Goal: Transaction & Acquisition: Book appointment/travel/reservation

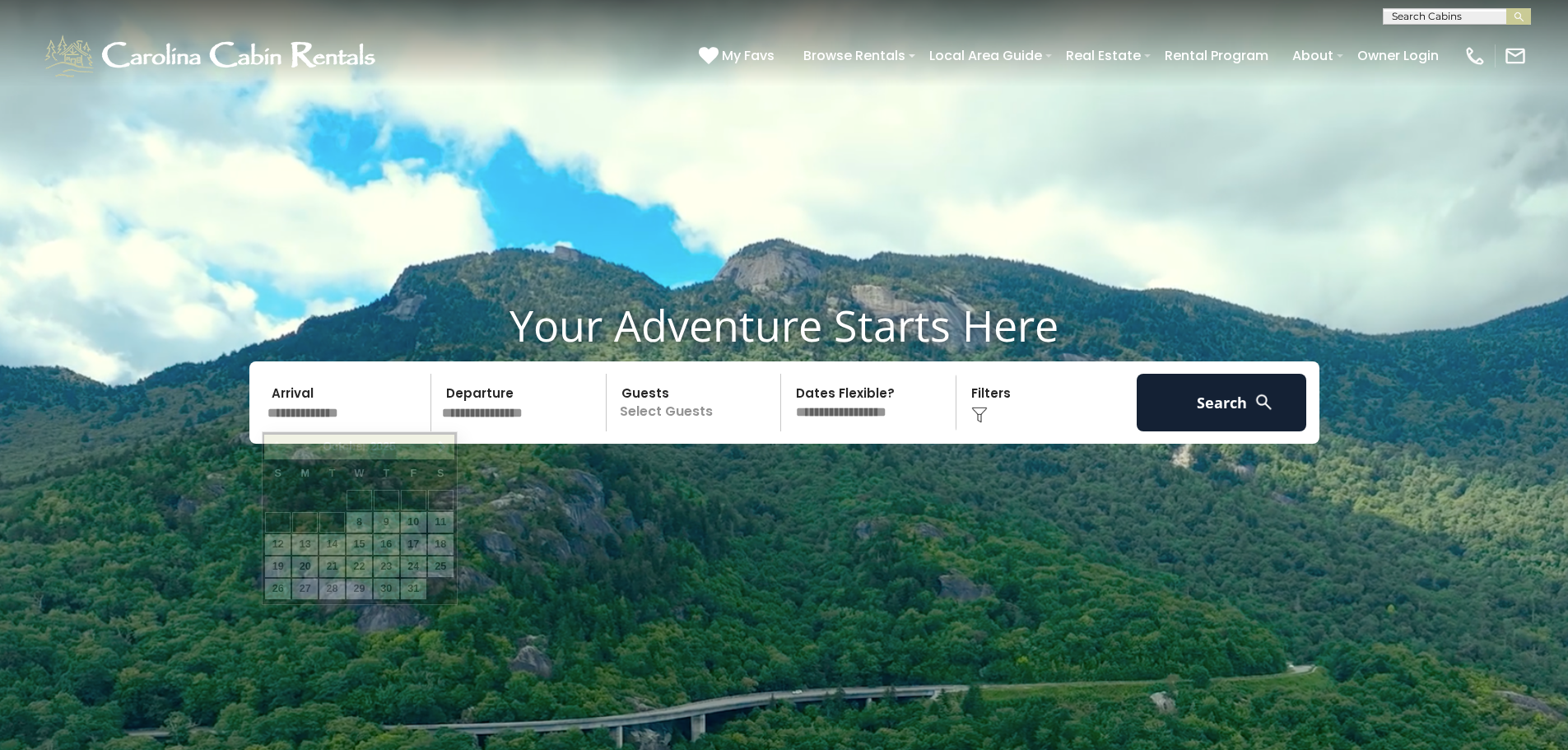
click at [377, 412] on input "text" at bounding box center [346, 402] width 170 height 58
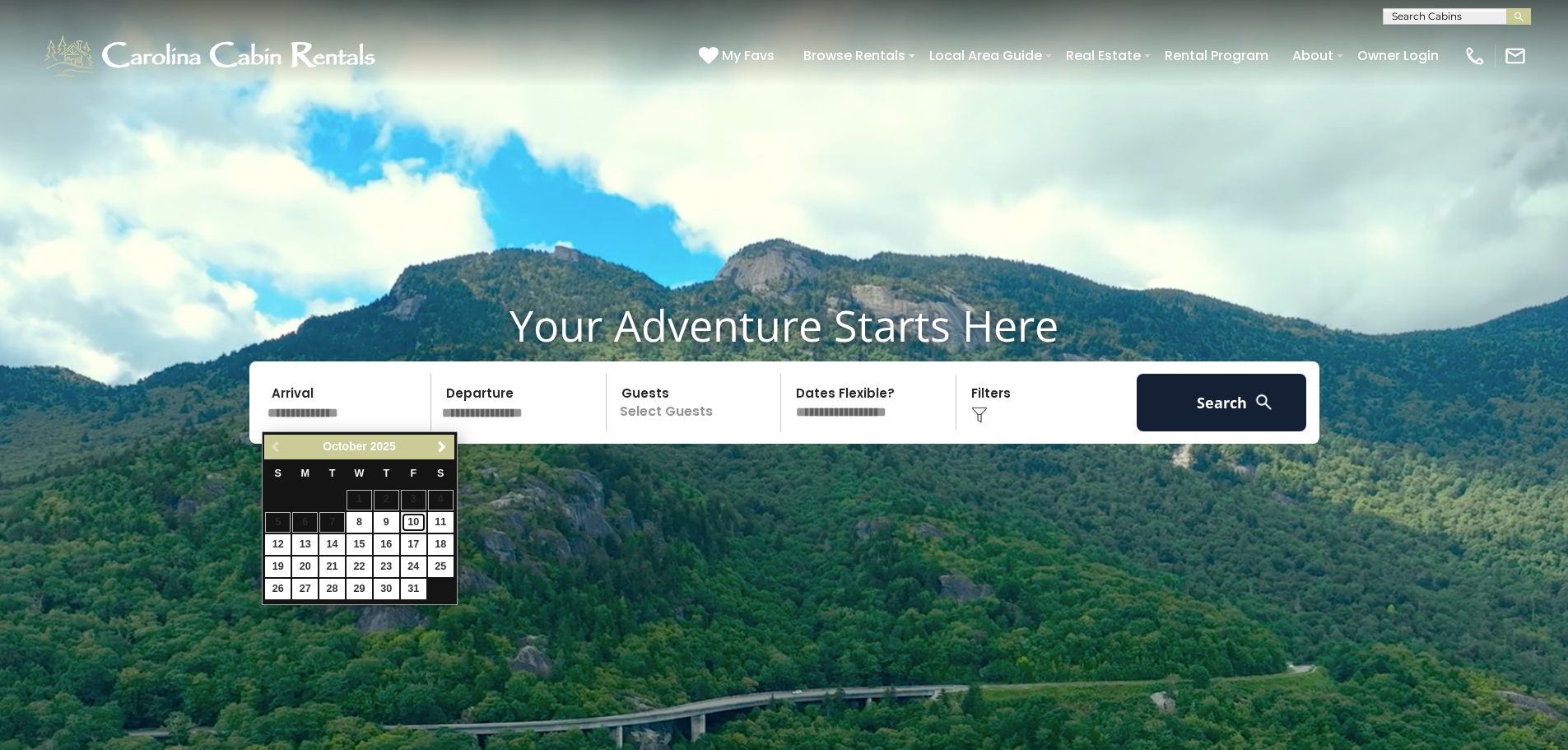
click at [423, 521] on link "10" at bounding box center [413, 522] width 25 height 21
type input "********"
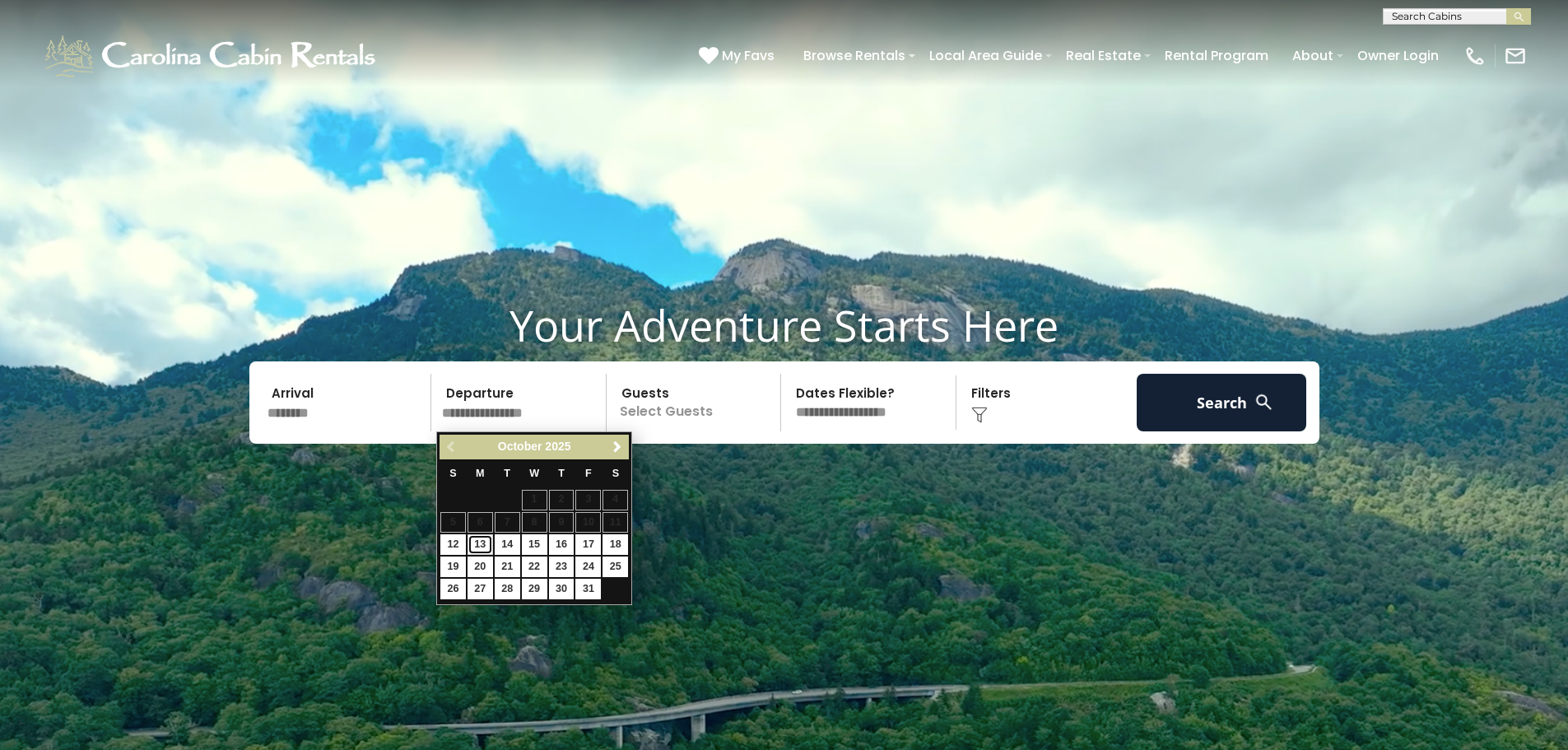
click at [479, 546] on link "13" at bounding box center [480, 544] width 25 height 21
type input "********"
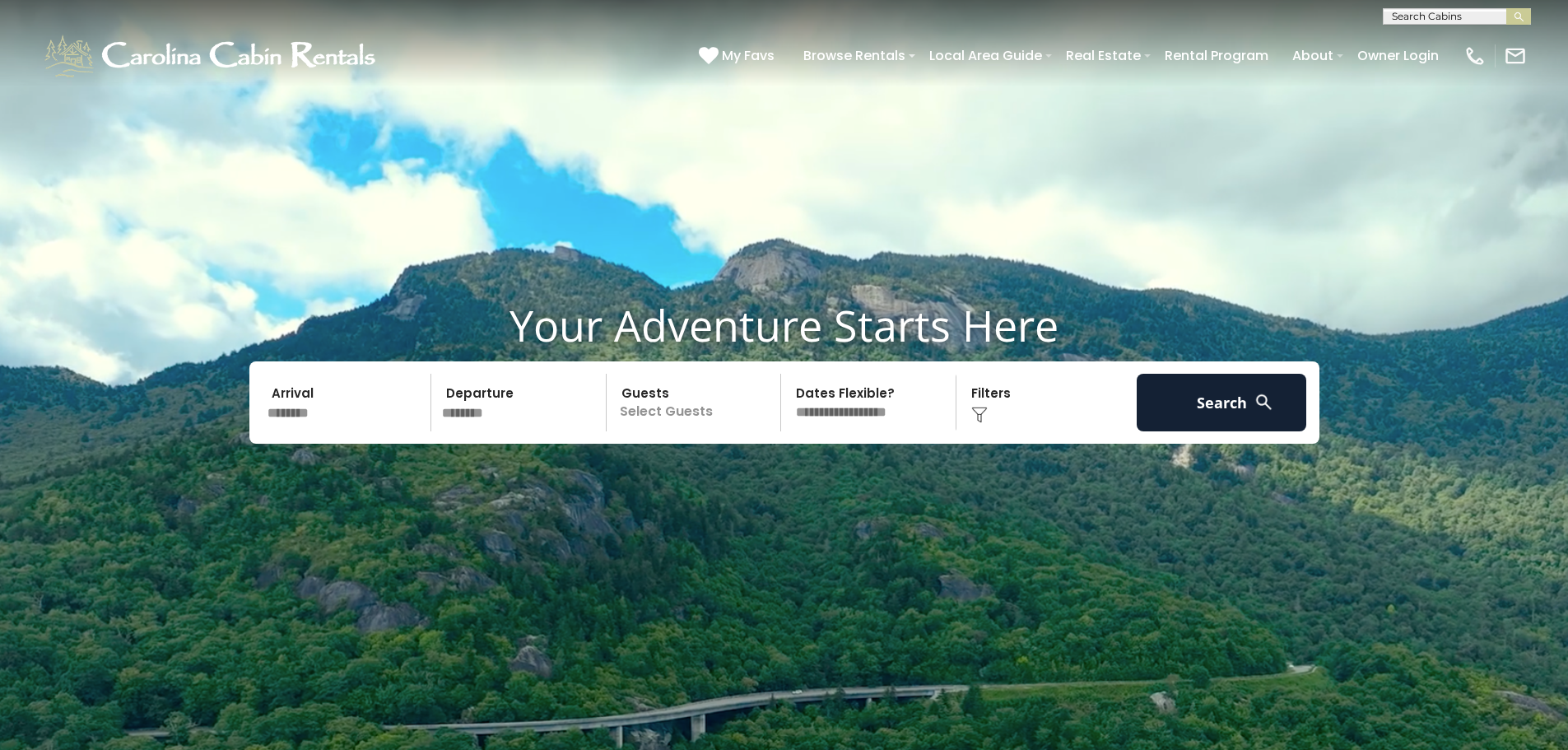
click at [691, 420] on p "Select Guests" at bounding box center [696, 402] width 169 height 58
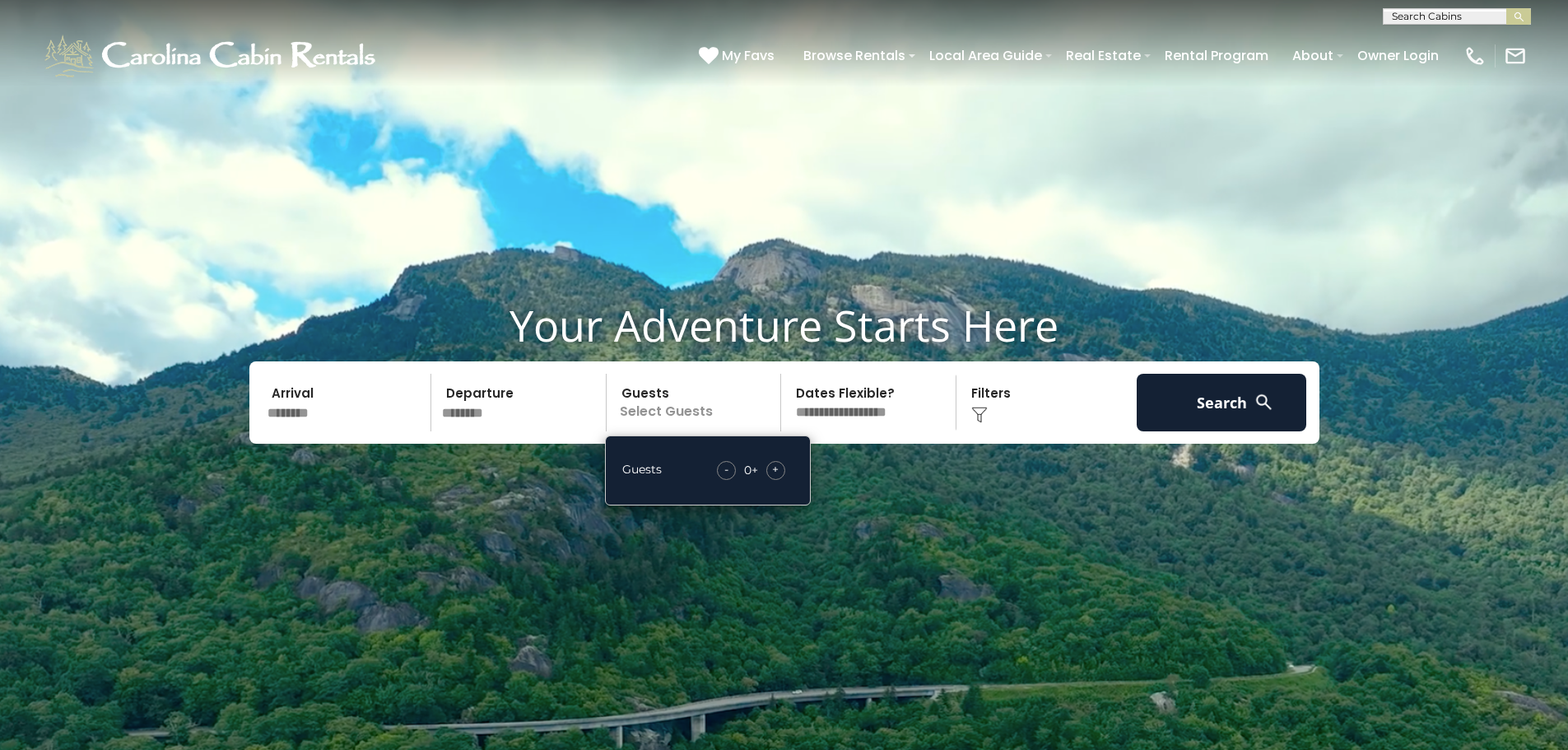
click at [780, 471] on div "+" at bounding box center [776, 470] width 19 height 19
click at [778, 473] on span "+" at bounding box center [776, 468] width 7 height 17
click at [983, 502] on video at bounding box center [784, 392] width 1568 height 784
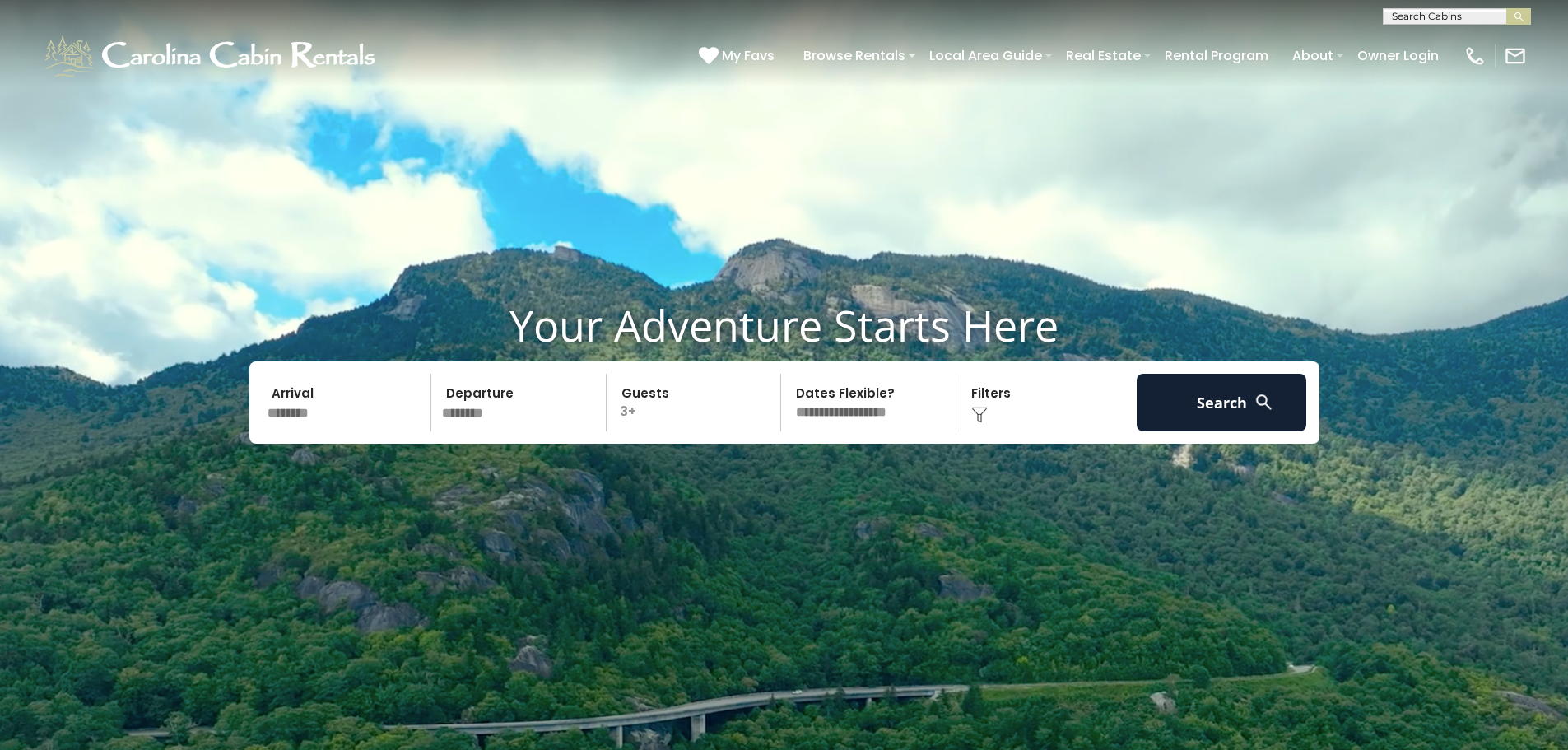
click at [1274, 405] on img at bounding box center [1264, 402] width 21 height 21
click at [997, 417] on div "Click to Choose" at bounding box center [1046, 402] width 170 height 58
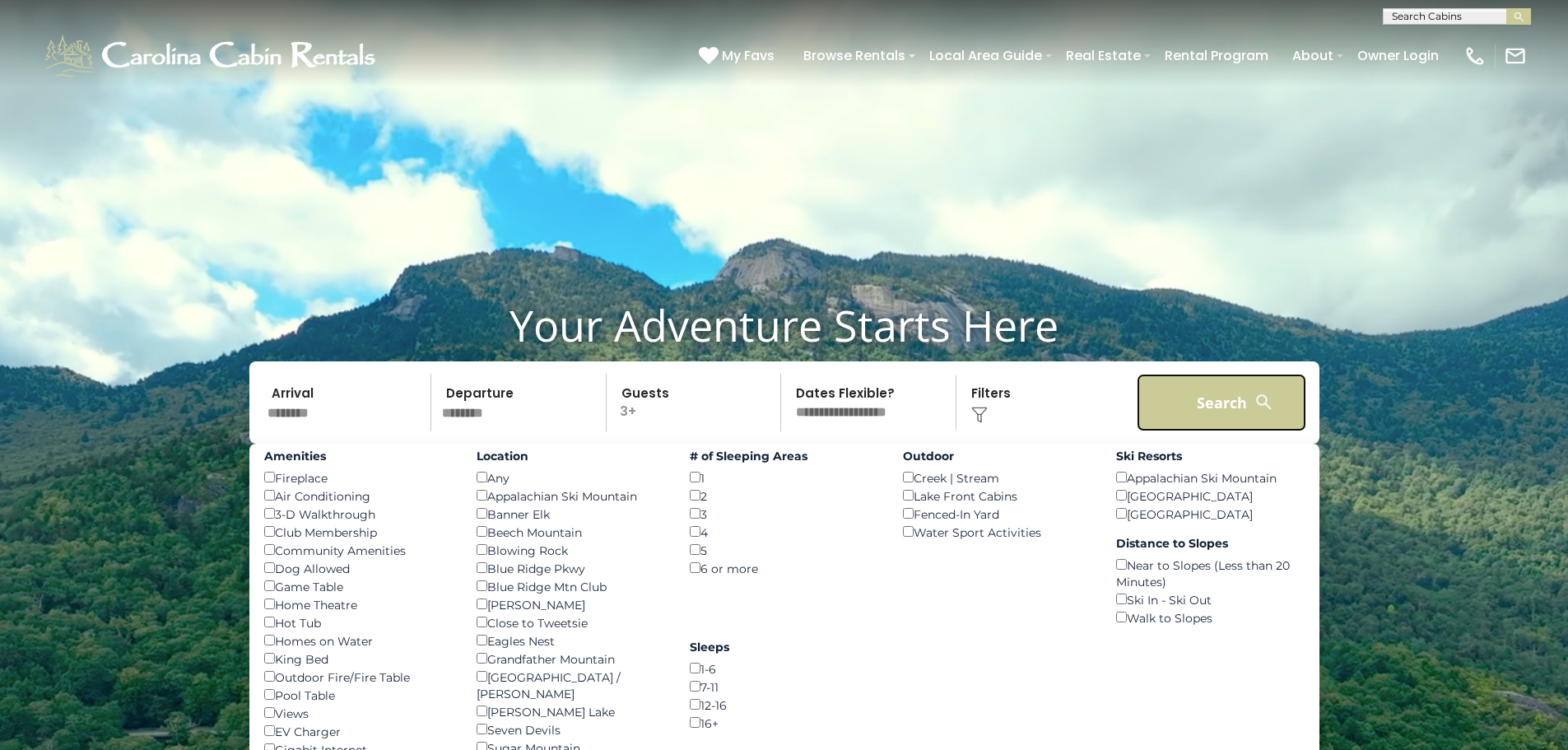
click at [1195, 399] on button "Search" at bounding box center [1222, 402] width 170 height 58
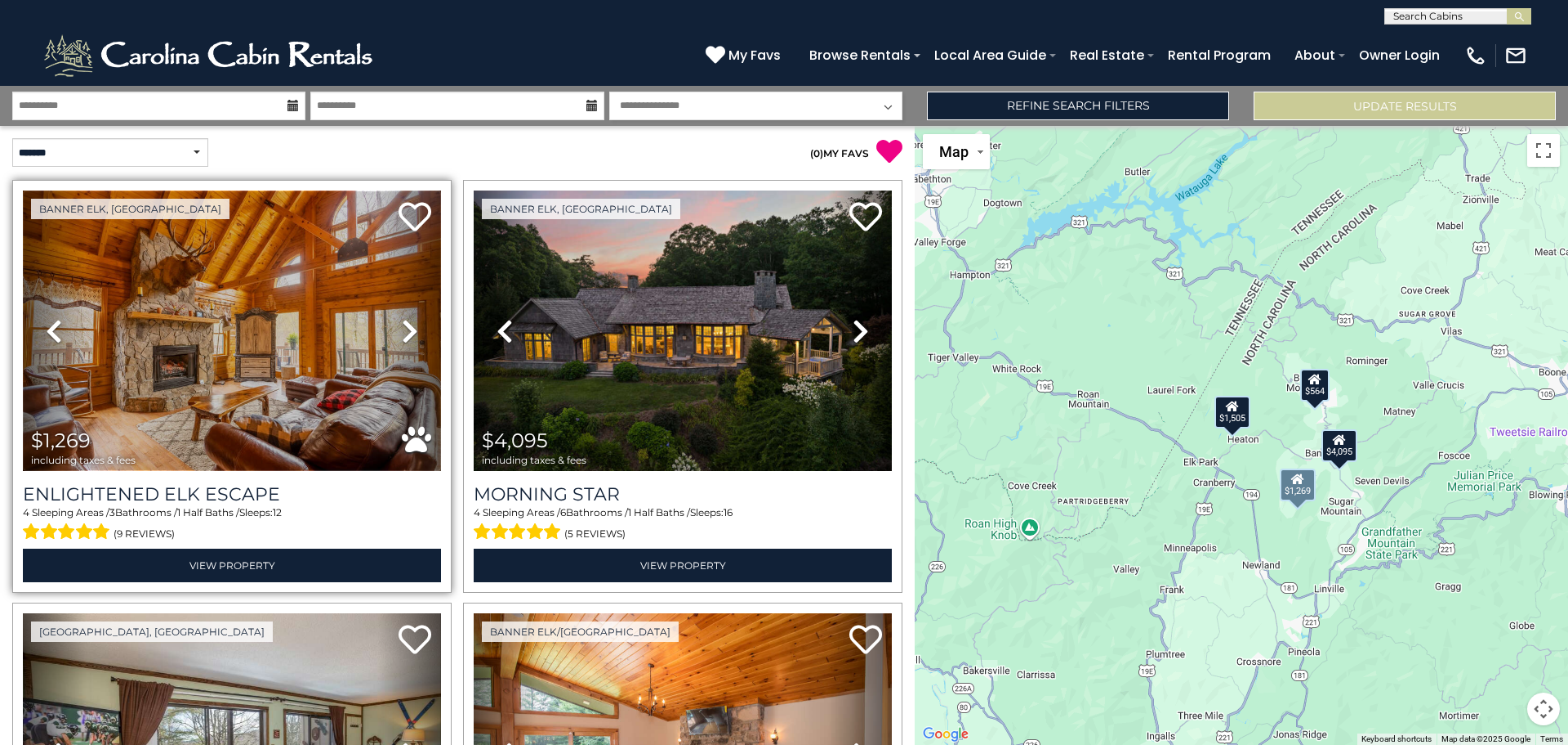
click at [210, 373] on img at bounding box center [231, 331] width 418 height 281
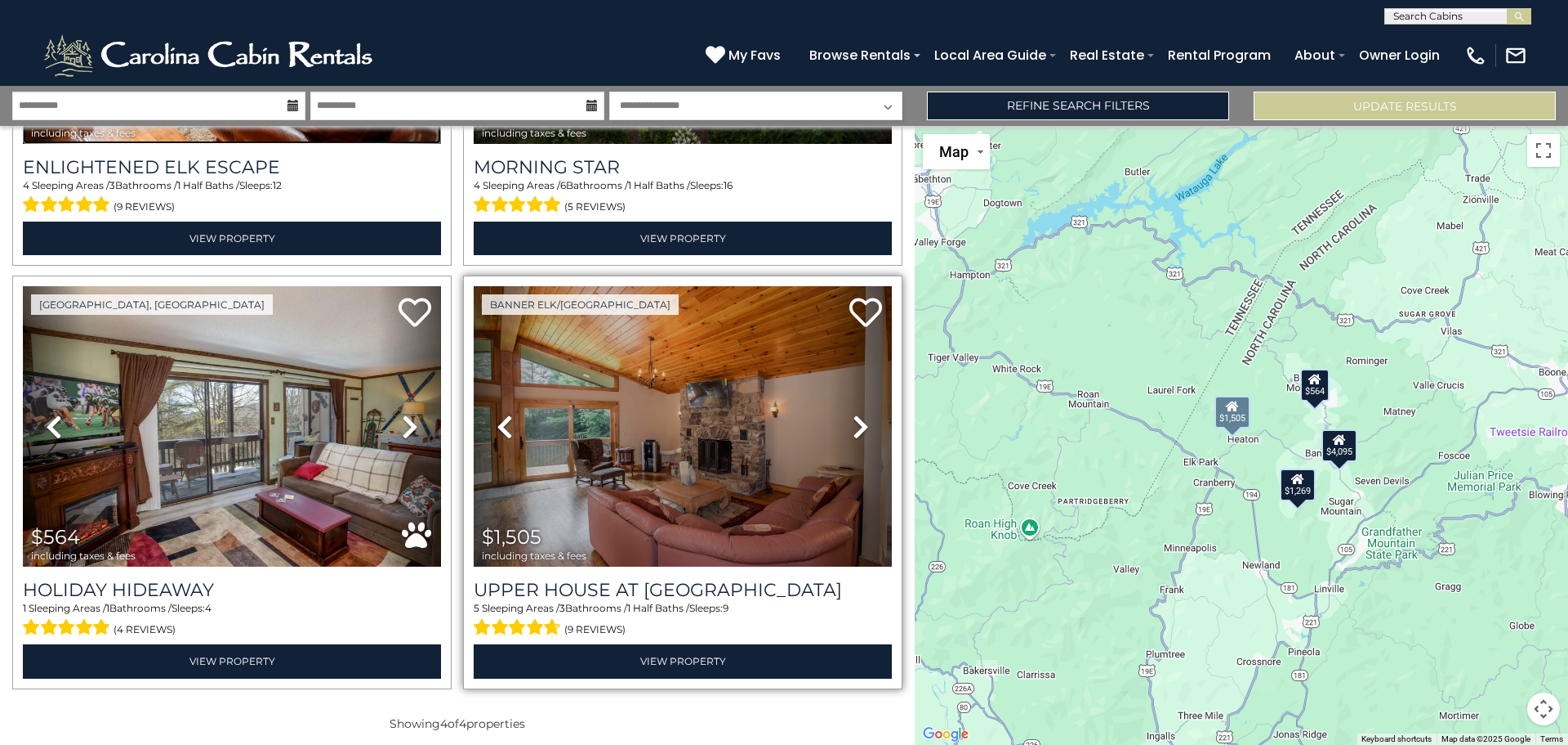
scroll to position [333, 0]
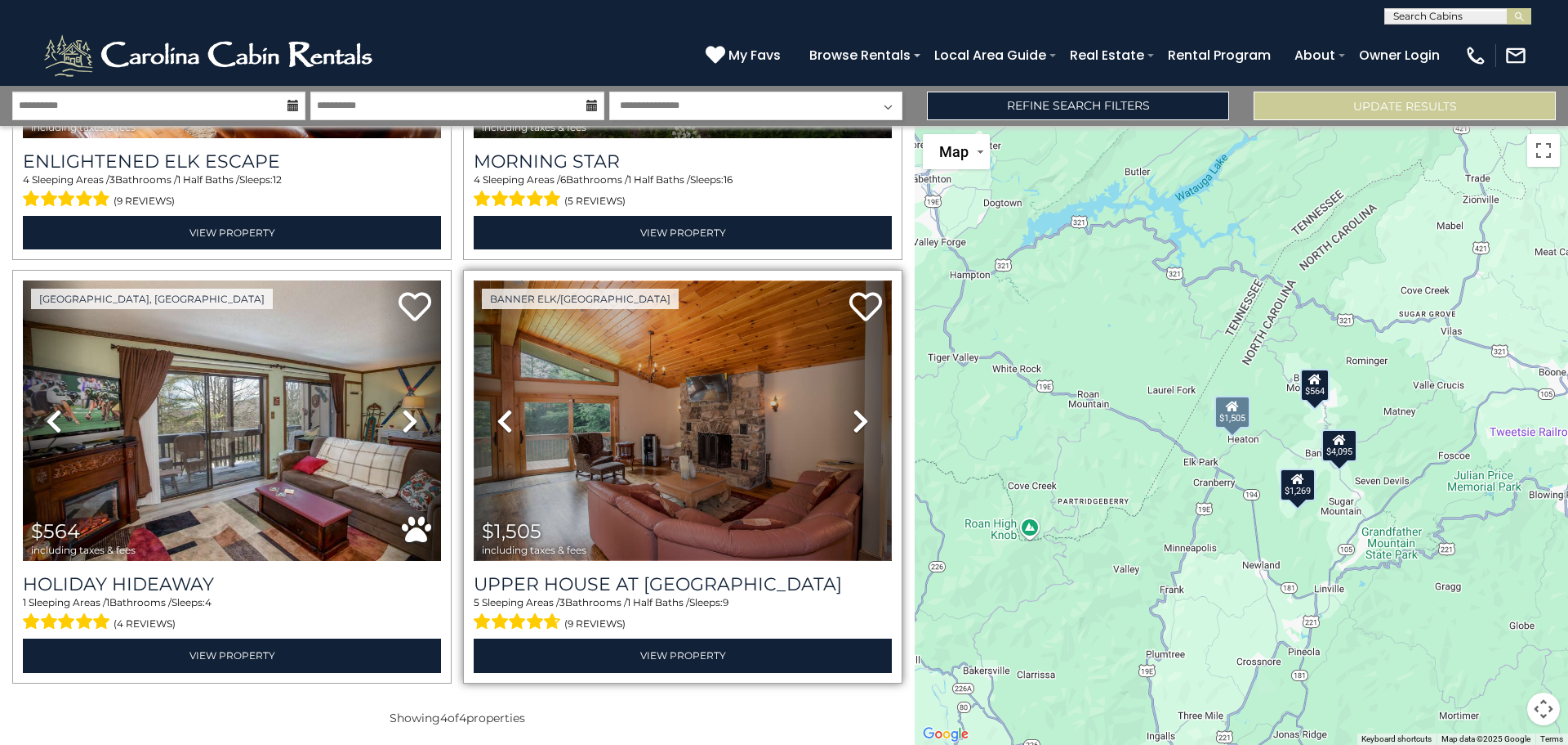
click at [759, 420] on img at bounding box center [682, 421] width 418 height 281
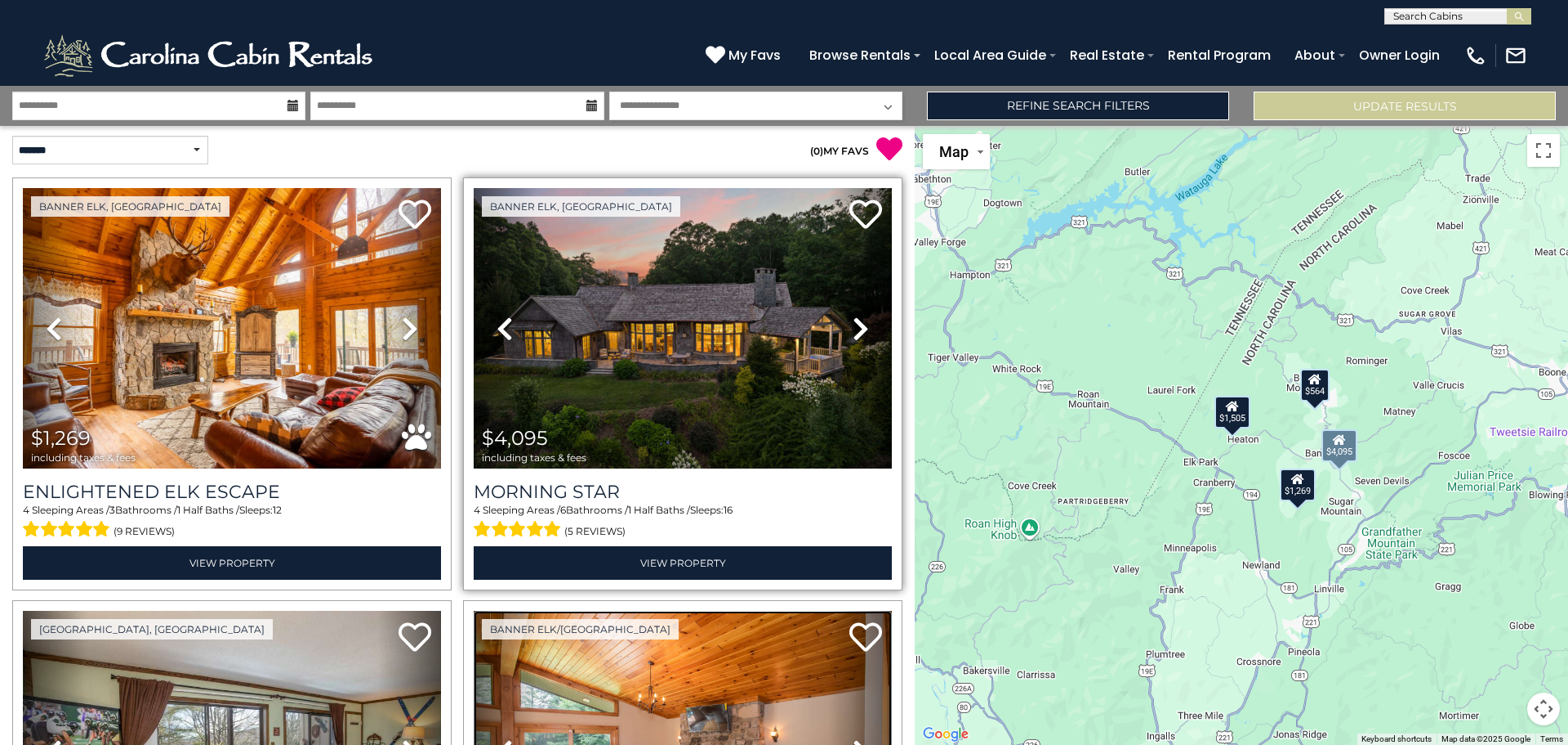
scroll to position [0, 0]
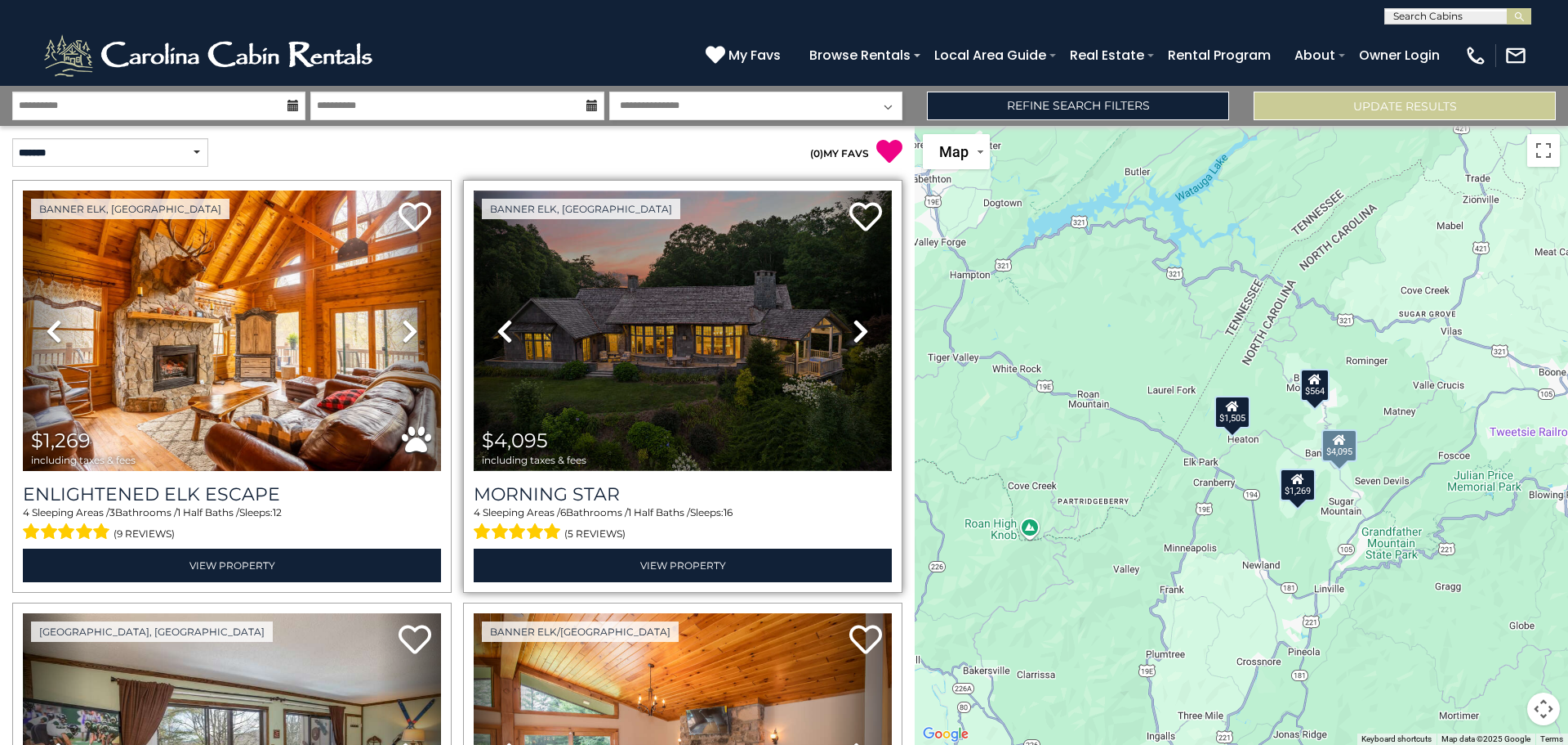
click at [745, 311] on img at bounding box center [682, 331] width 418 height 281
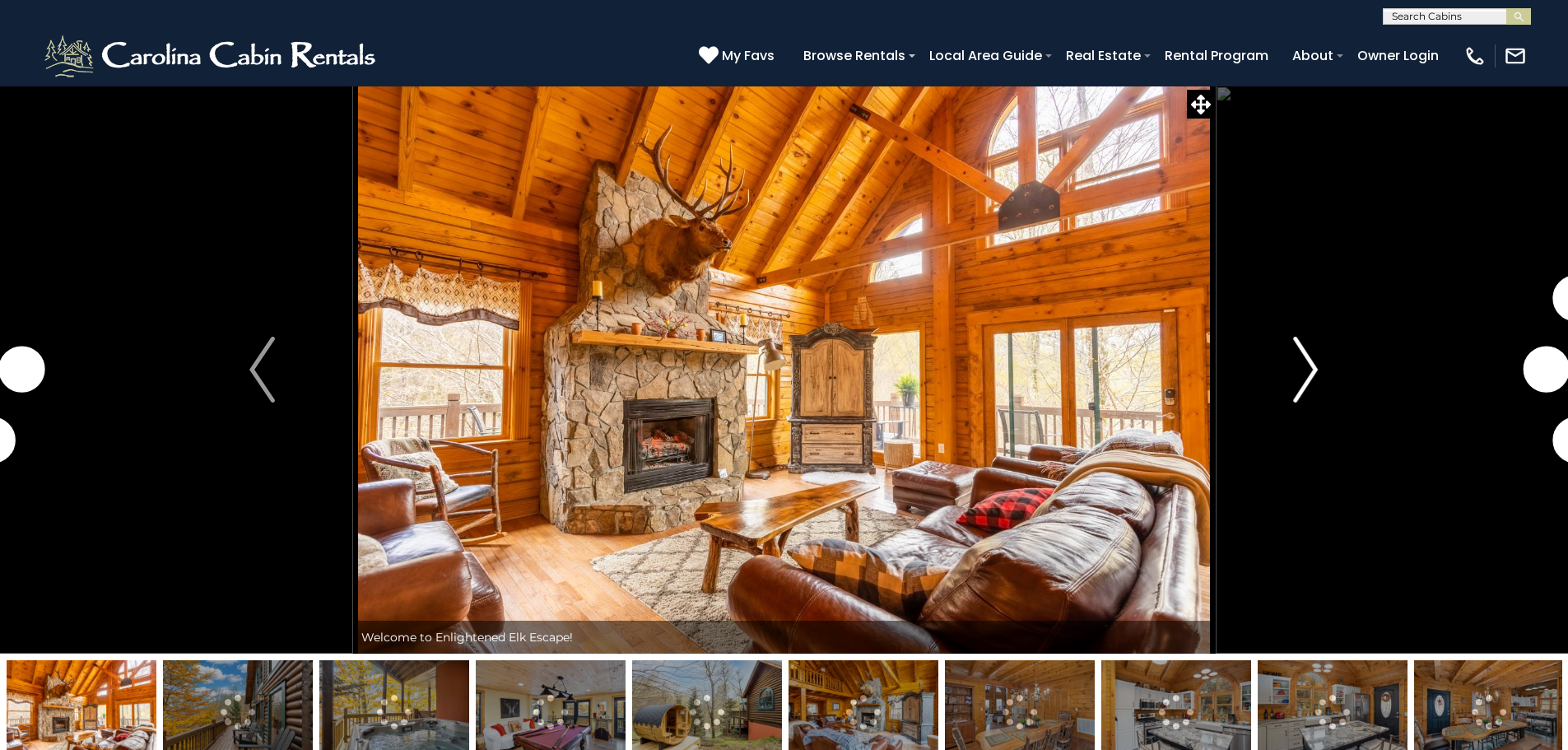
click at [1304, 374] on img "Next" at bounding box center [1305, 369] width 24 height 65
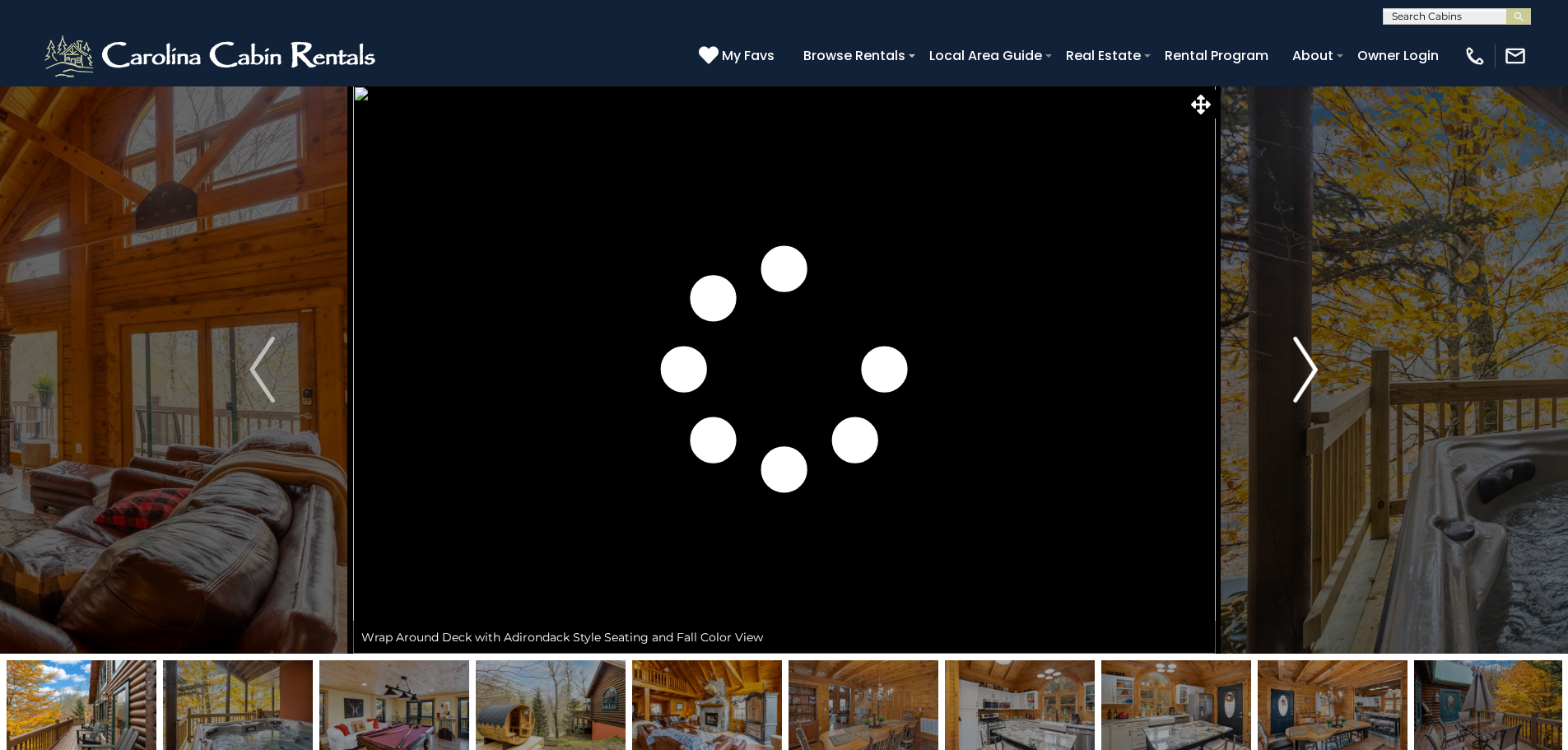
click at [1304, 374] on img "Next" at bounding box center [1305, 369] width 24 height 65
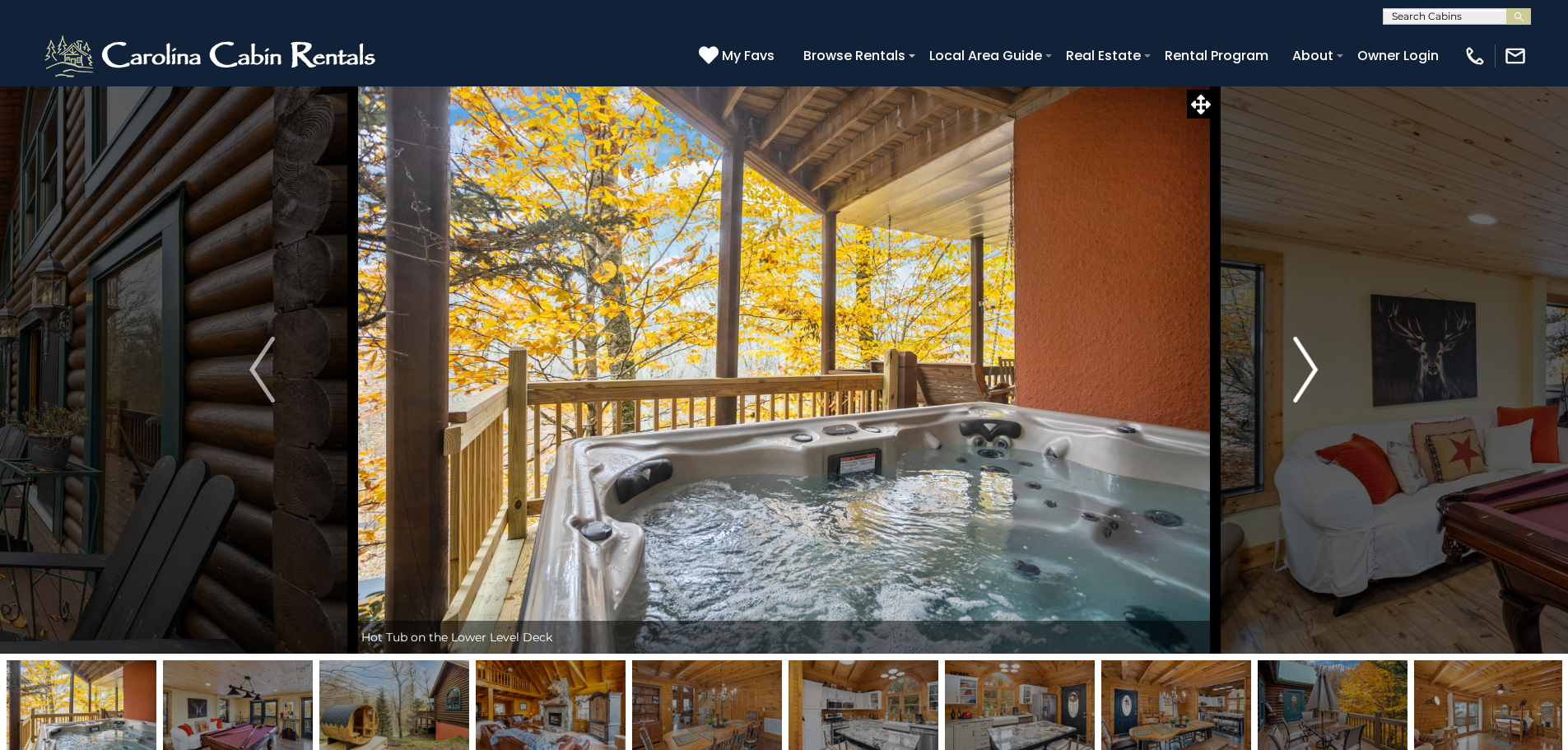
click at [1304, 374] on img "Next" at bounding box center [1305, 369] width 24 height 65
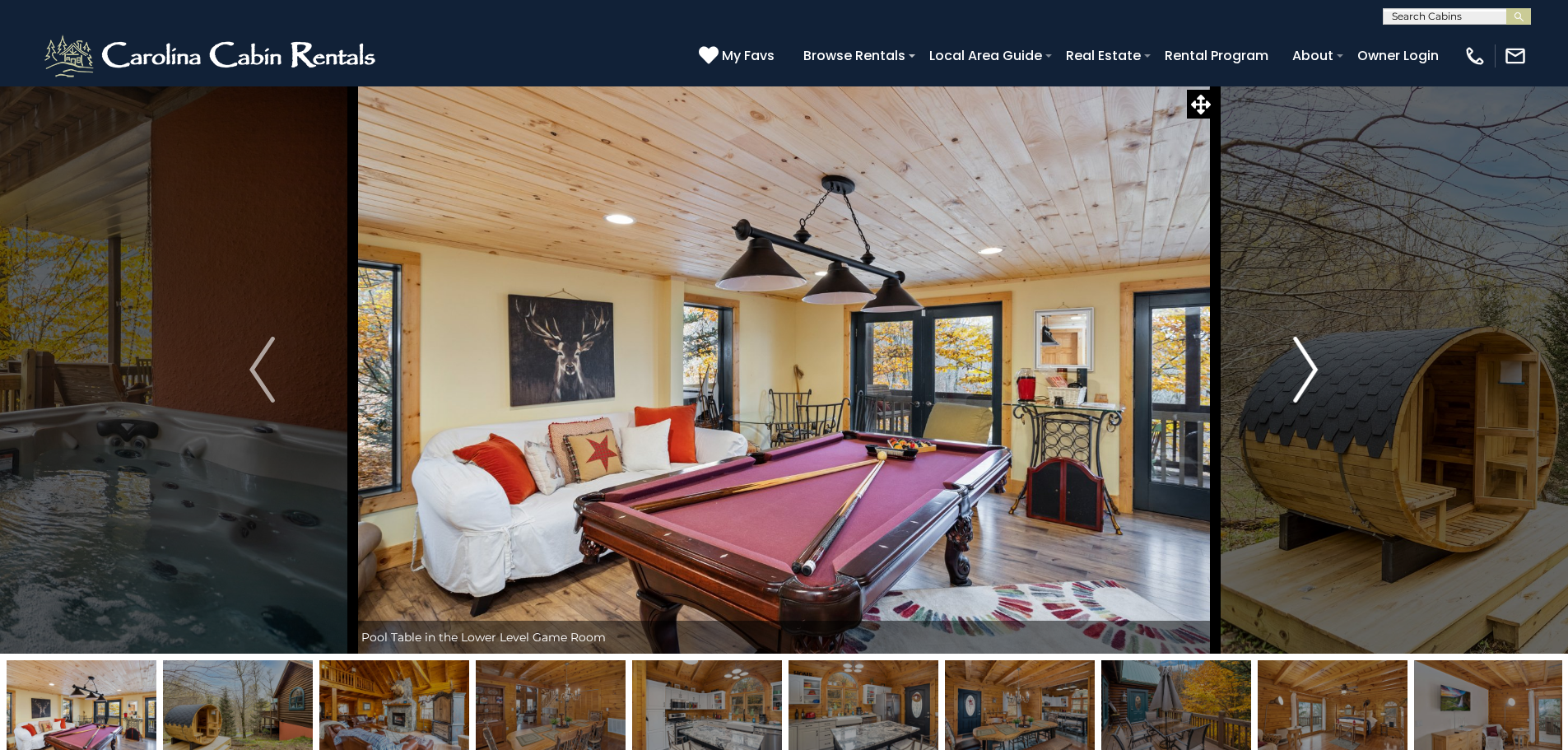
click at [1304, 374] on img "Next" at bounding box center [1305, 369] width 24 height 65
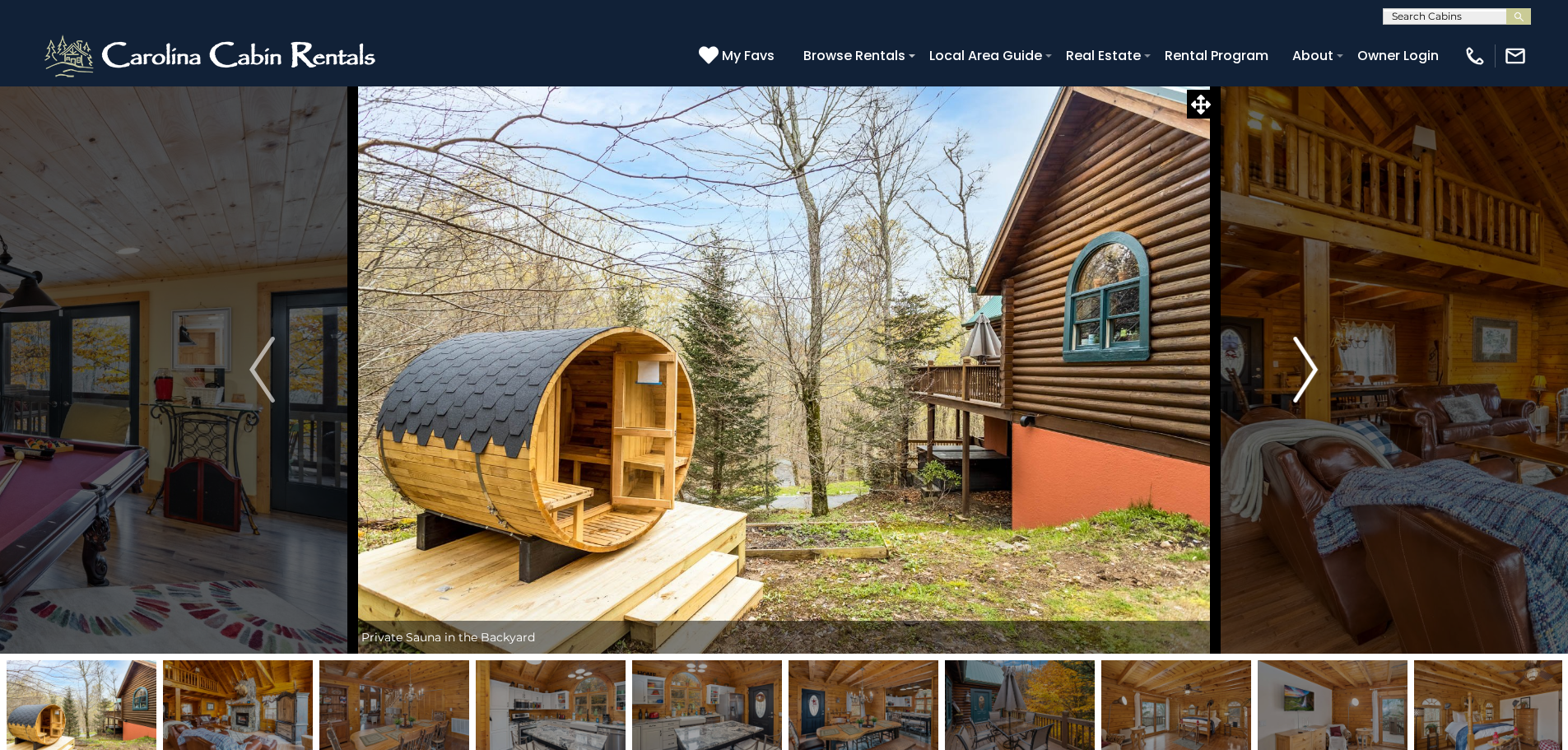
click at [1304, 374] on img "Next" at bounding box center [1305, 369] width 24 height 65
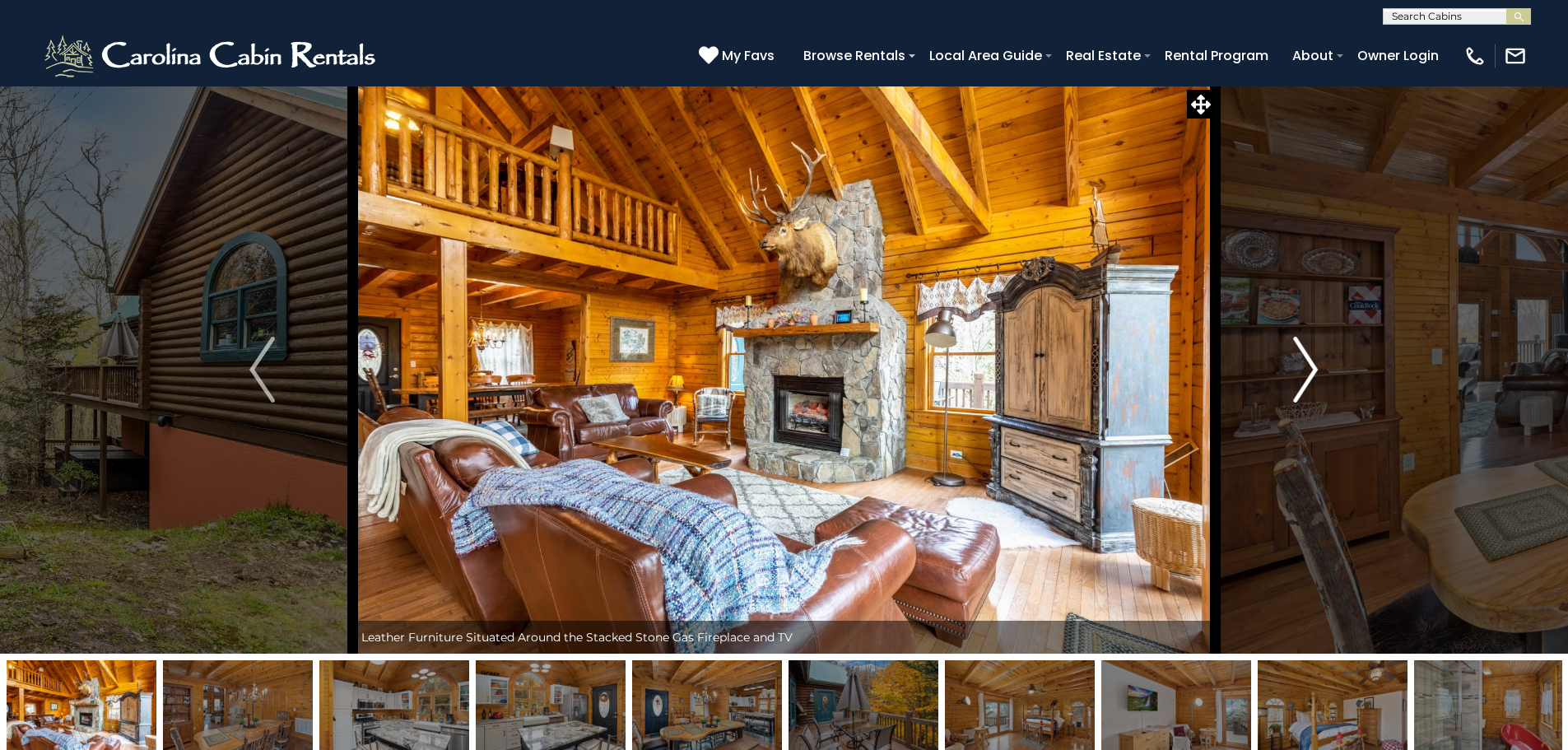
click at [1304, 374] on img "Next" at bounding box center [1305, 369] width 24 height 65
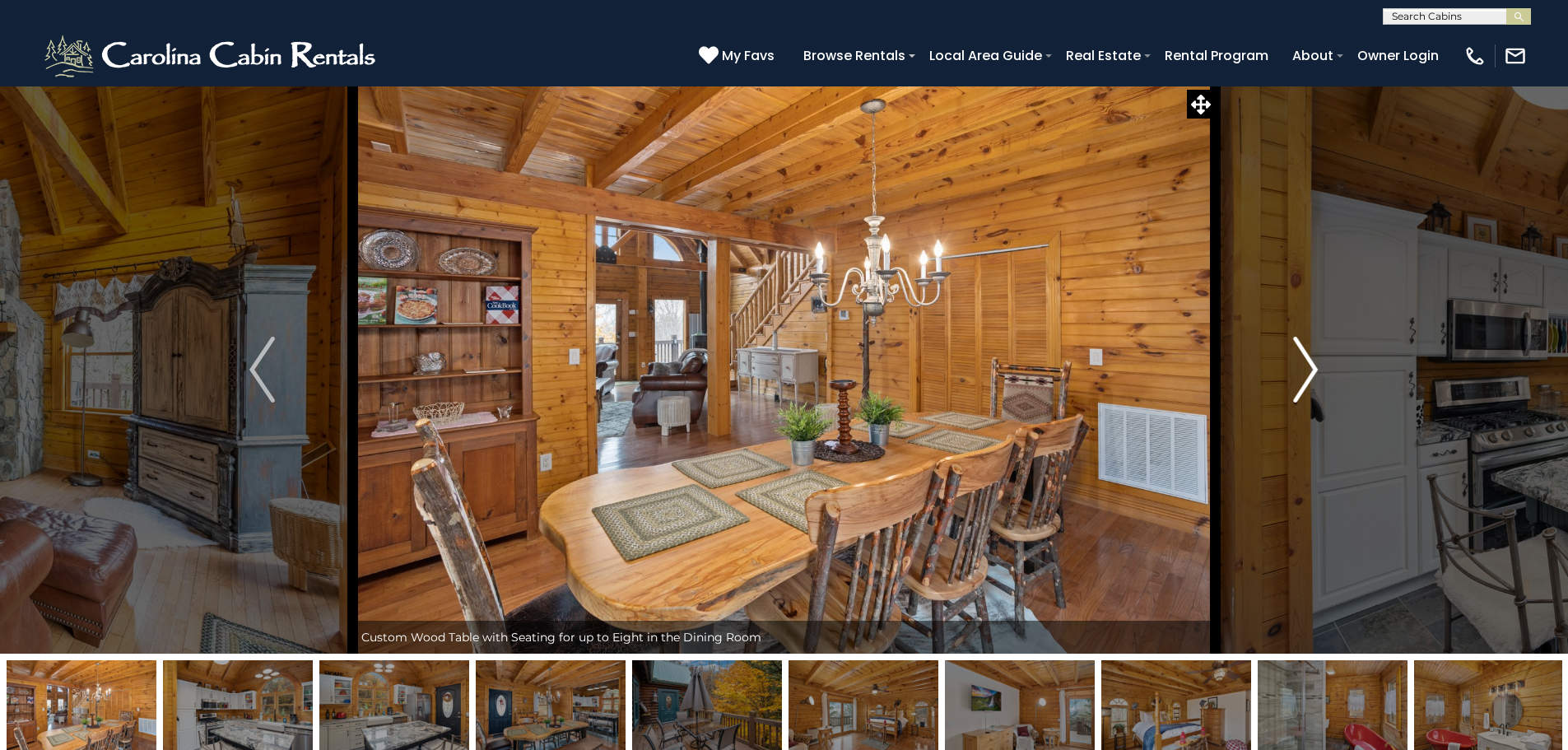
click at [1304, 374] on img "Next" at bounding box center [1305, 369] width 24 height 65
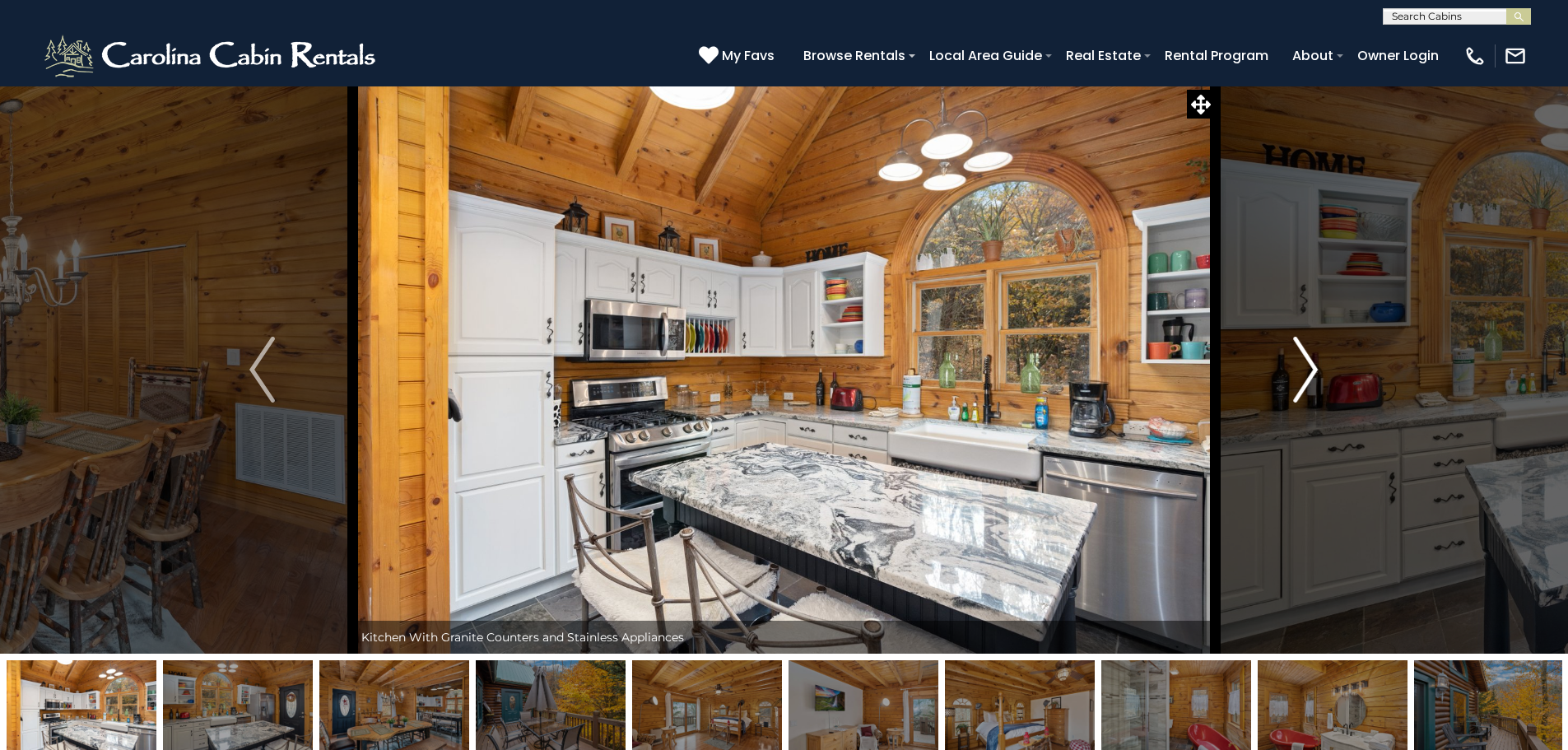
click at [1304, 374] on img "Next" at bounding box center [1305, 369] width 24 height 65
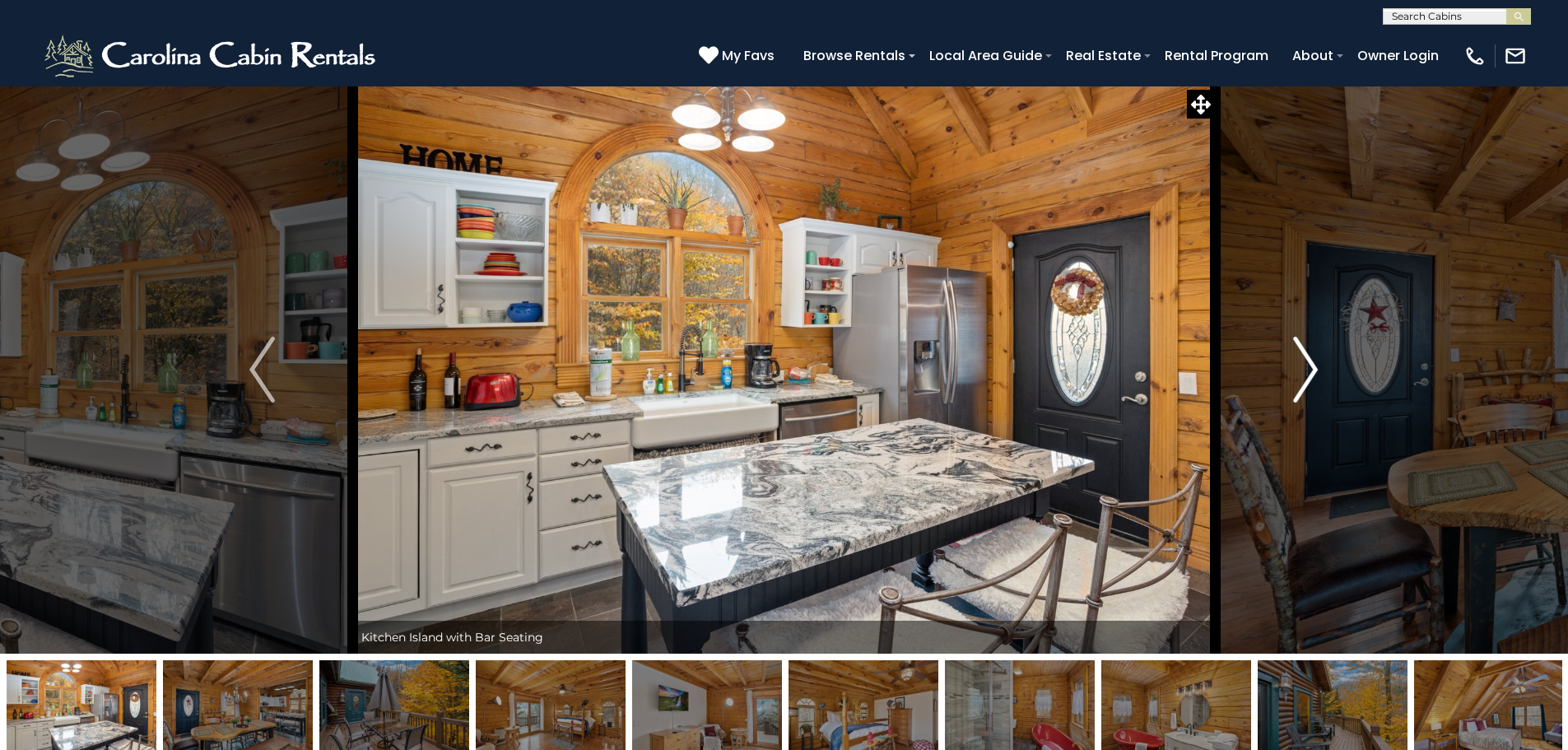
click at [1304, 374] on img "Next" at bounding box center [1305, 369] width 24 height 65
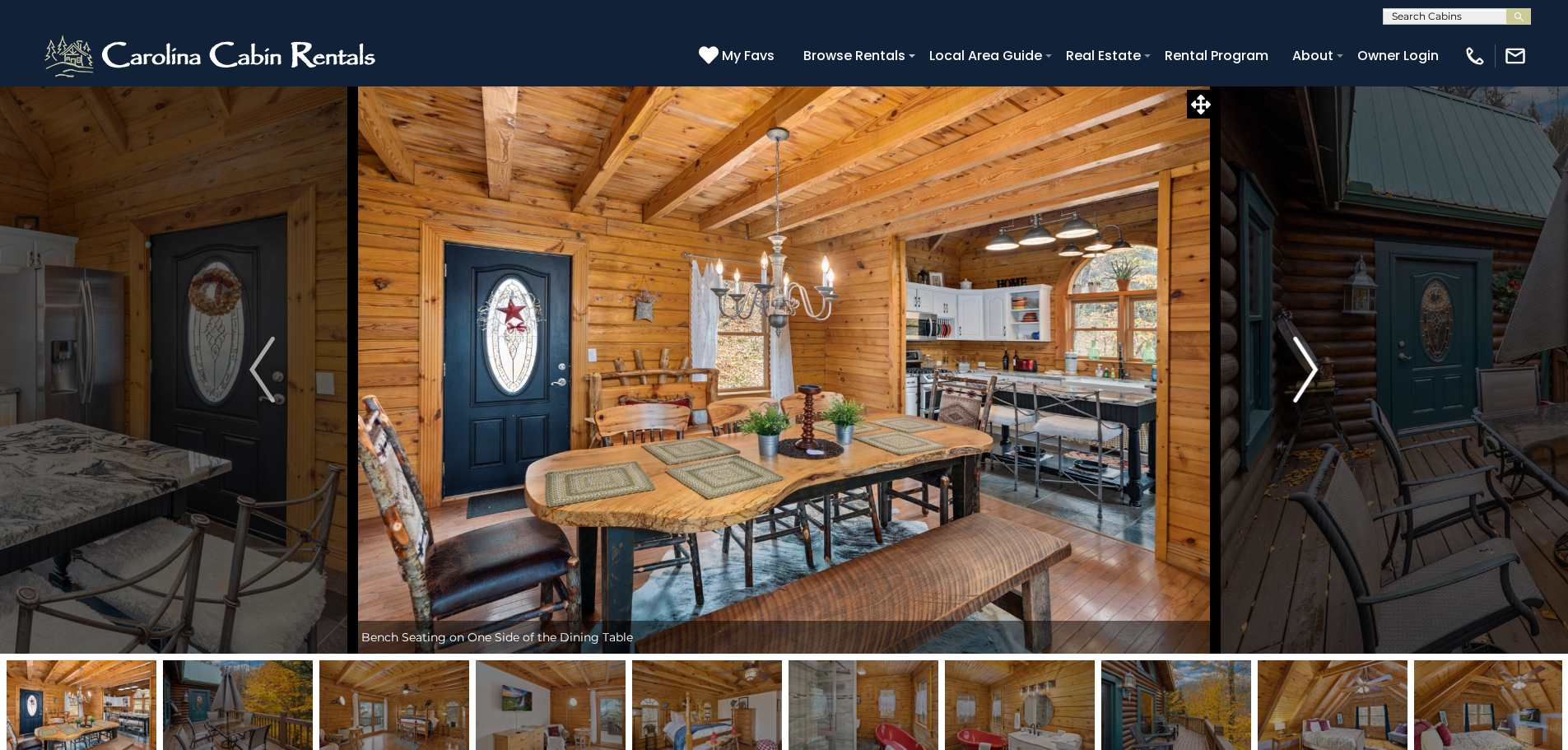
click at [1304, 374] on img "Next" at bounding box center [1305, 369] width 24 height 65
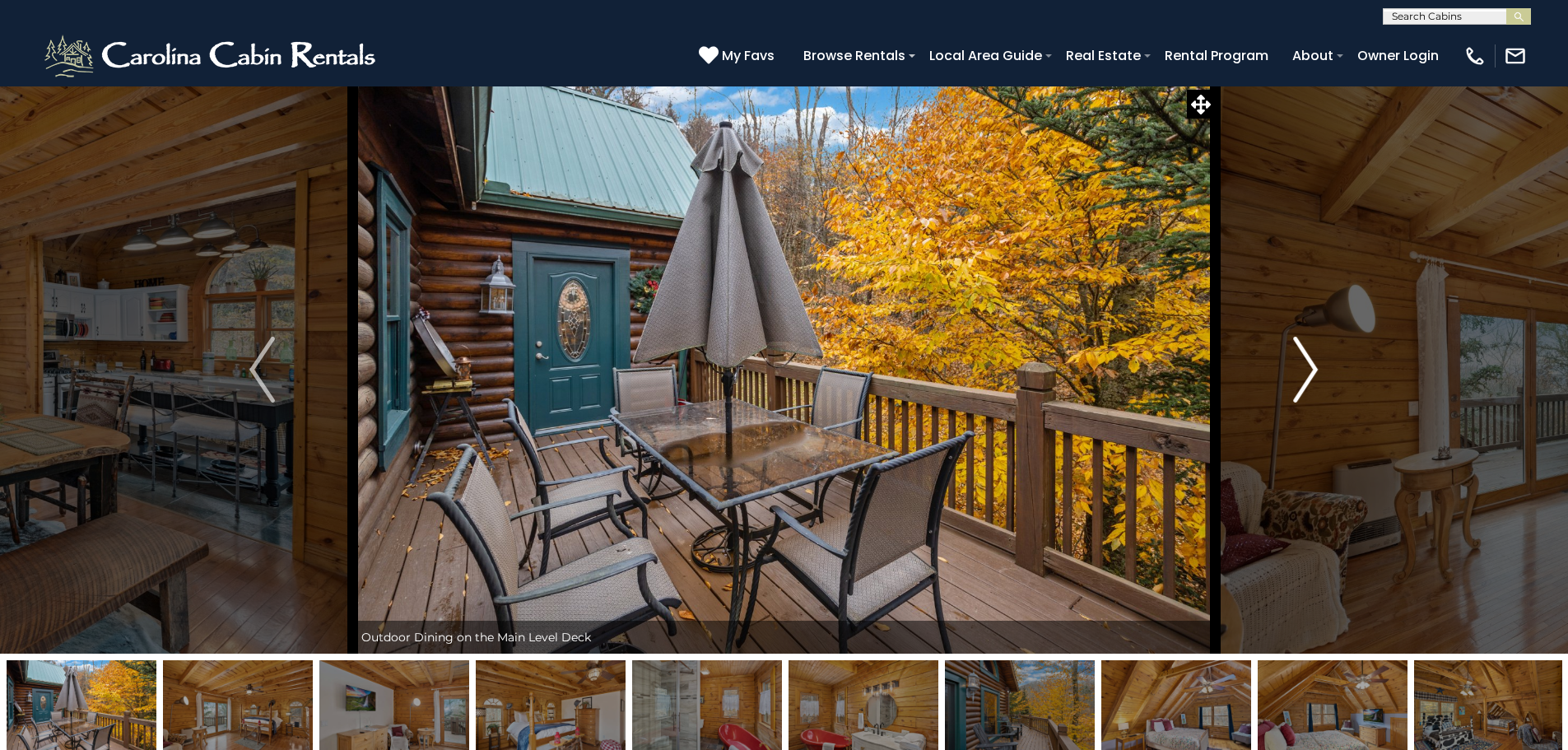
click at [1304, 374] on img "Next" at bounding box center [1305, 369] width 24 height 65
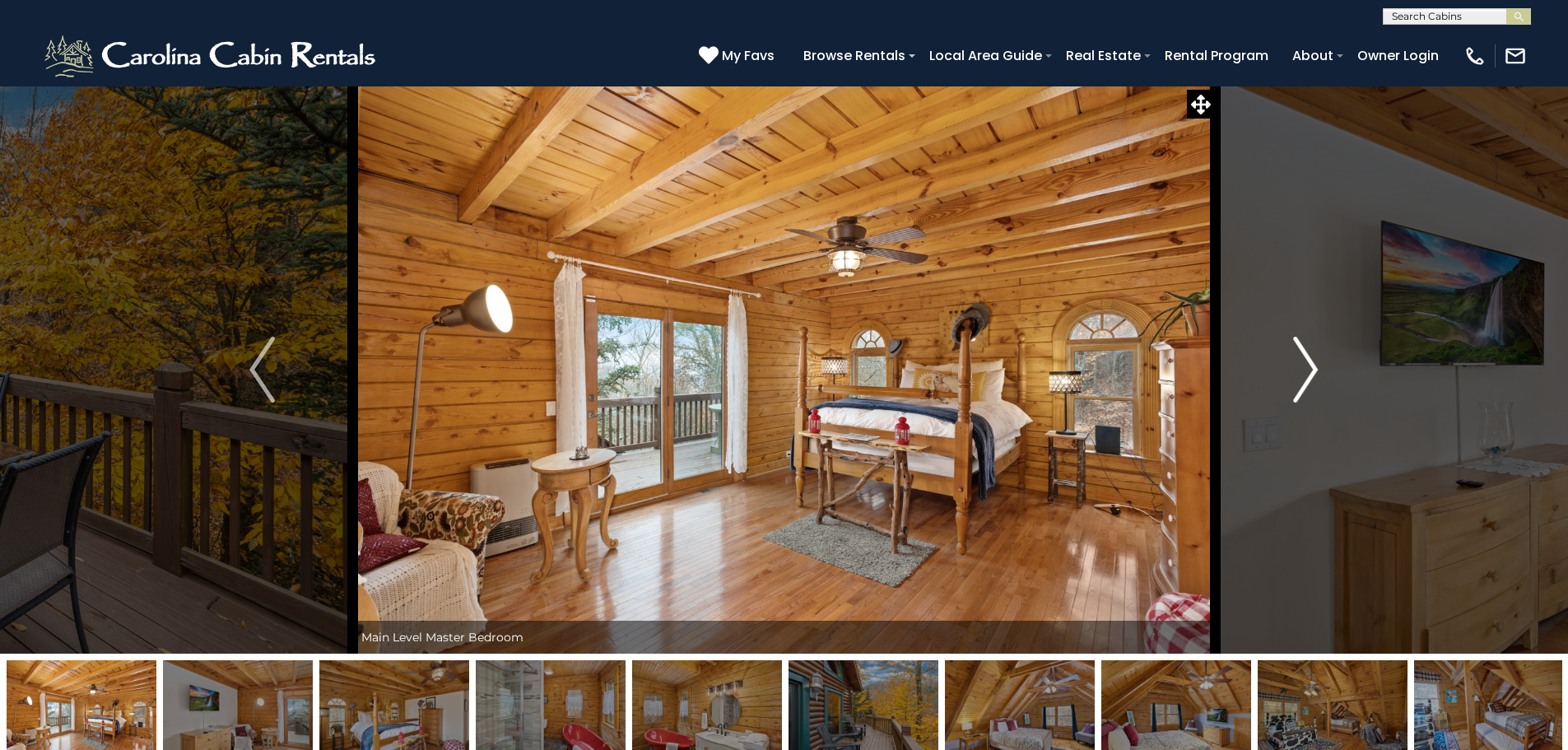
click at [1304, 374] on img "Next" at bounding box center [1305, 369] width 24 height 65
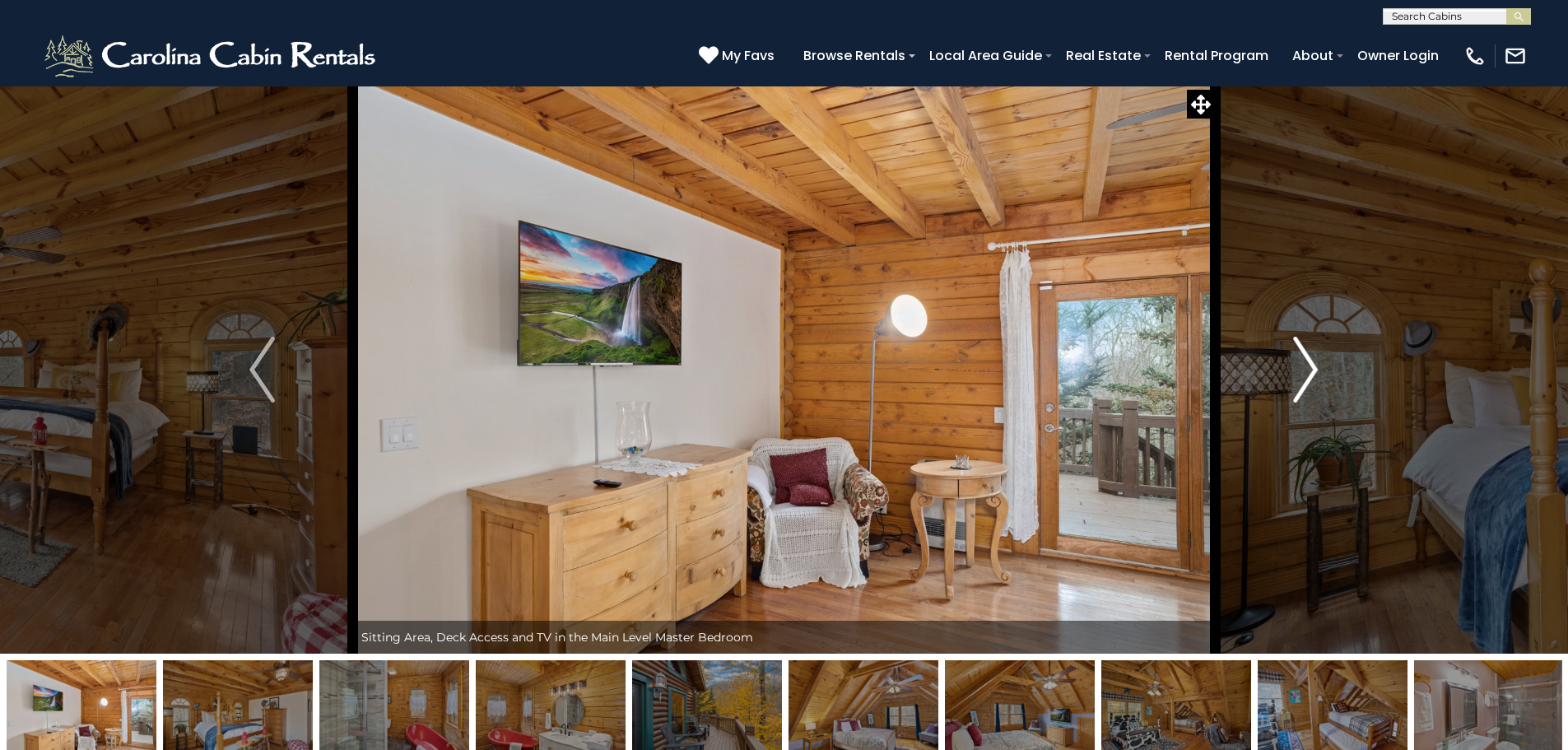
click at [1304, 374] on img "Next" at bounding box center [1305, 369] width 24 height 65
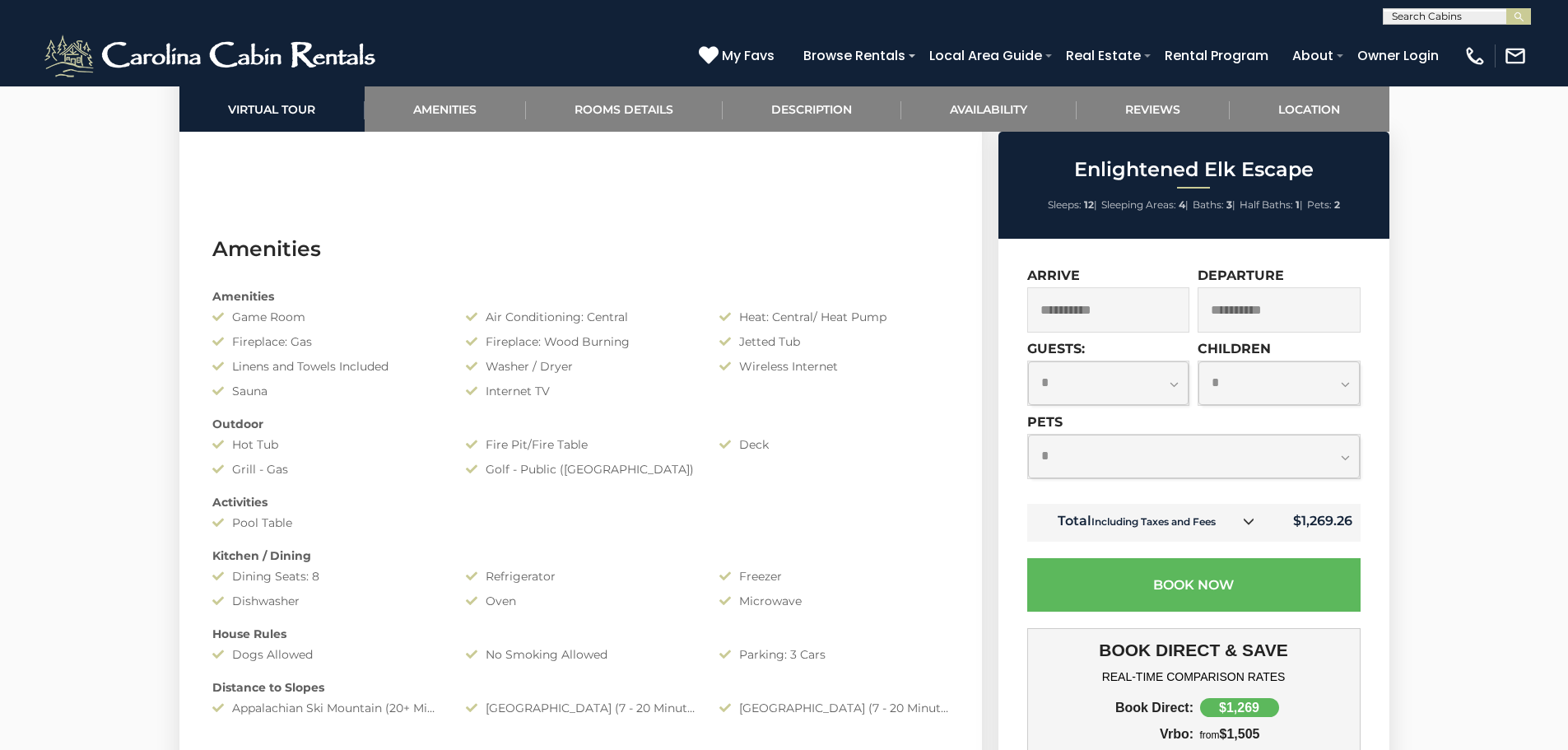
scroll to position [1317, 0]
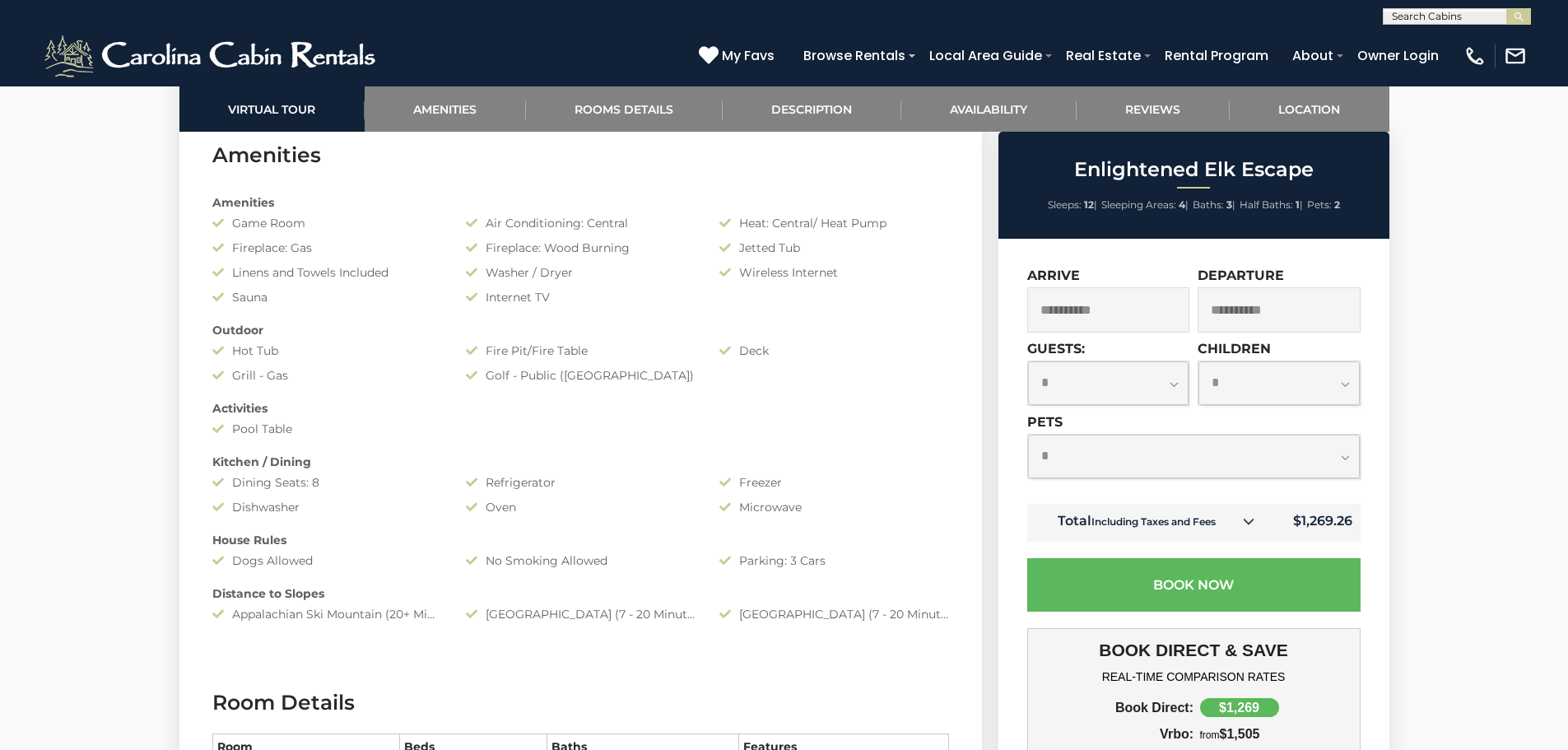
click at [1242, 527] on link at bounding box center [1249, 522] width 22 height 22
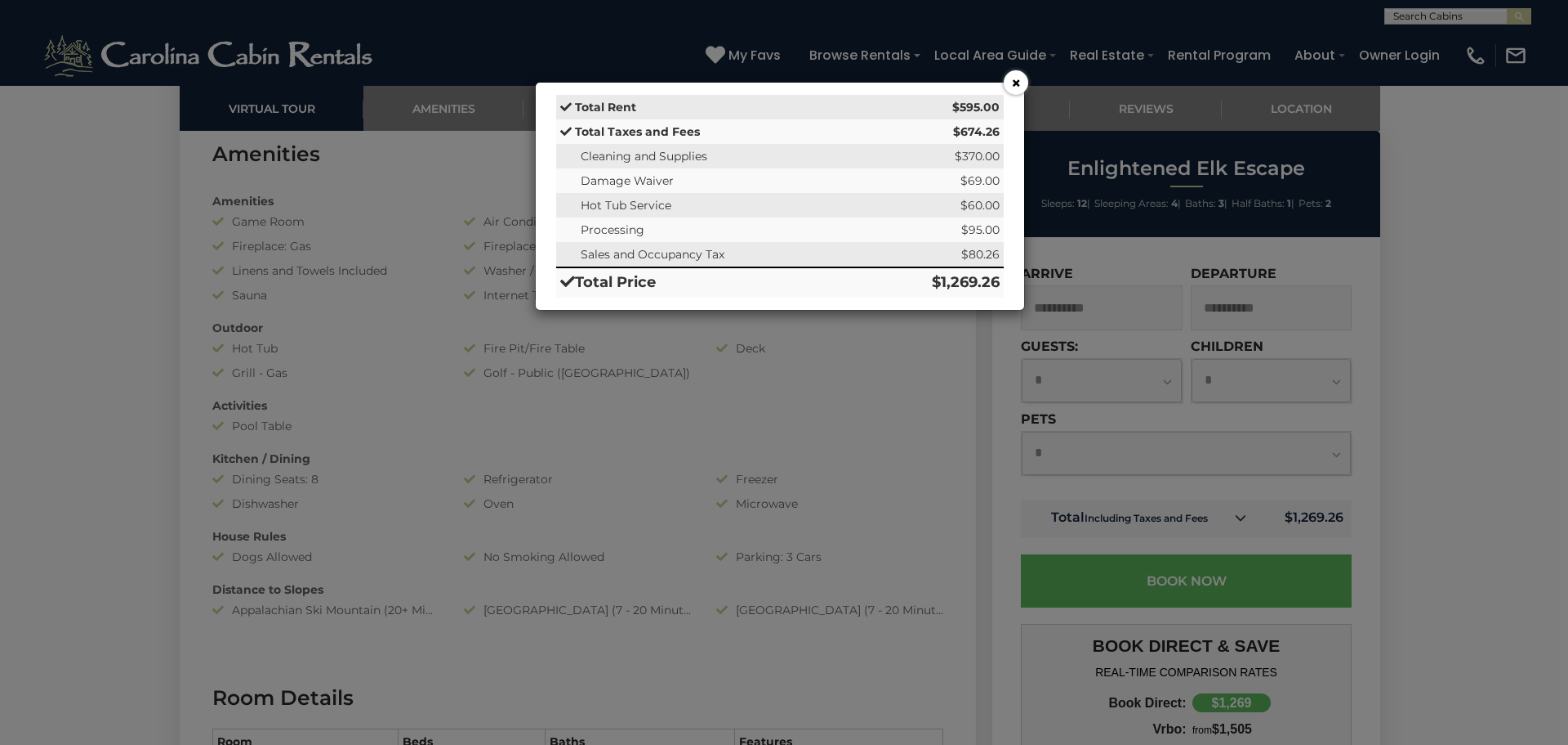
click at [1017, 82] on button "×" at bounding box center [1016, 82] width 24 height 24
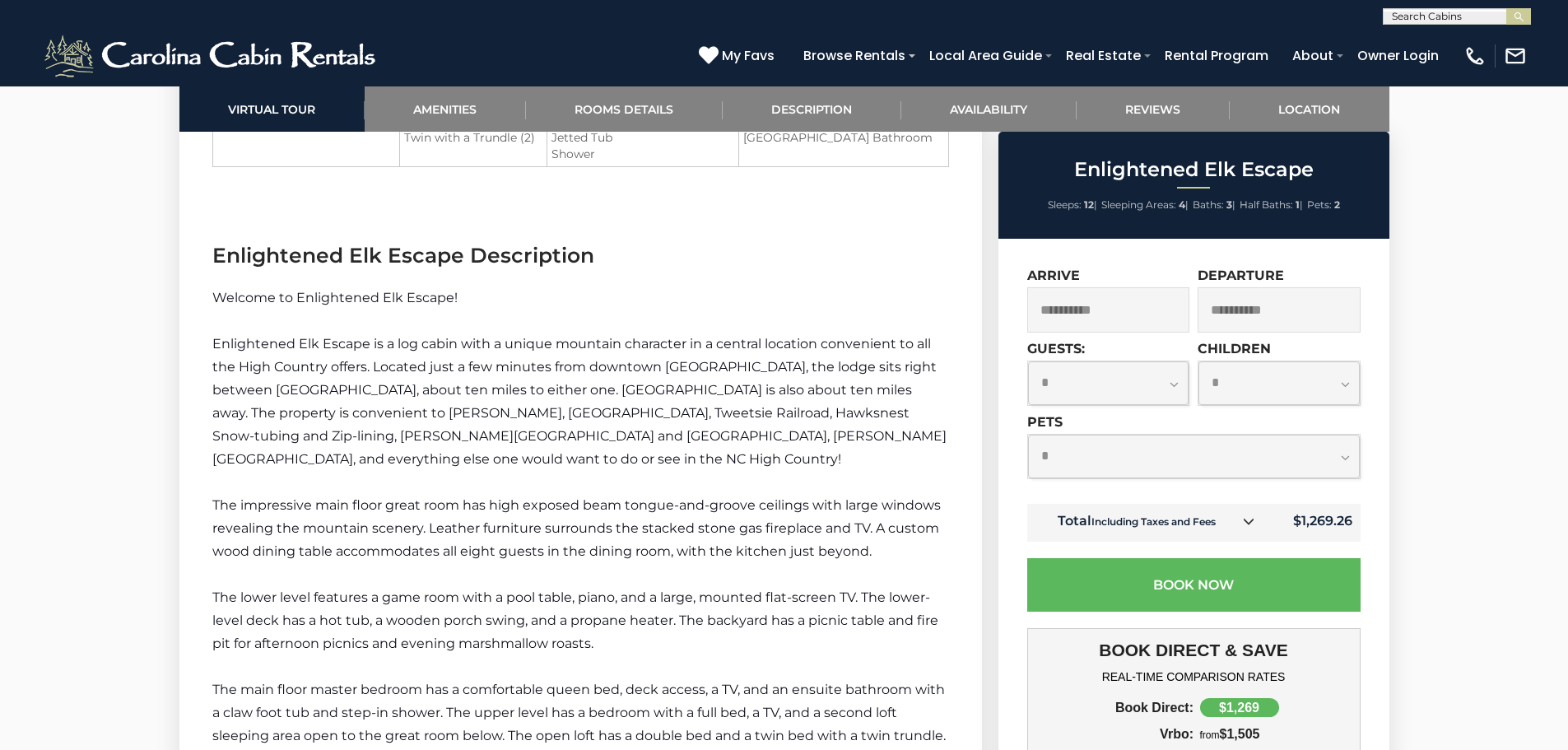
scroll to position [2139, 0]
drag, startPoint x: 737, startPoint y: 368, endPoint x: 664, endPoint y: 363, distance: 73.2
click at [664, 363] on span "Enlightened Elk Escape is a log cabin with a unique mountain character in a cen…" at bounding box center [579, 405] width 735 height 131
copy span "Banner Elk,"
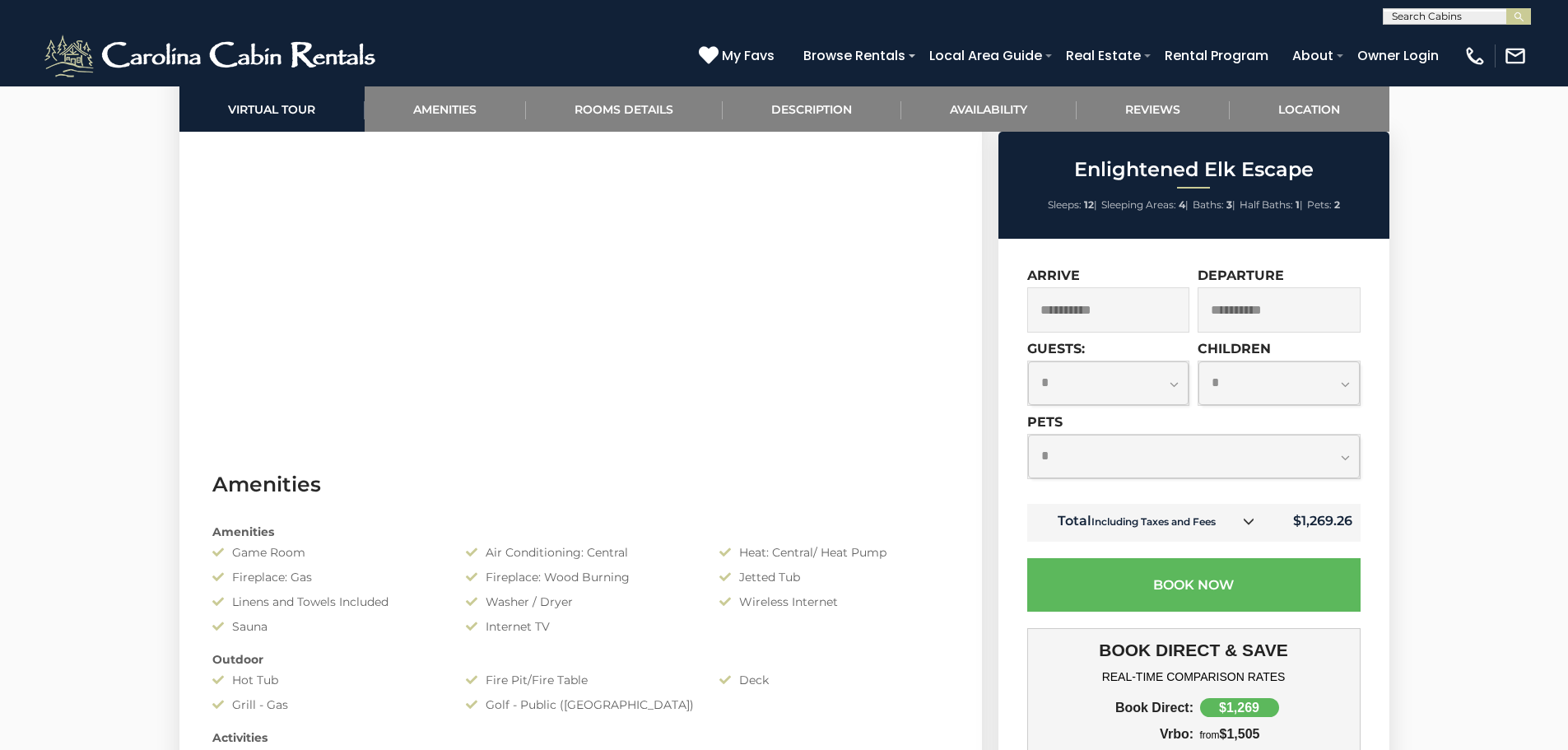
scroll to position [658, 0]
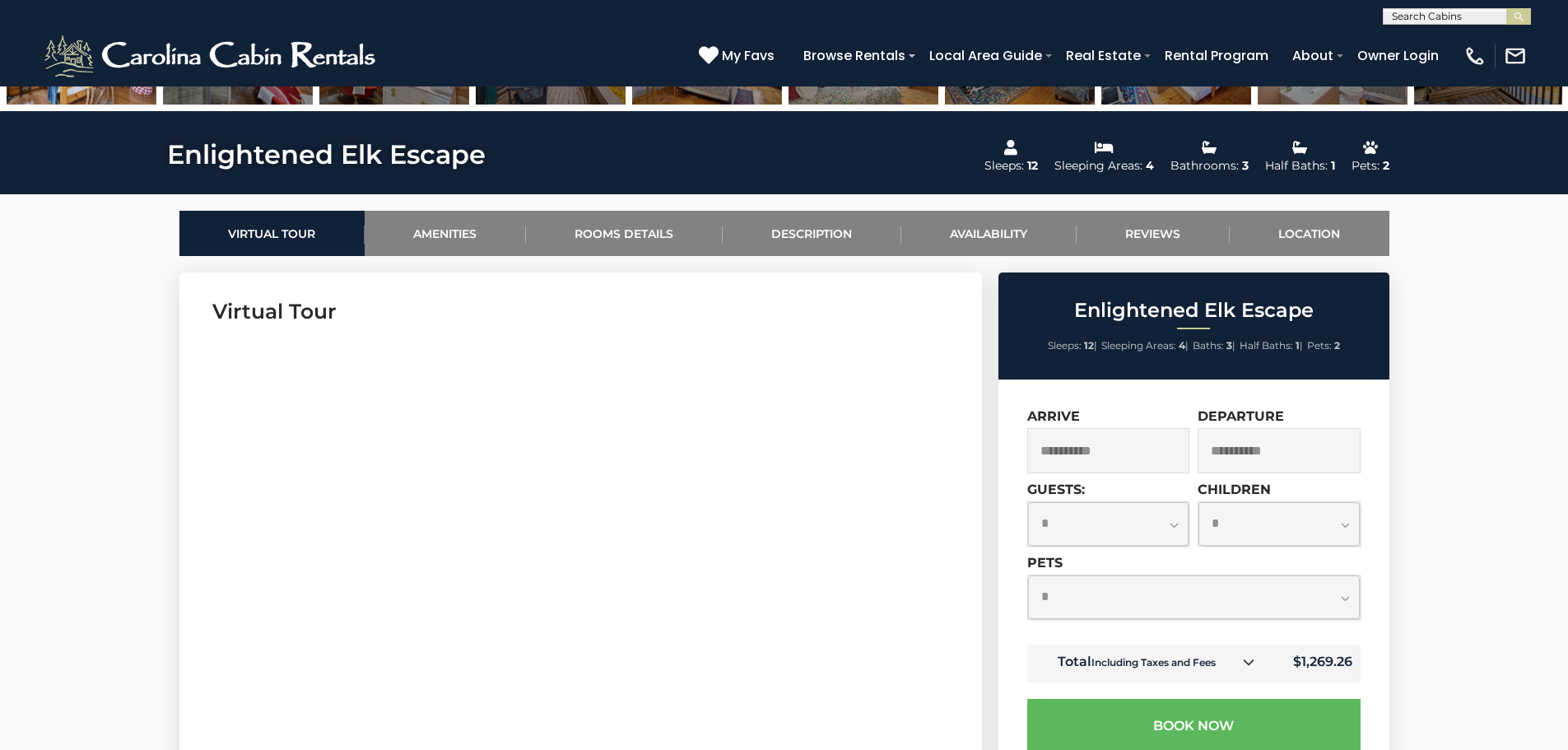
drag, startPoint x: 912, startPoint y: 656, endPoint x: 89, endPoint y: 363, distance: 873.6
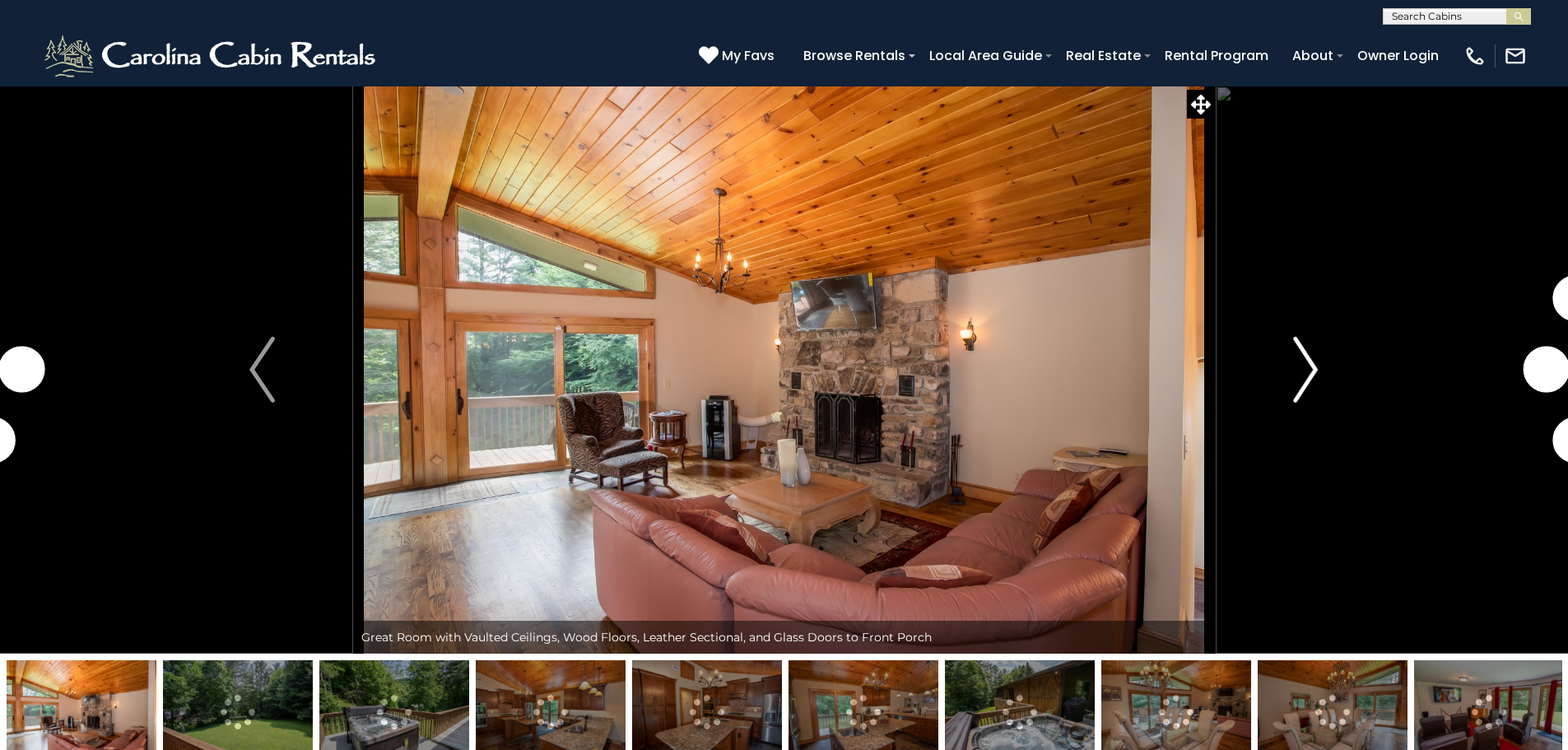
click at [1298, 378] on img "Next" at bounding box center [1305, 369] width 24 height 65
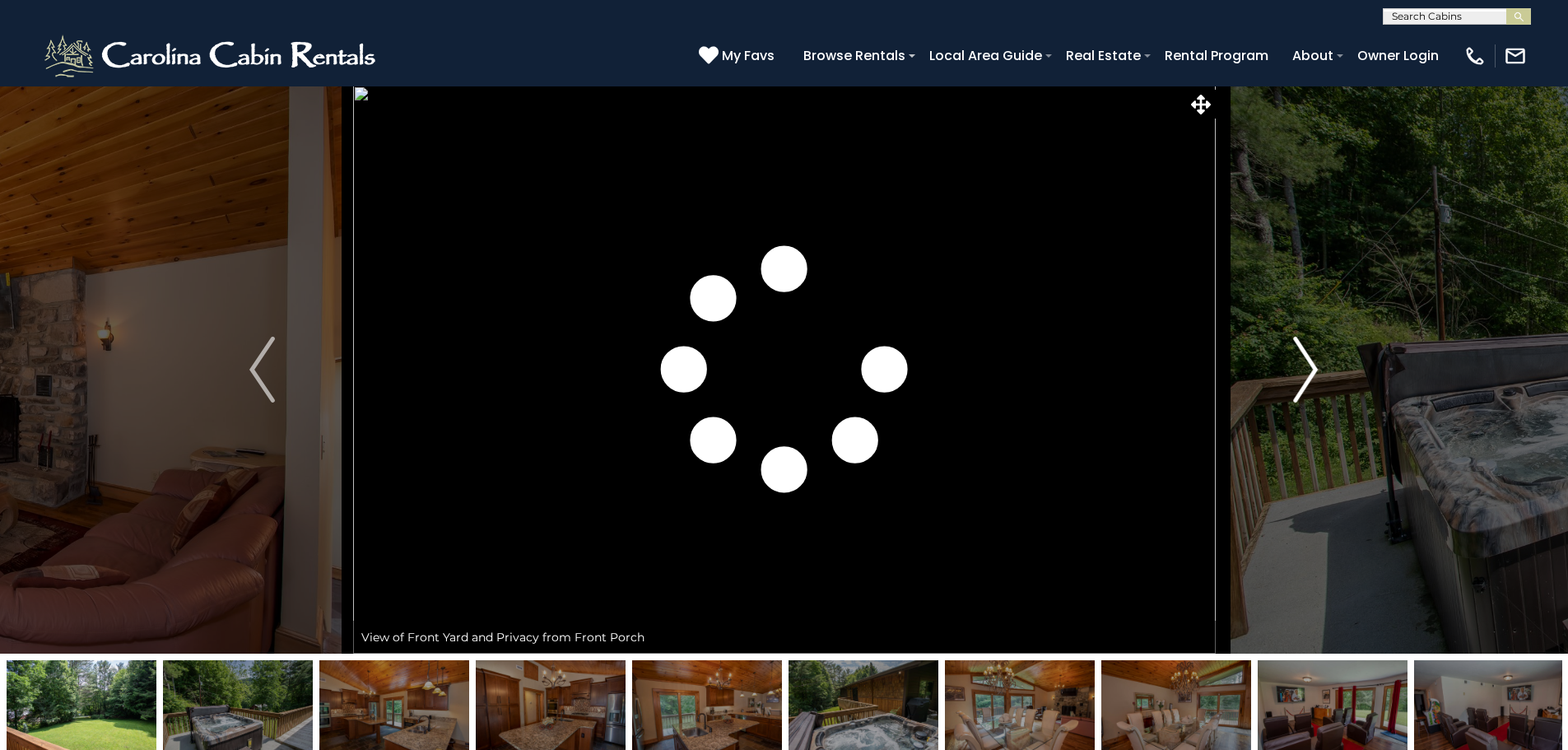
click at [1298, 378] on img "Next" at bounding box center [1305, 369] width 24 height 65
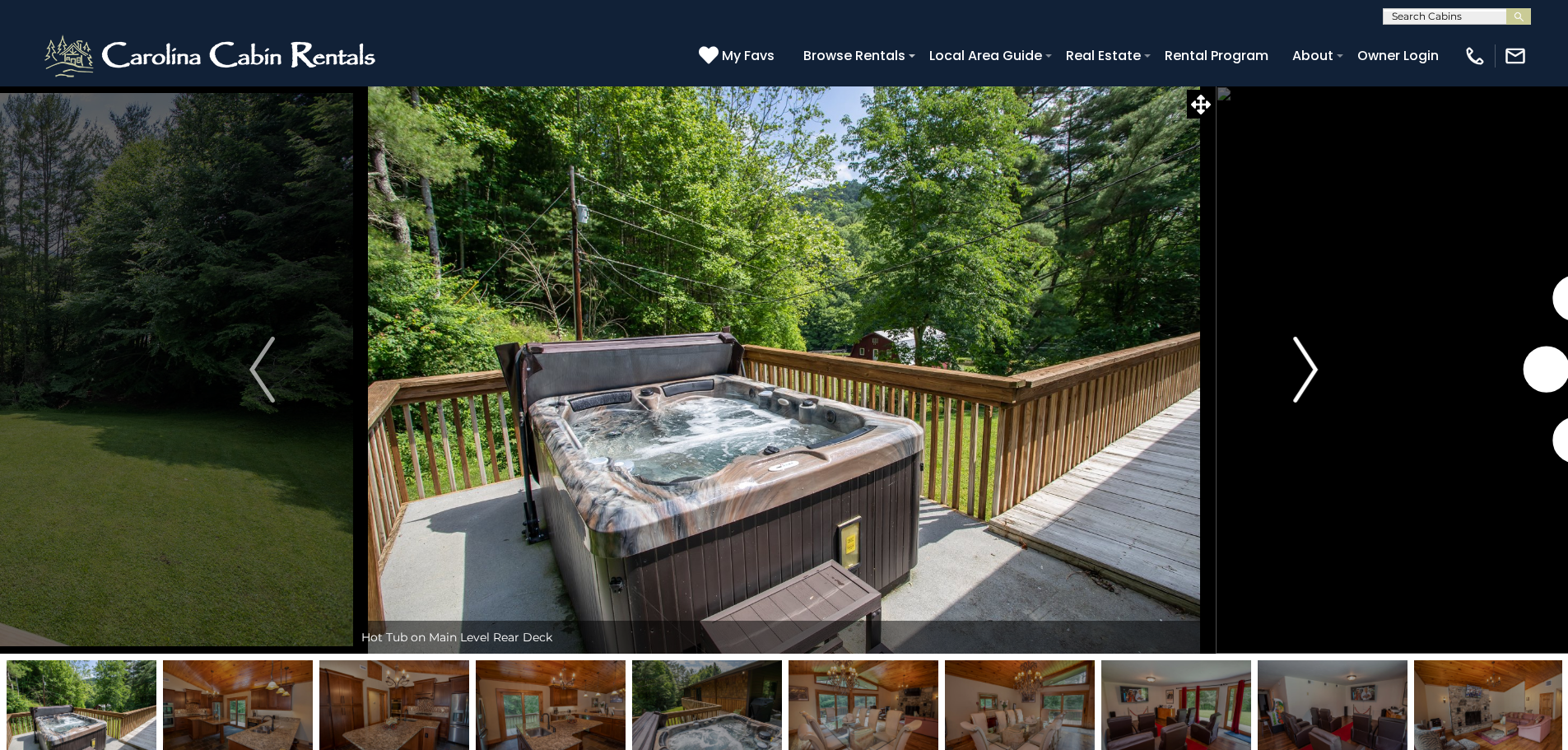
click at [1298, 378] on img "Next" at bounding box center [1305, 369] width 24 height 65
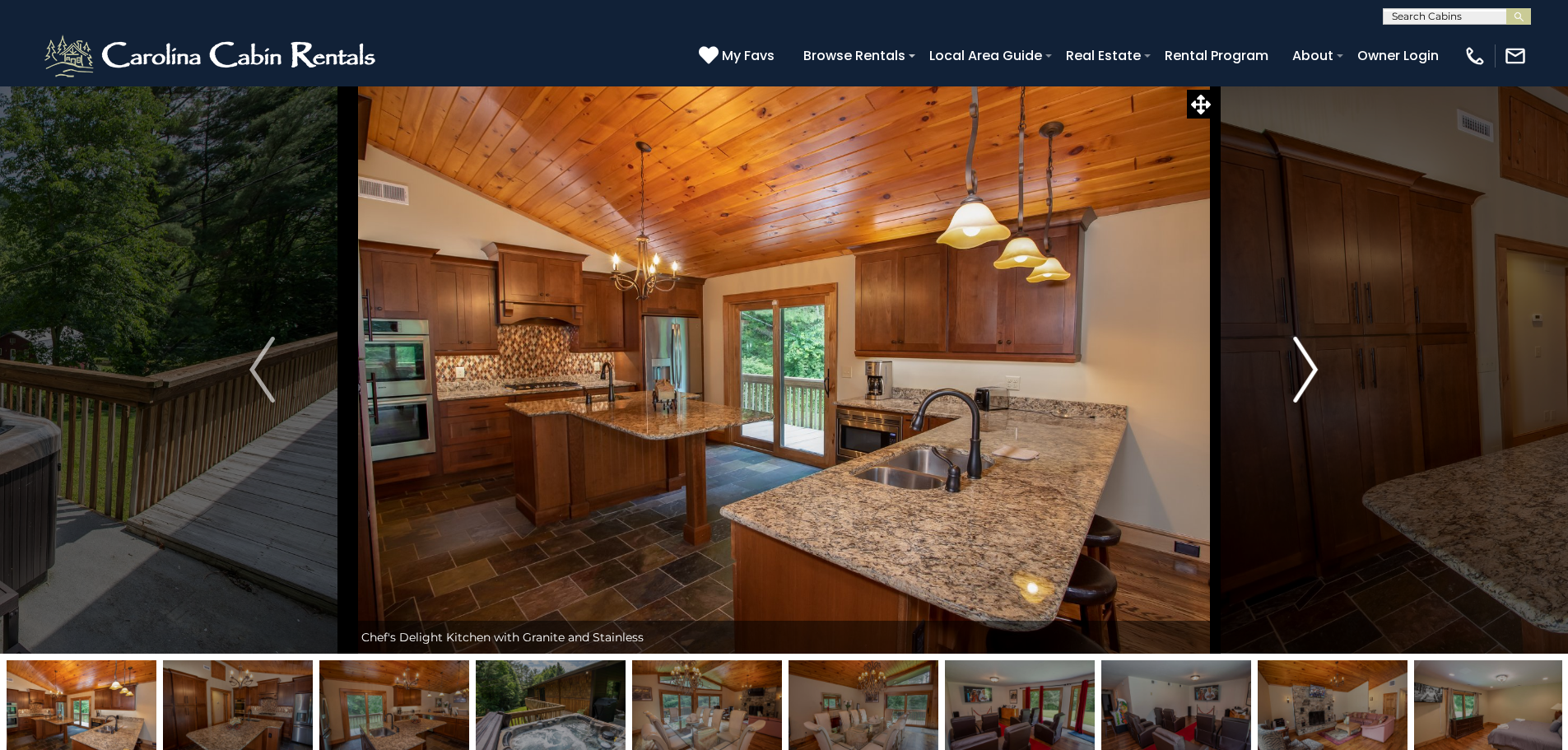
click at [1298, 378] on img "Next" at bounding box center [1305, 369] width 24 height 65
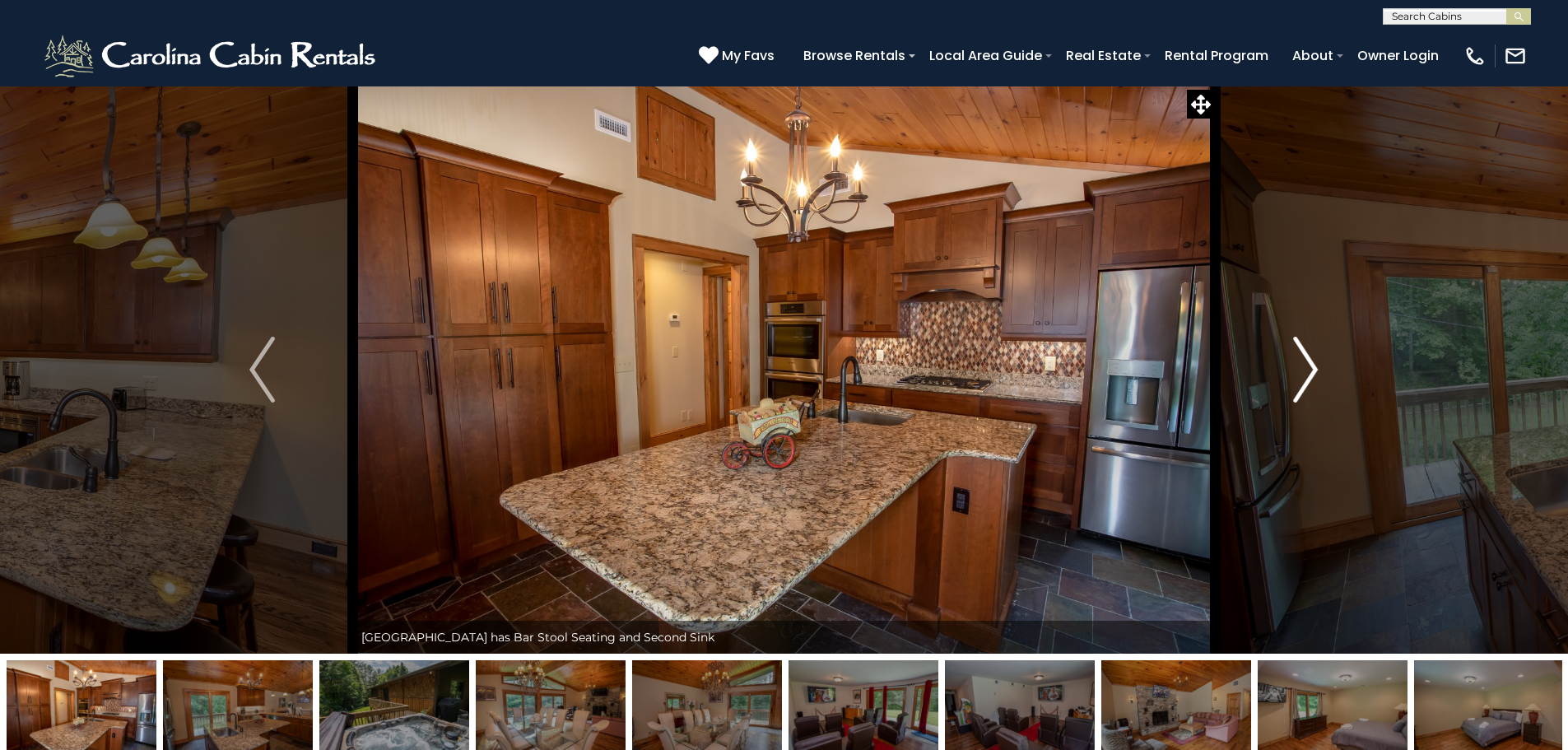
click at [1298, 378] on img "Next" at bounding box center [1305, 369] width 24 height 65
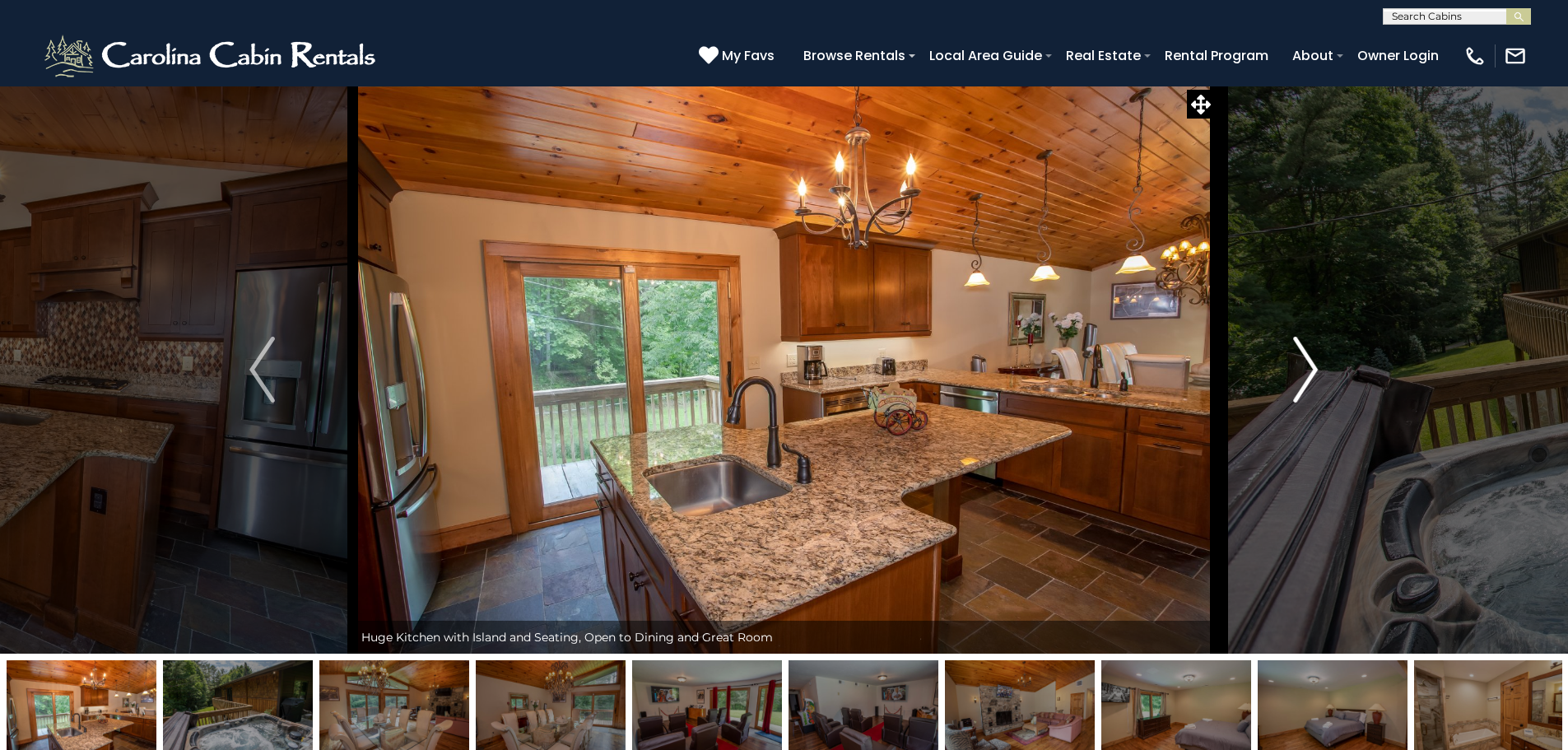
click at [1298, 378] on img "Next" at bounding box center [1305, 369] width 24 height 65
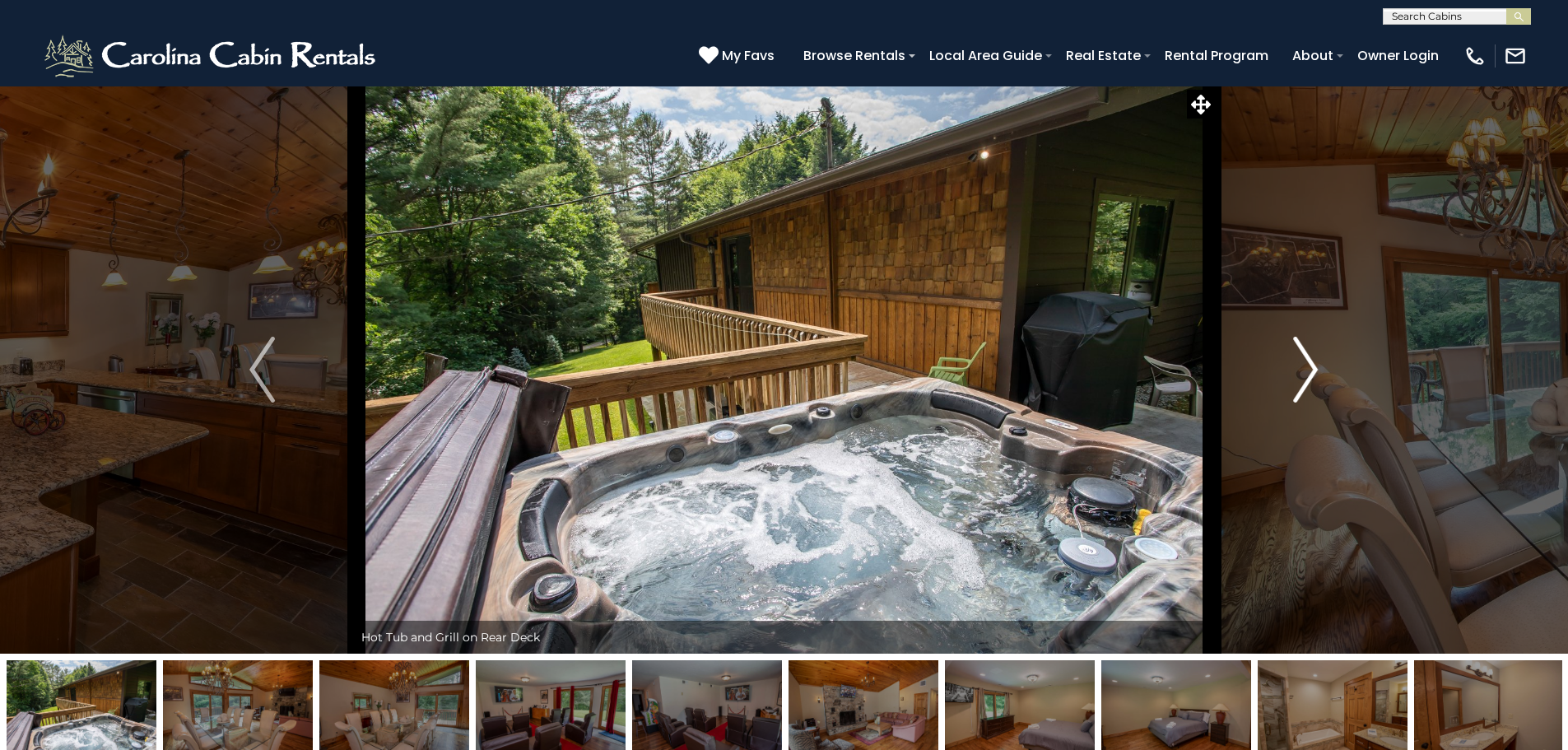
click at [1298, 378] on img "Next" at bounding box center [1305, 369] width 24 height 65
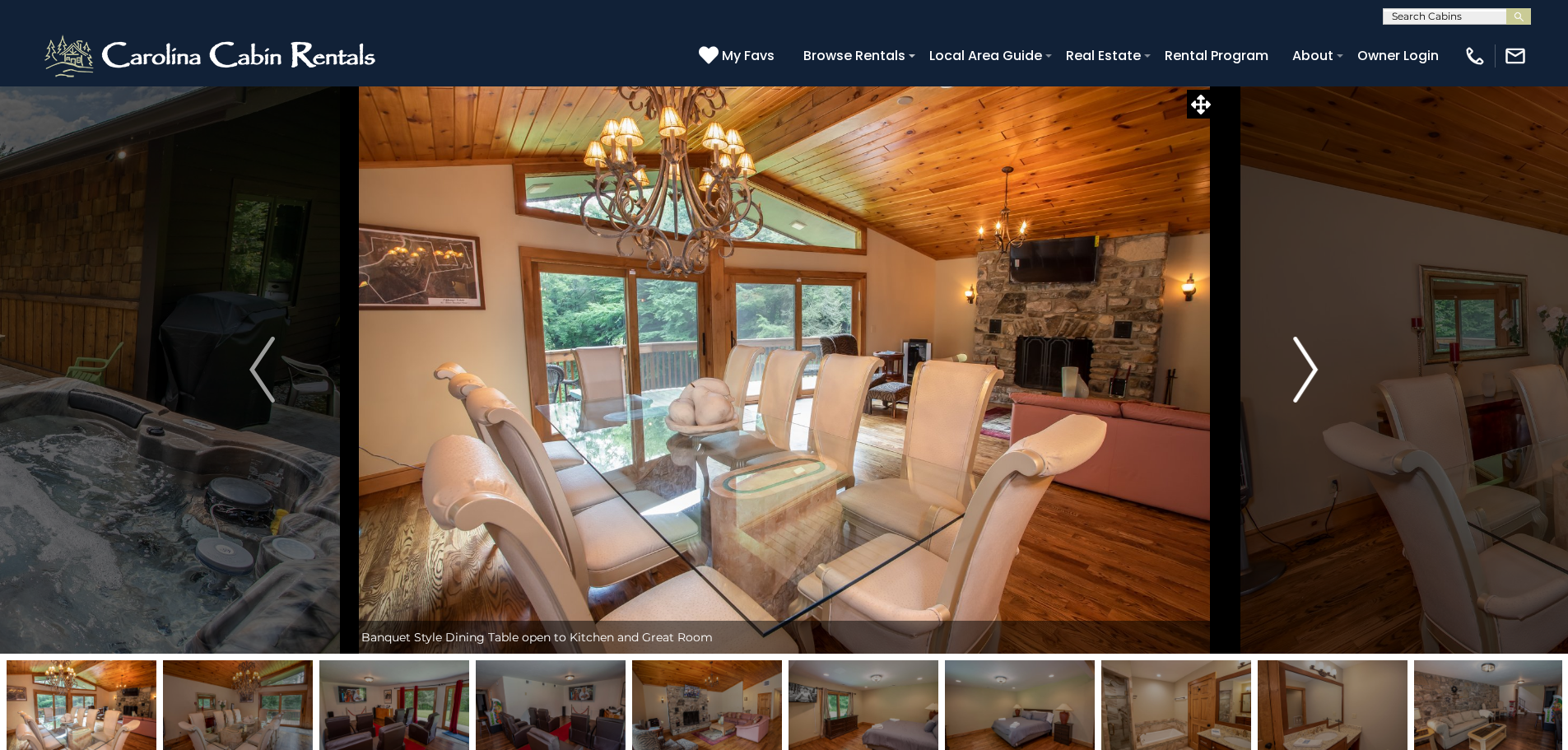
click at [1298, 378] on img "Next" at bounding box center [1305, 369] width 24 height 65
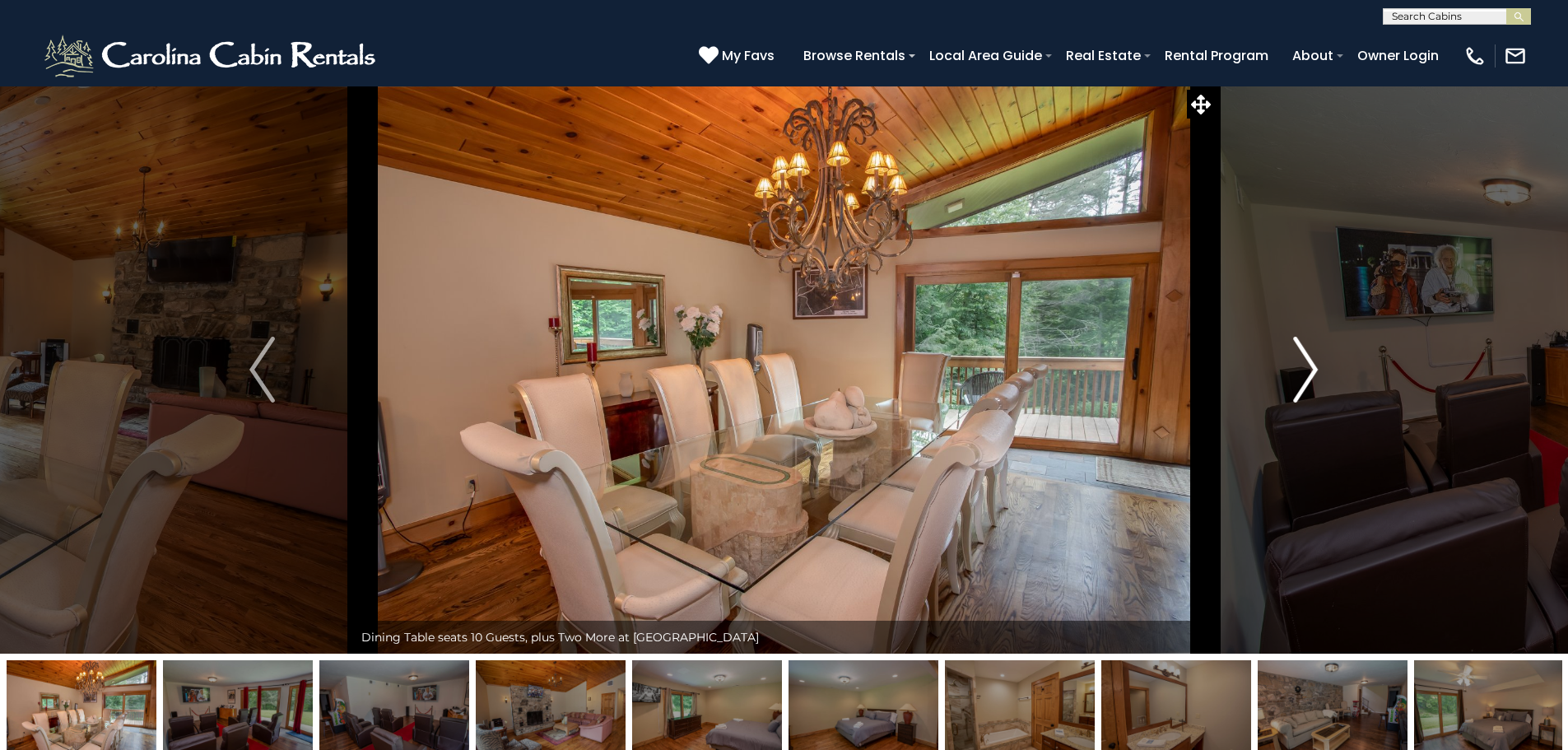
click at [1298, 378] on img "Next" at bounding box center [1305, 369] width 24 height 65
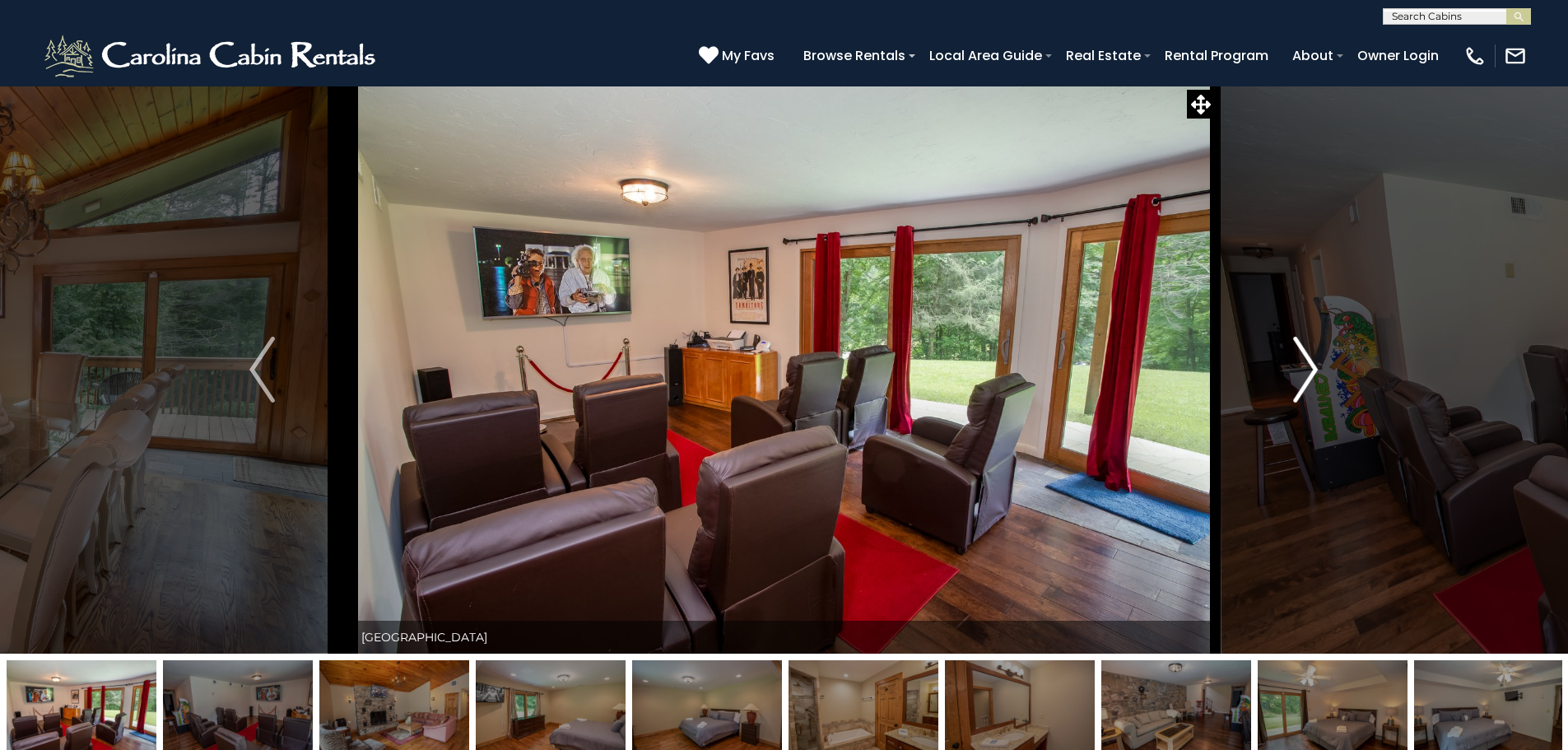
click at [1298, 378] on img "Next" at bounding box center [1305, 369] width 24 height 65
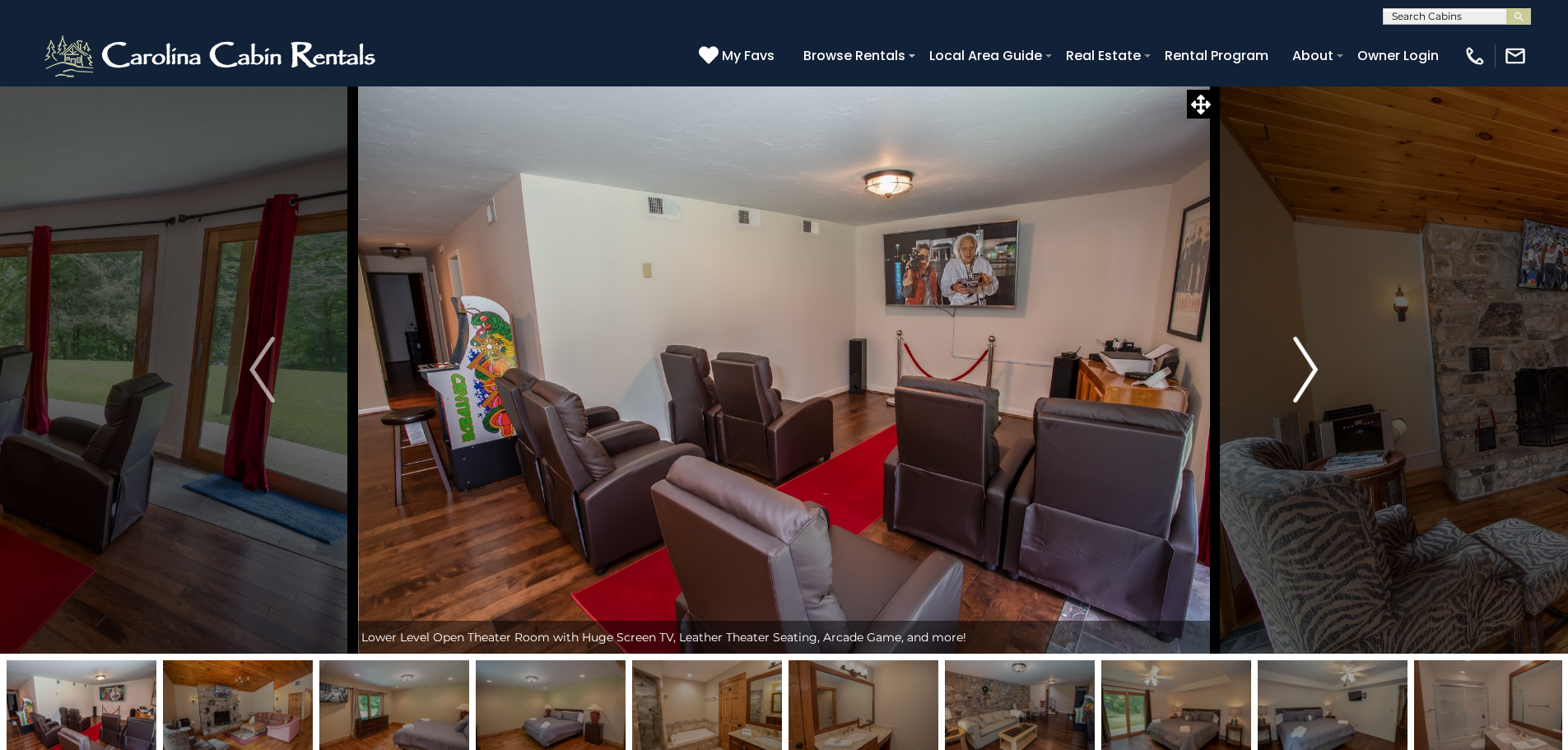
click at [1298, 378] on img "Next" at bounding box center [1305, 369] width 24 height 65
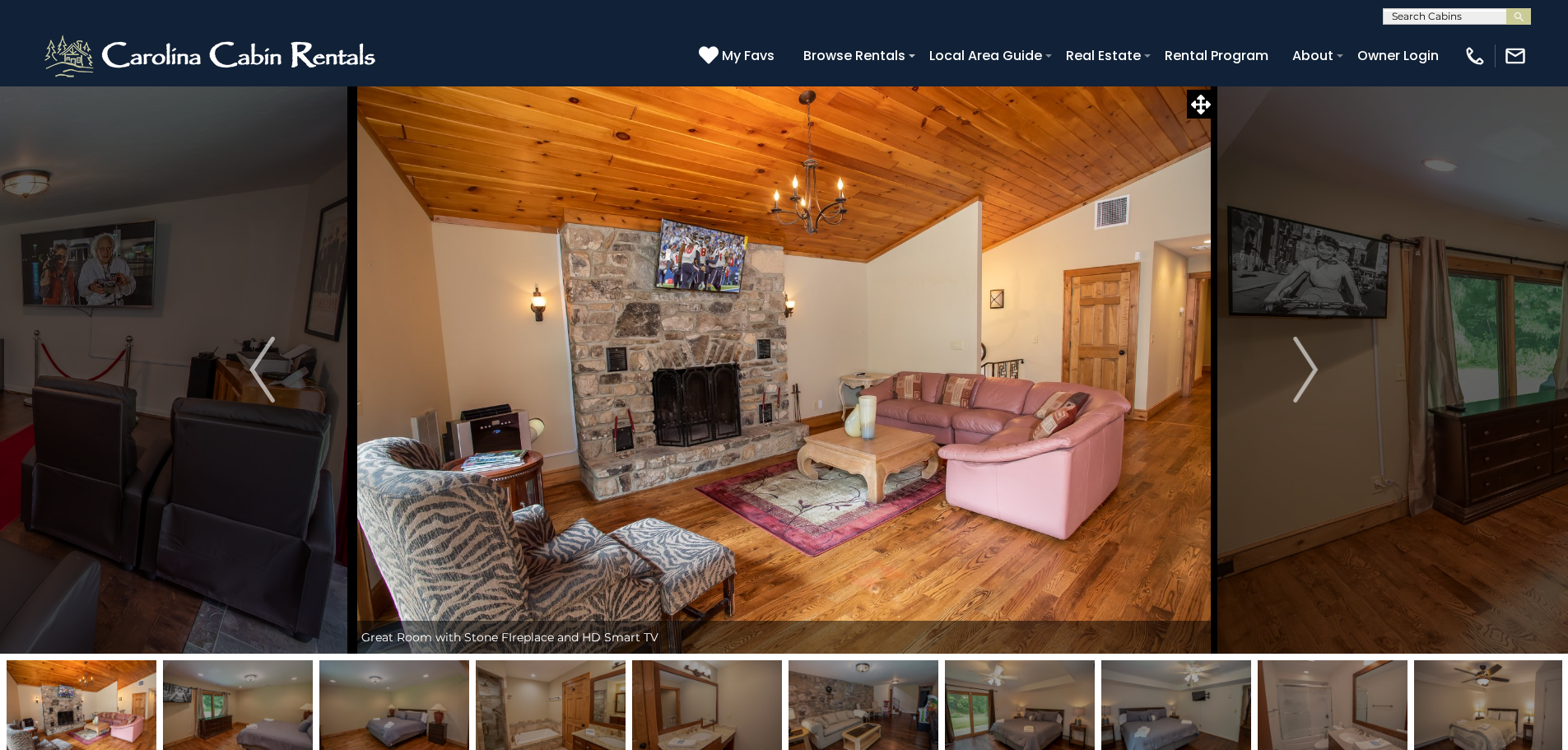
click at [690, 397] on img at bounding box center [784, 369] width 863 height 568
click at [1295, 366] on img "Next" at bounding box center [1305, 369] width 24 height 65
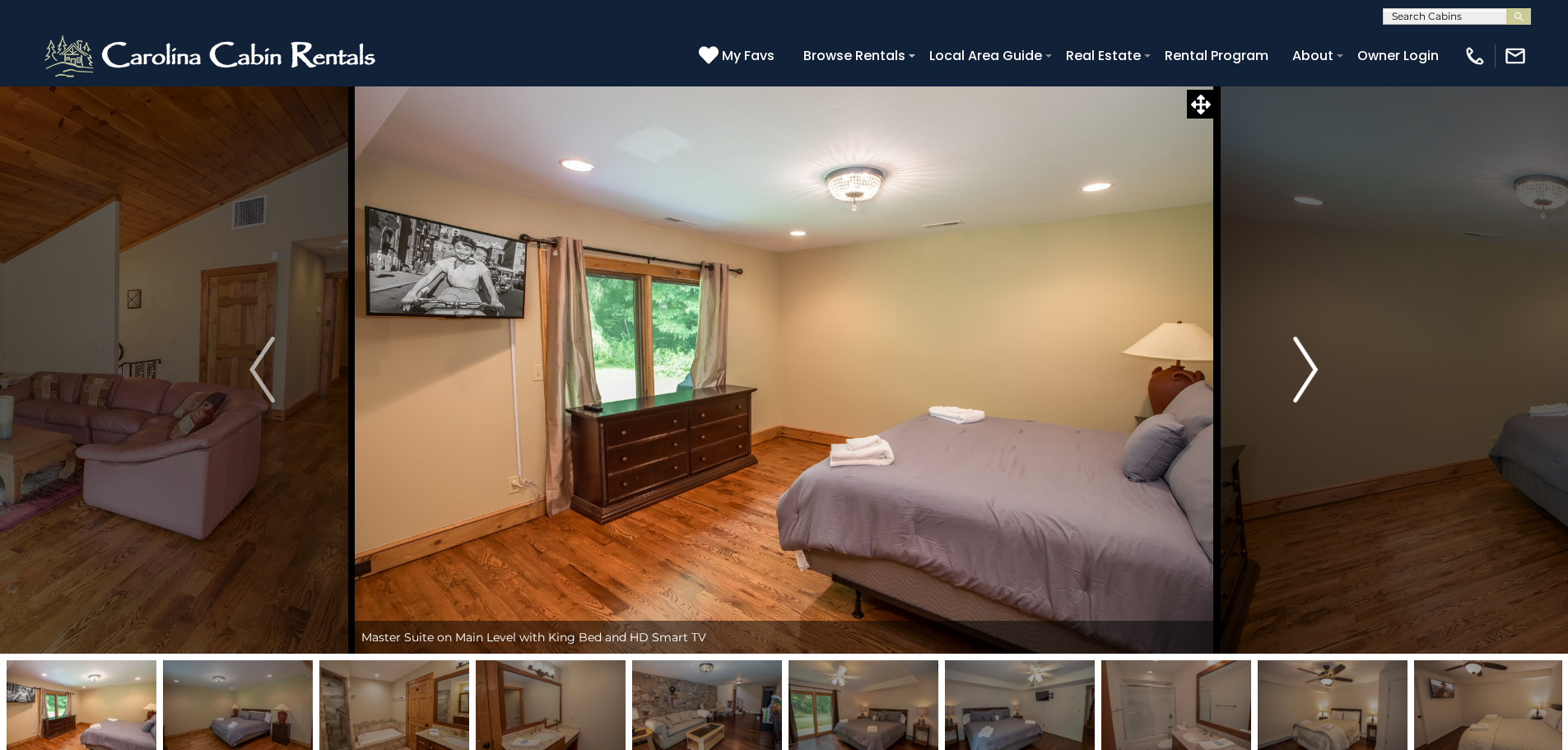
click at [1295, 366] on img "Next" at bounding box center [1305, 369] width 24 height 65
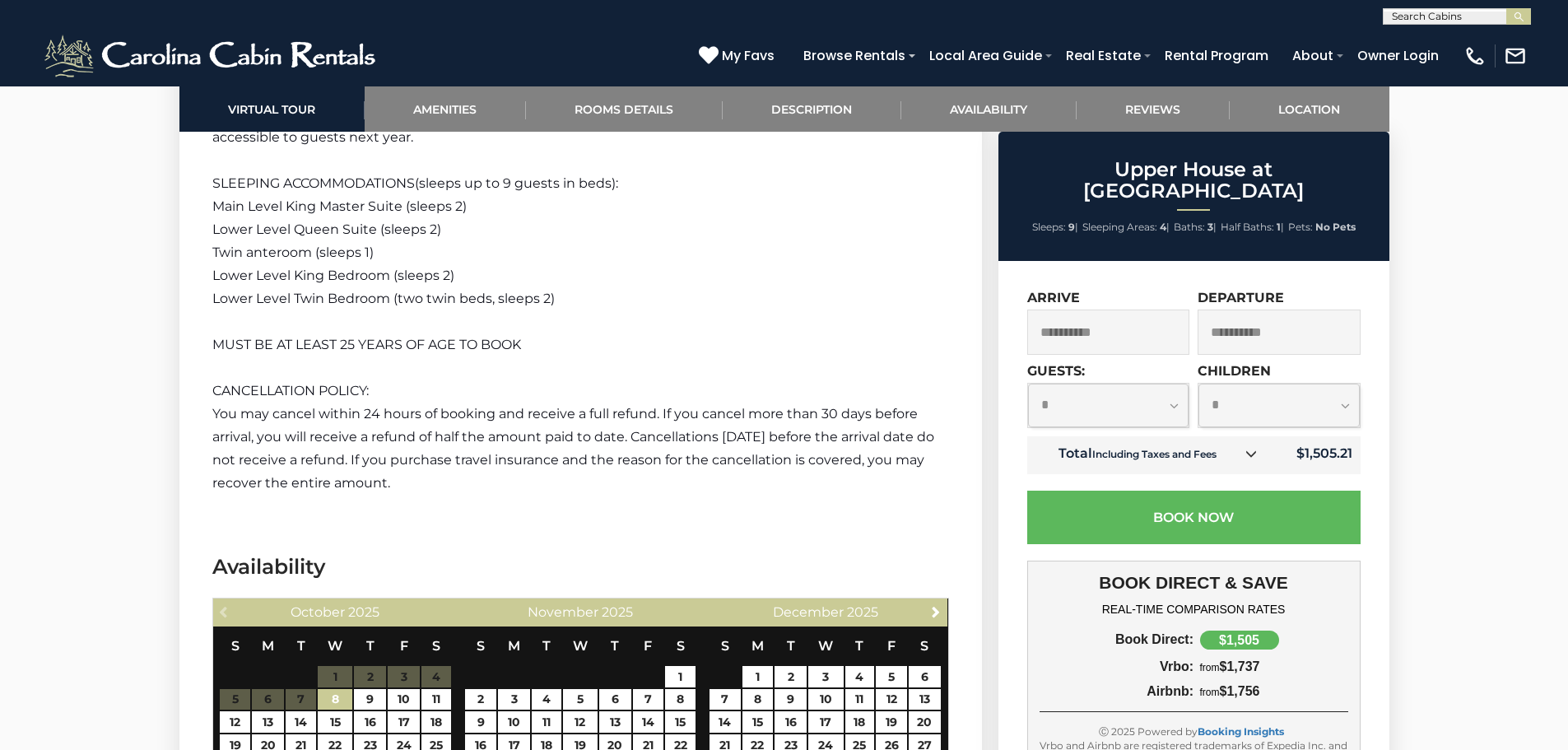
scroll to position [3620, 0]
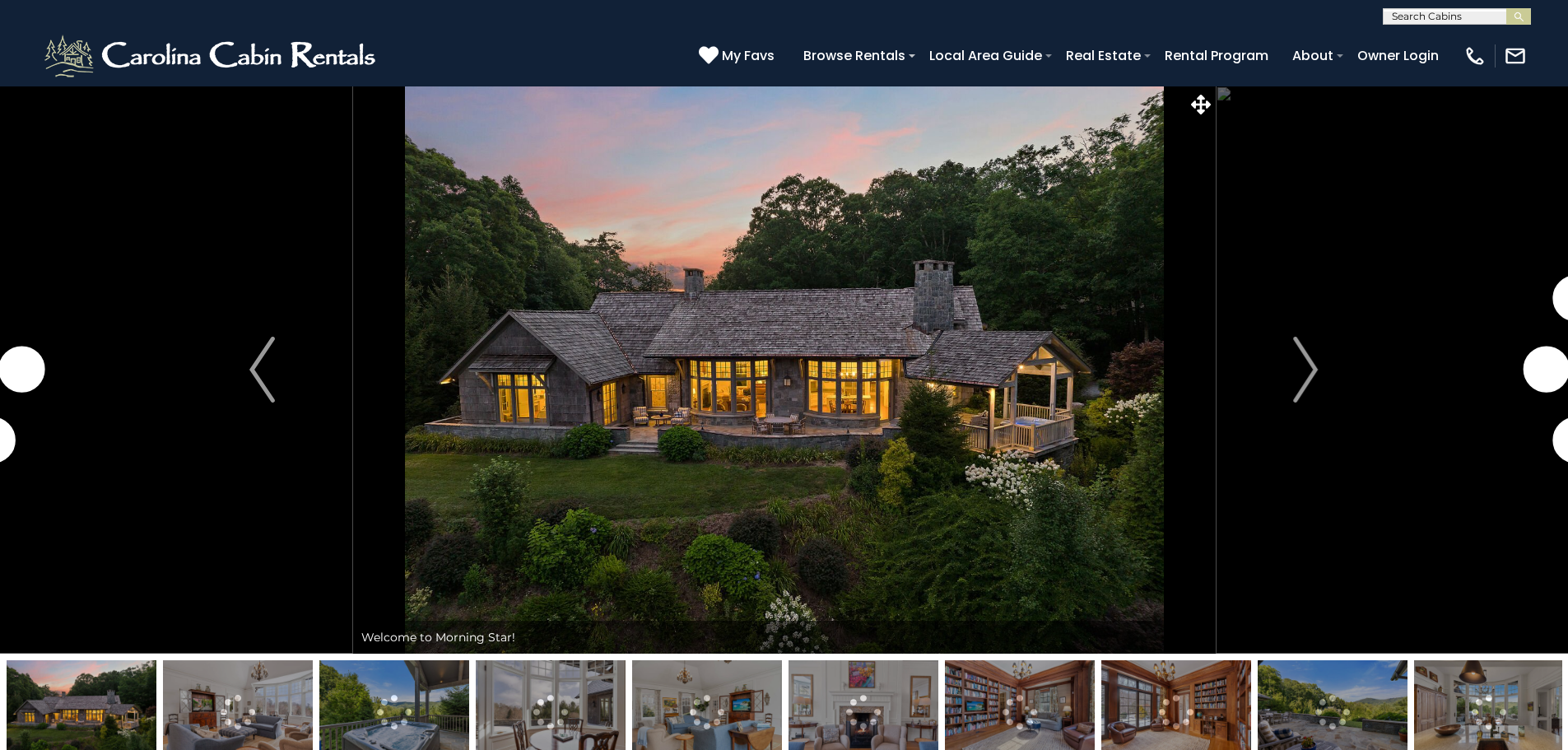
click at [1298, 370] on img "Next" at bounding box center [1305, 369] width 24 height 65
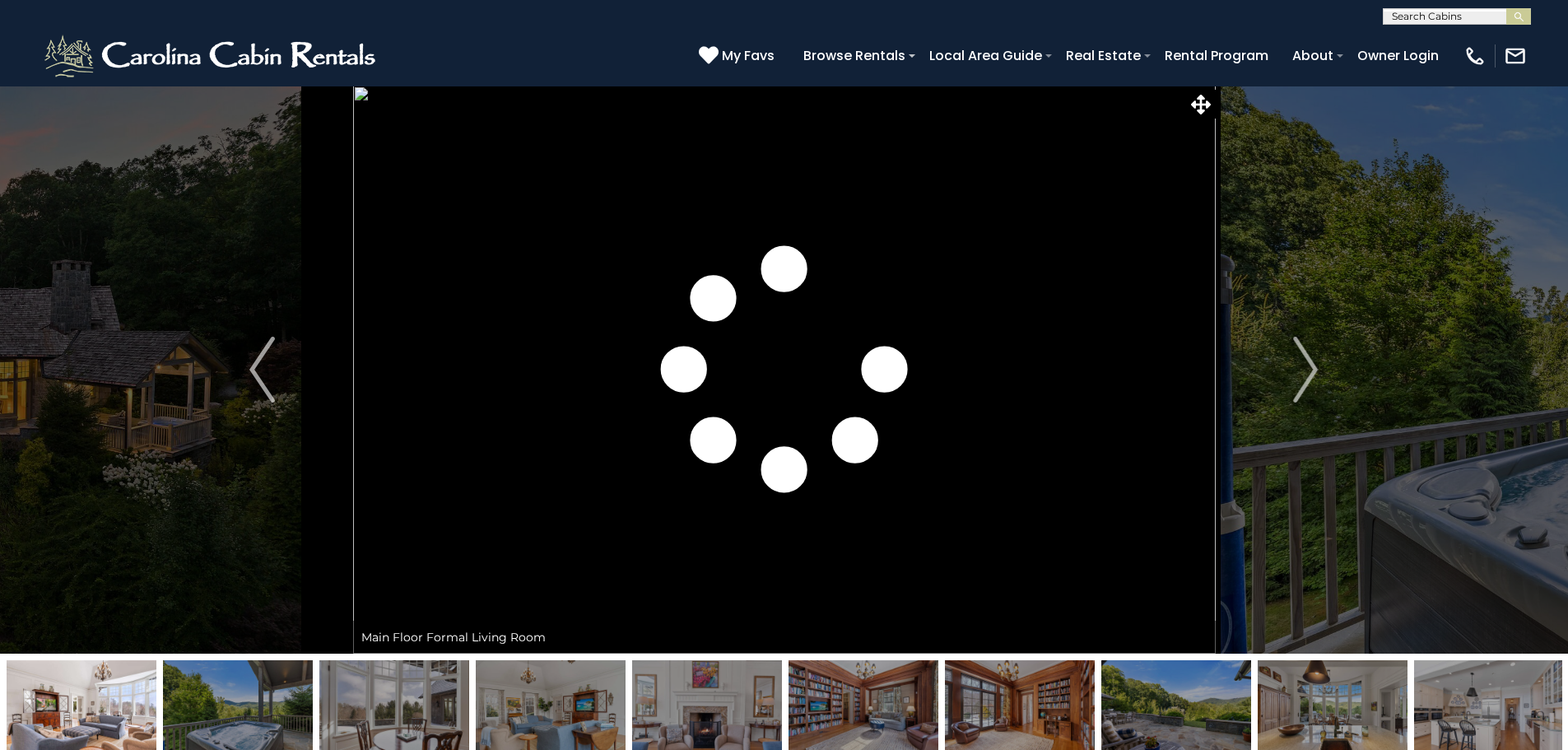
click at [1298, 370] on img "Next" at bounding box center [1305, 369] width 24 height 65
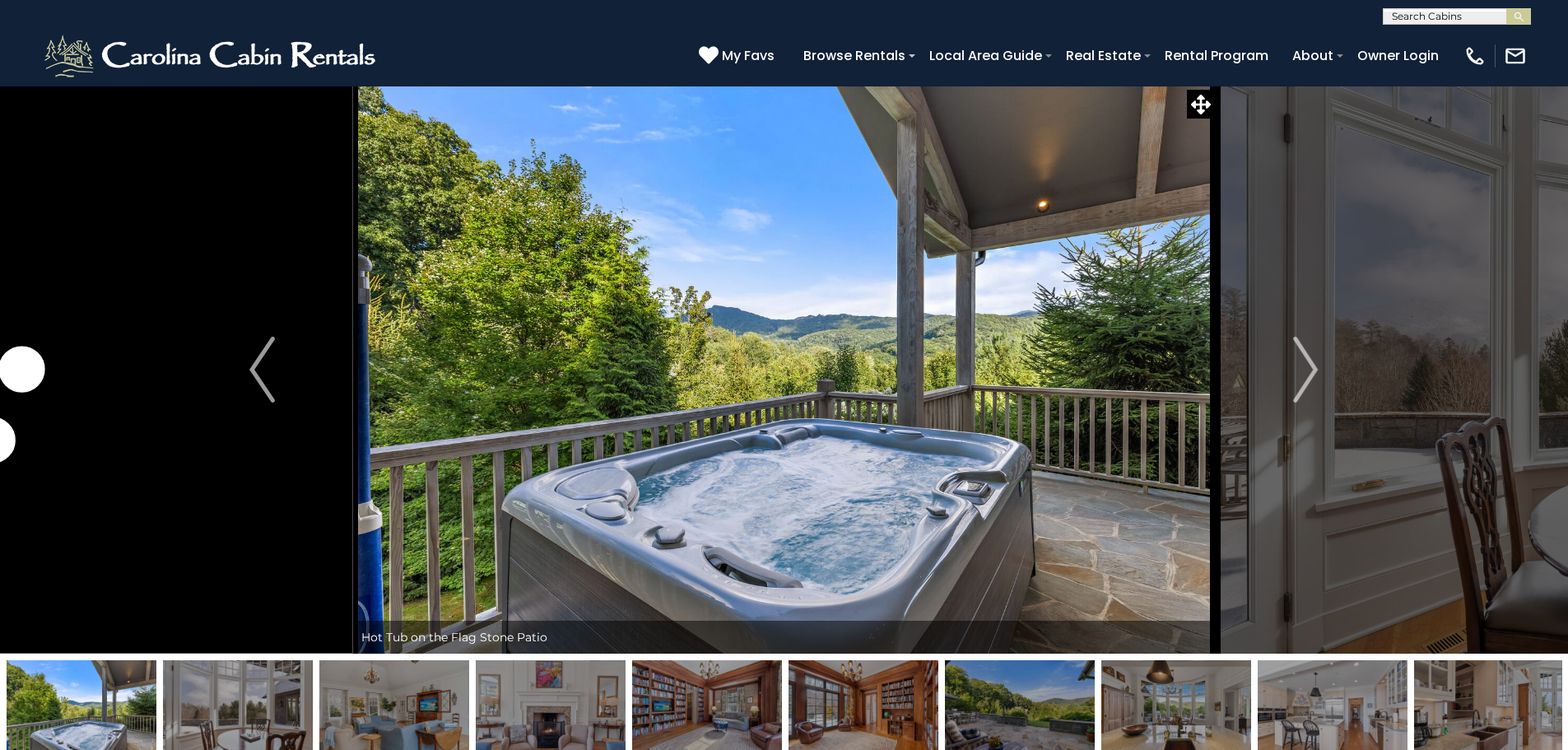
click at [1298, 370] on img "Next" at bounding box center [1305, 369] width 24 height 65
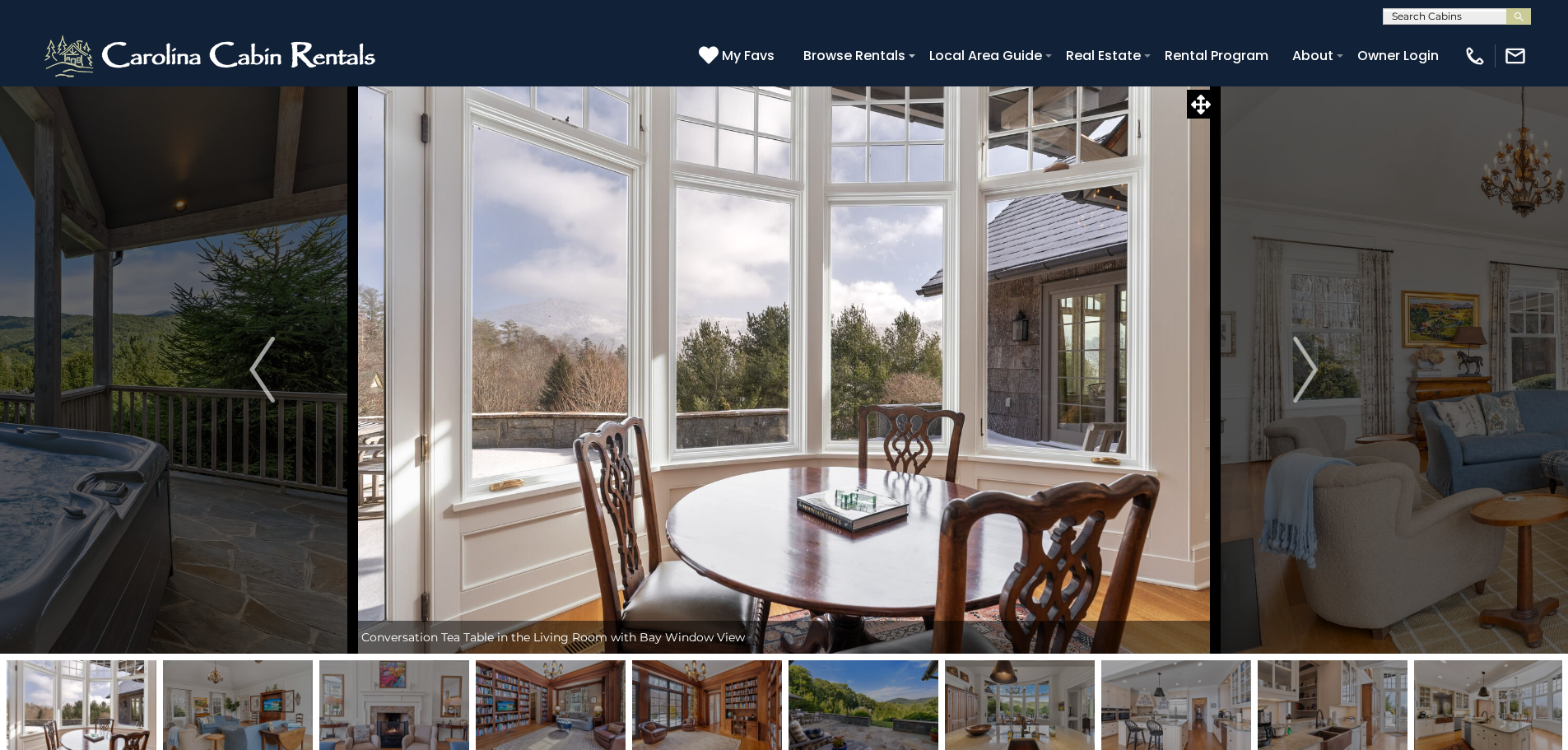
click at [1298, 370] on img "Next" at bounding box center [1305, 369] width 24 height 65
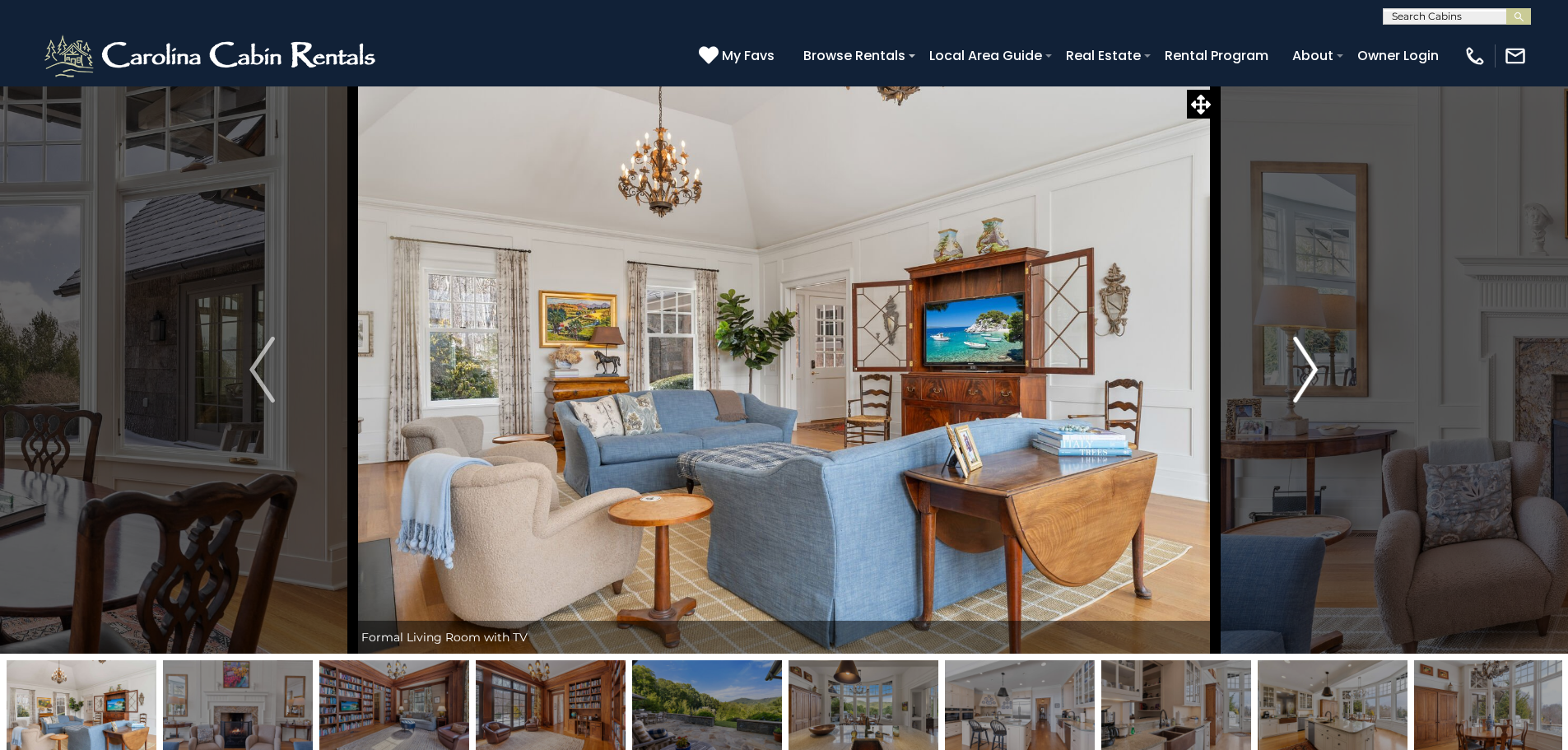
click at [1292, 371] on button "Next" at bounding box center [1306, 369] width 181 height 568
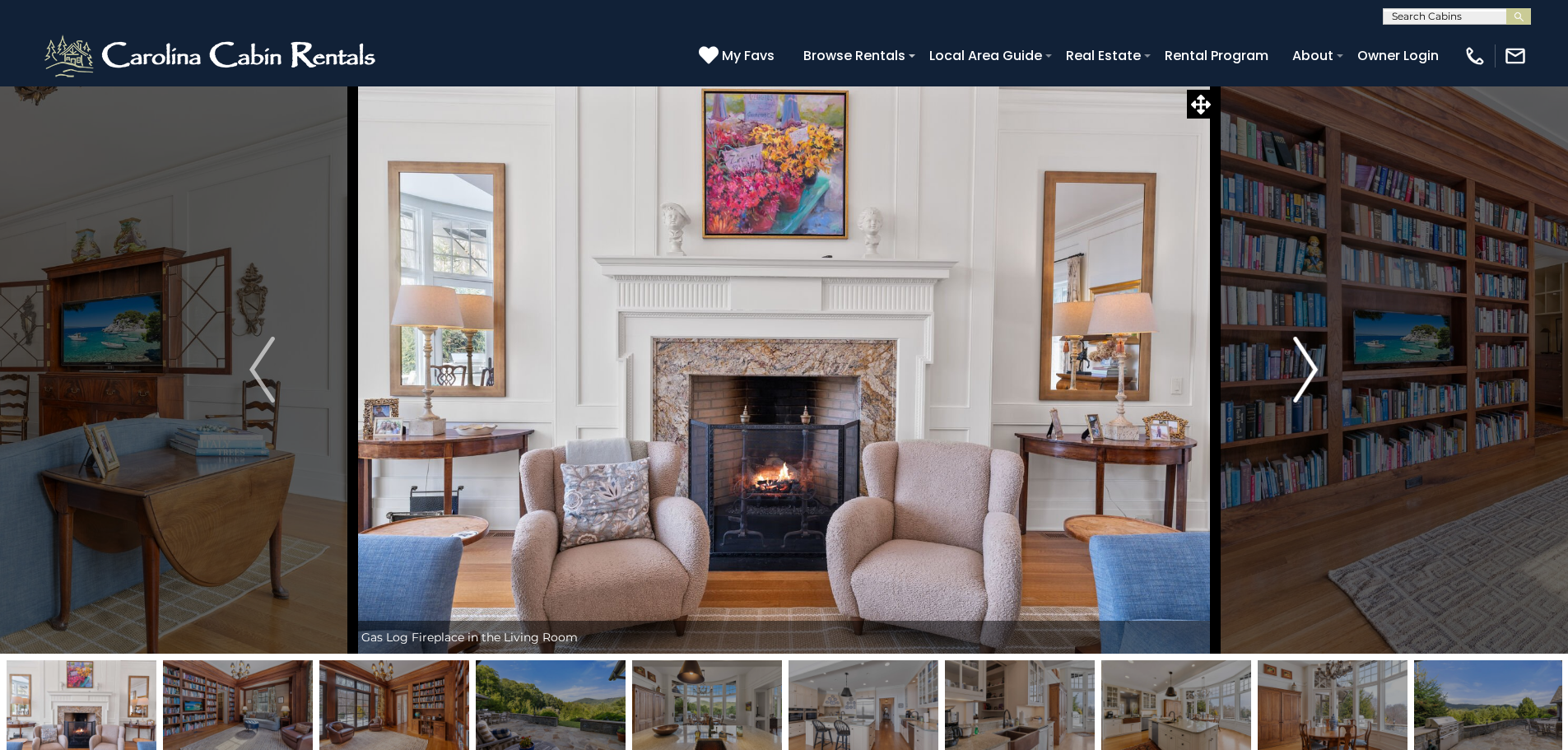
click at [1305, 375] on img "Next" at bounding box center [1305, 369] width 24 height 65
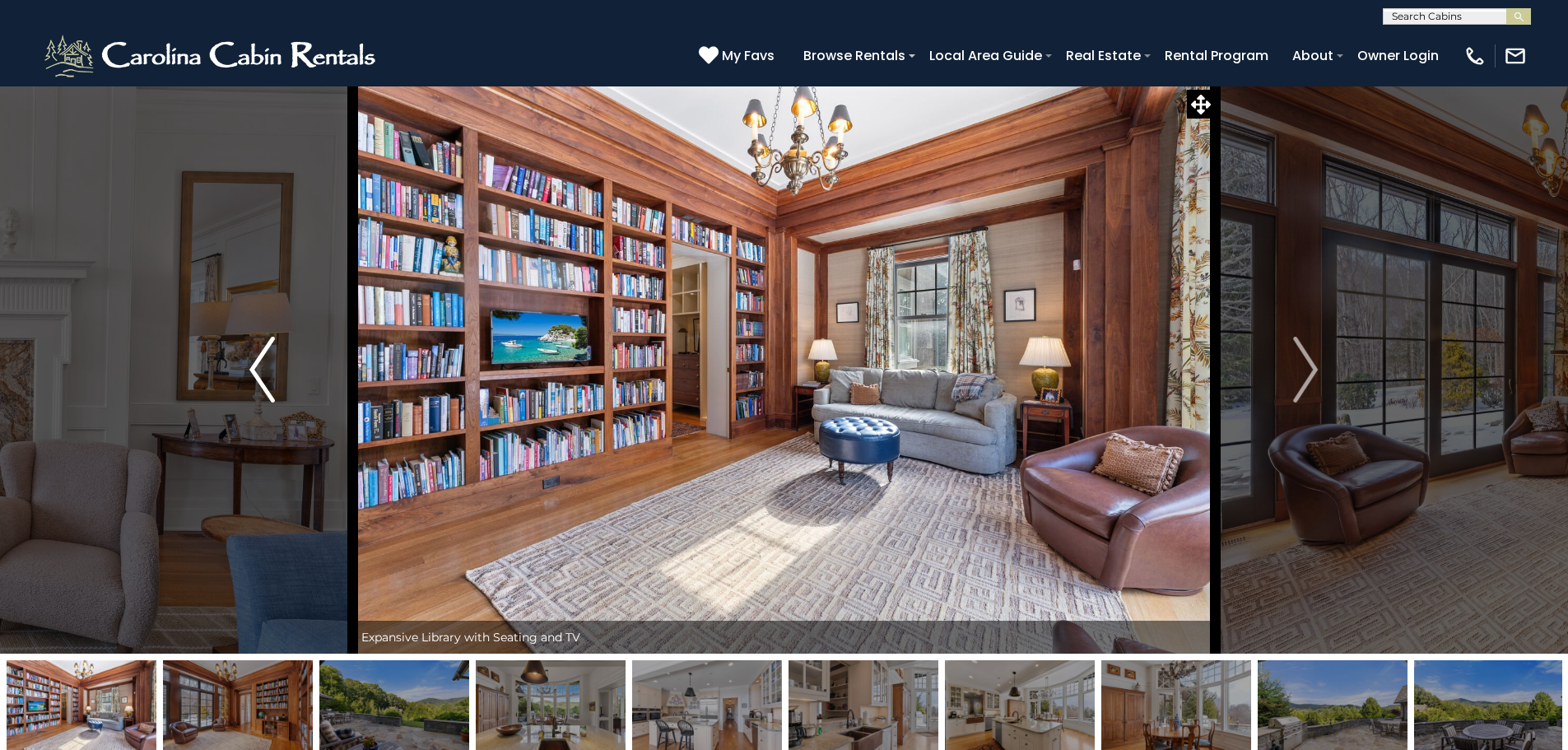
click at [277, 386] on button "Previous" at bounding box center [262, 369] width 181 height 568
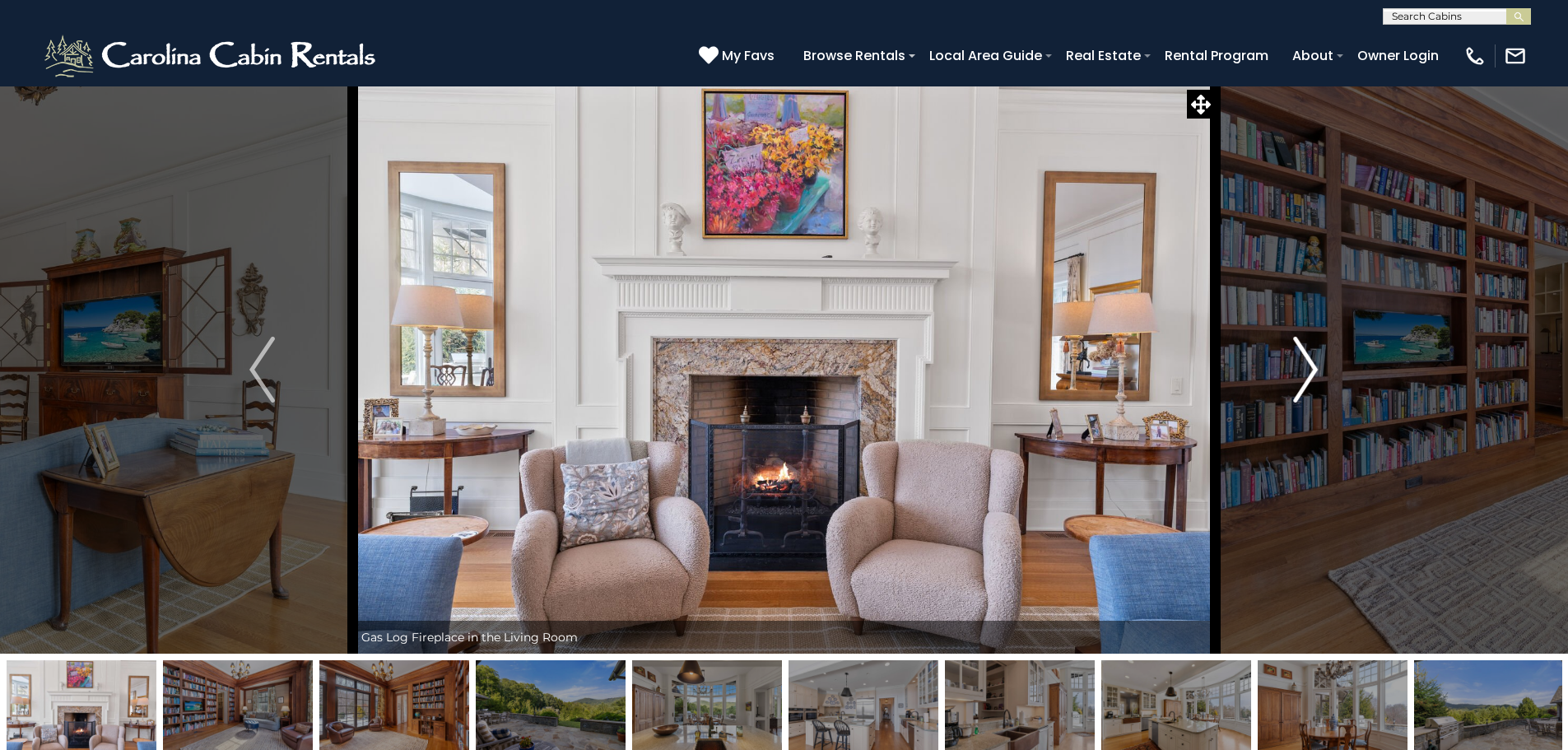
click at [1280, 361] on button "Next" at bounding box center [1306, 369] width 181 height 568
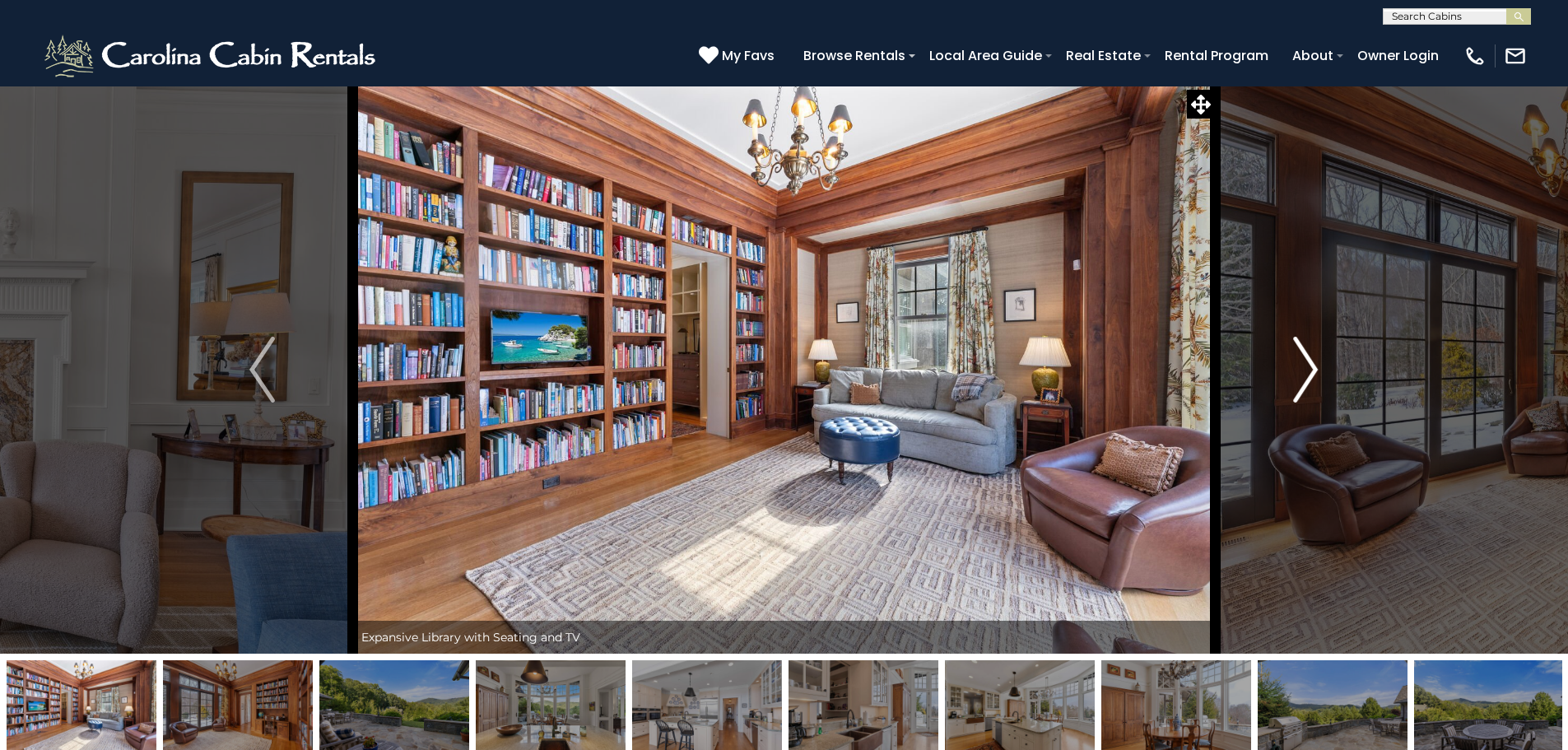
click at [1286, 365] on button "Next" at bounding box center [1306, 369] width 181 height 568
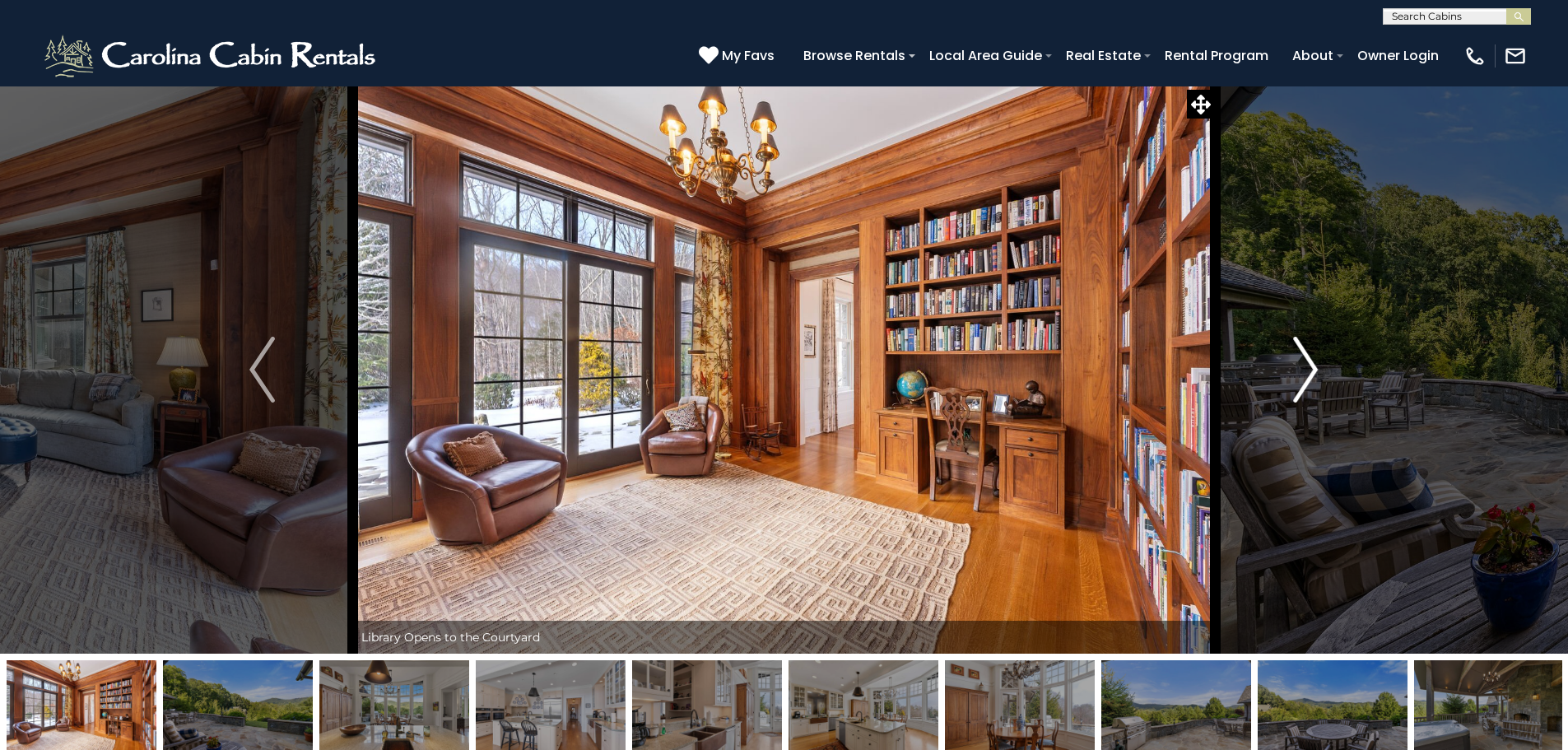
click at [1286, 365] on button "Next" at bounding box center [1306, 369] width 181 height 568
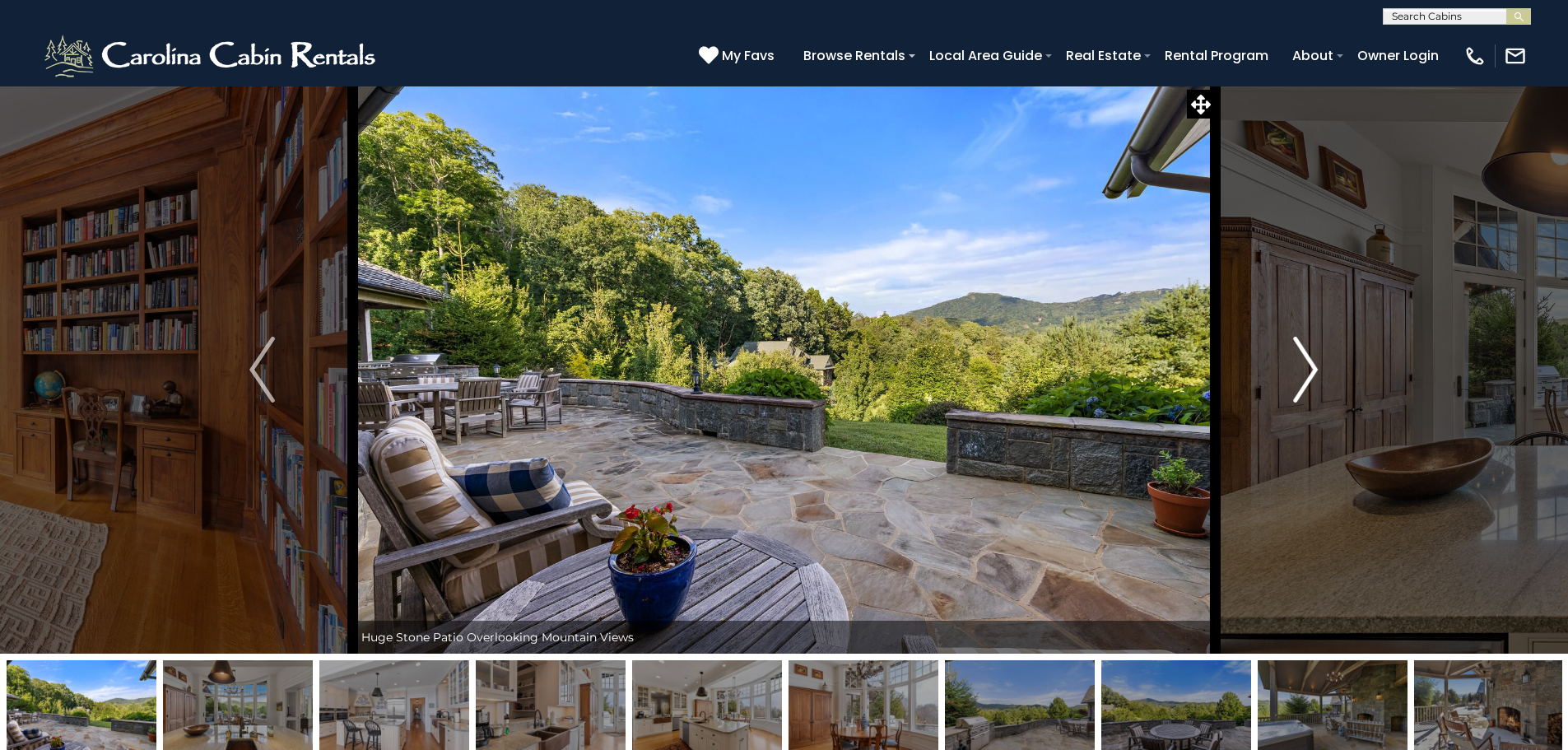
click at [1286, 365] on button "Next" at bounding box center [1306, 369] width 181 height 568
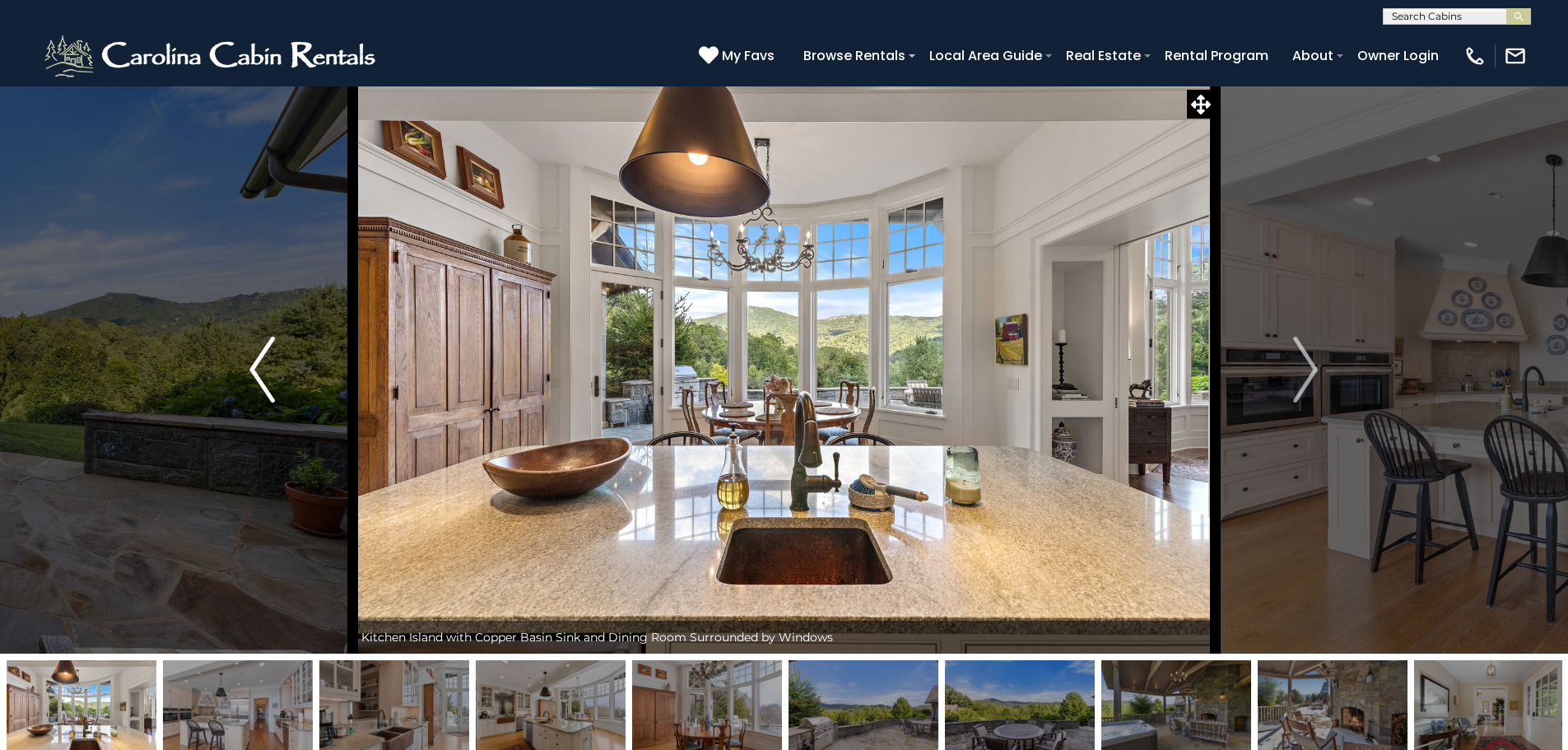
click at [239, 383] on button "Previous" at bounding box center [262, 369] width 181 height 568
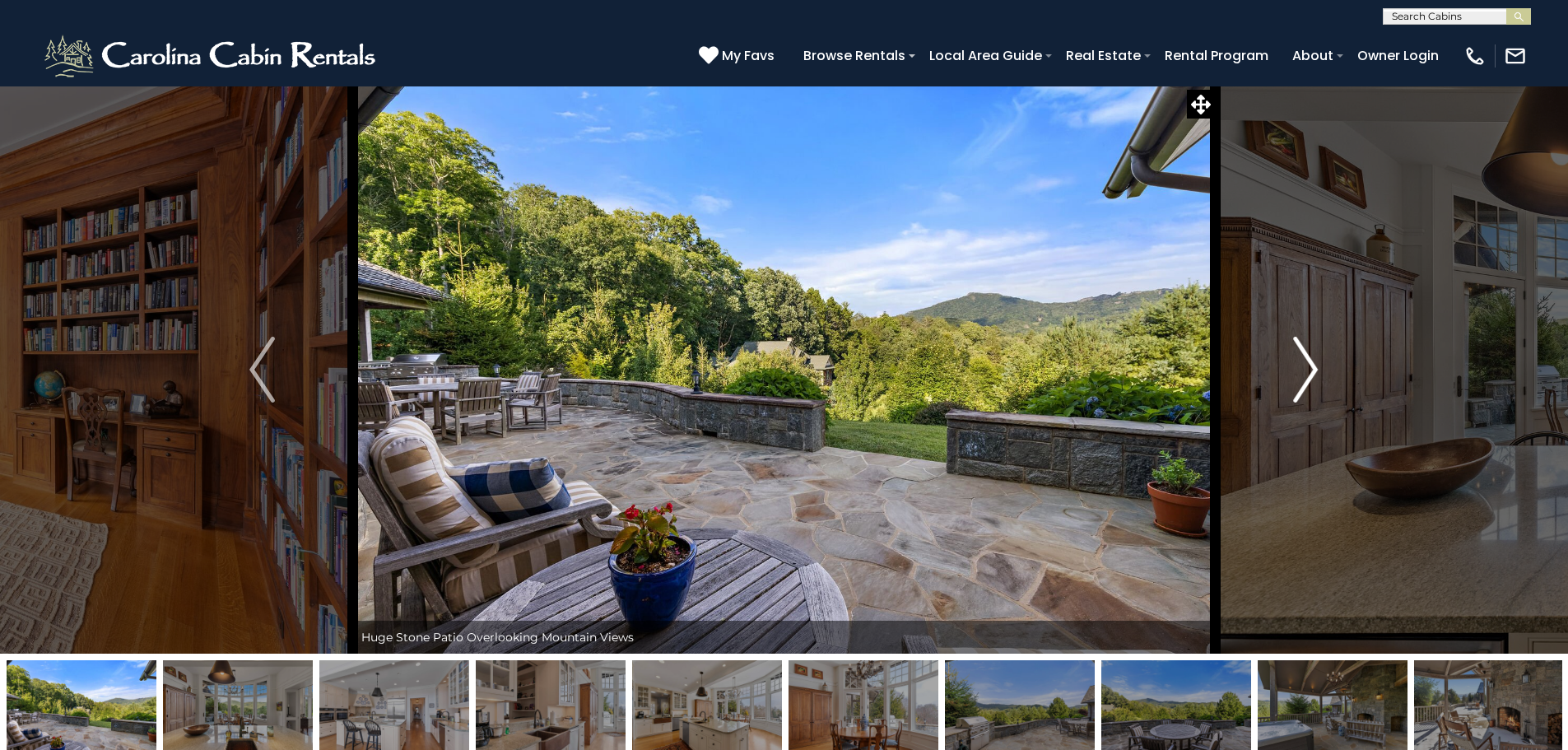
click at [1308, 377] on img "Next" at bounding box center [1305, 369] width 24 height 65
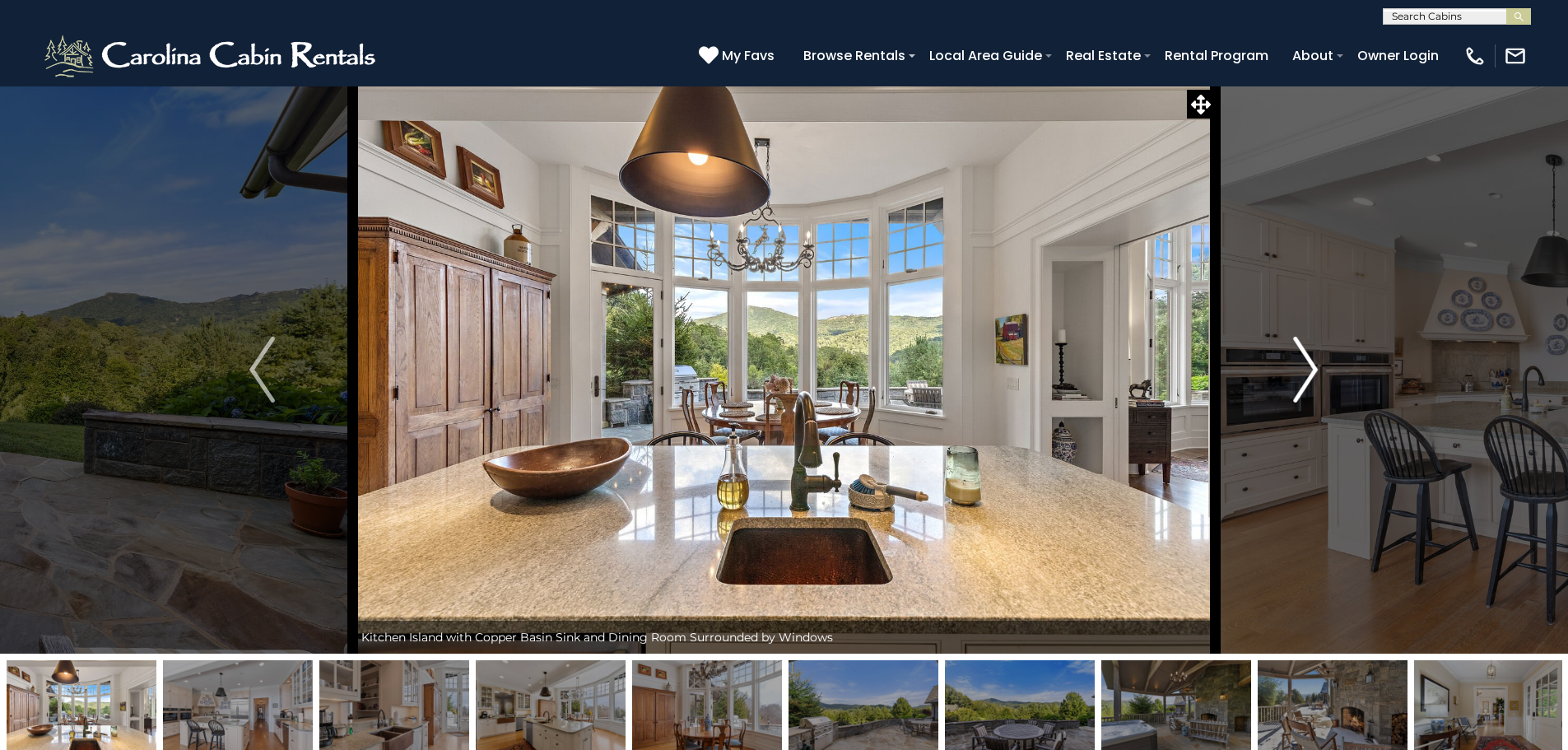
click at [1308, 377] on img "Next" at bounding box center [1305, 369] width 24 height 65
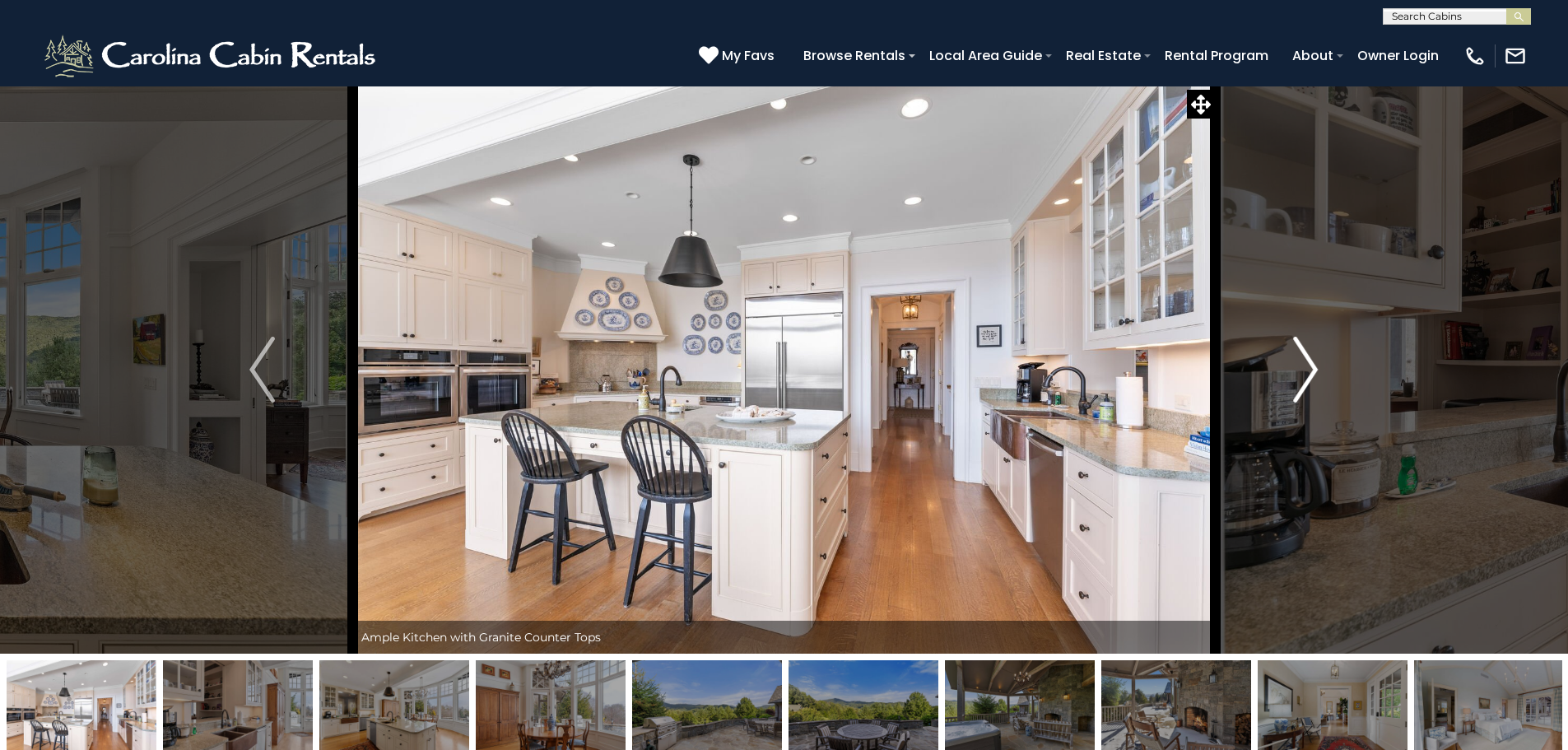
click at [1308, 377] on img "Next" at bounding box center [1305, 369] width 24 height 65
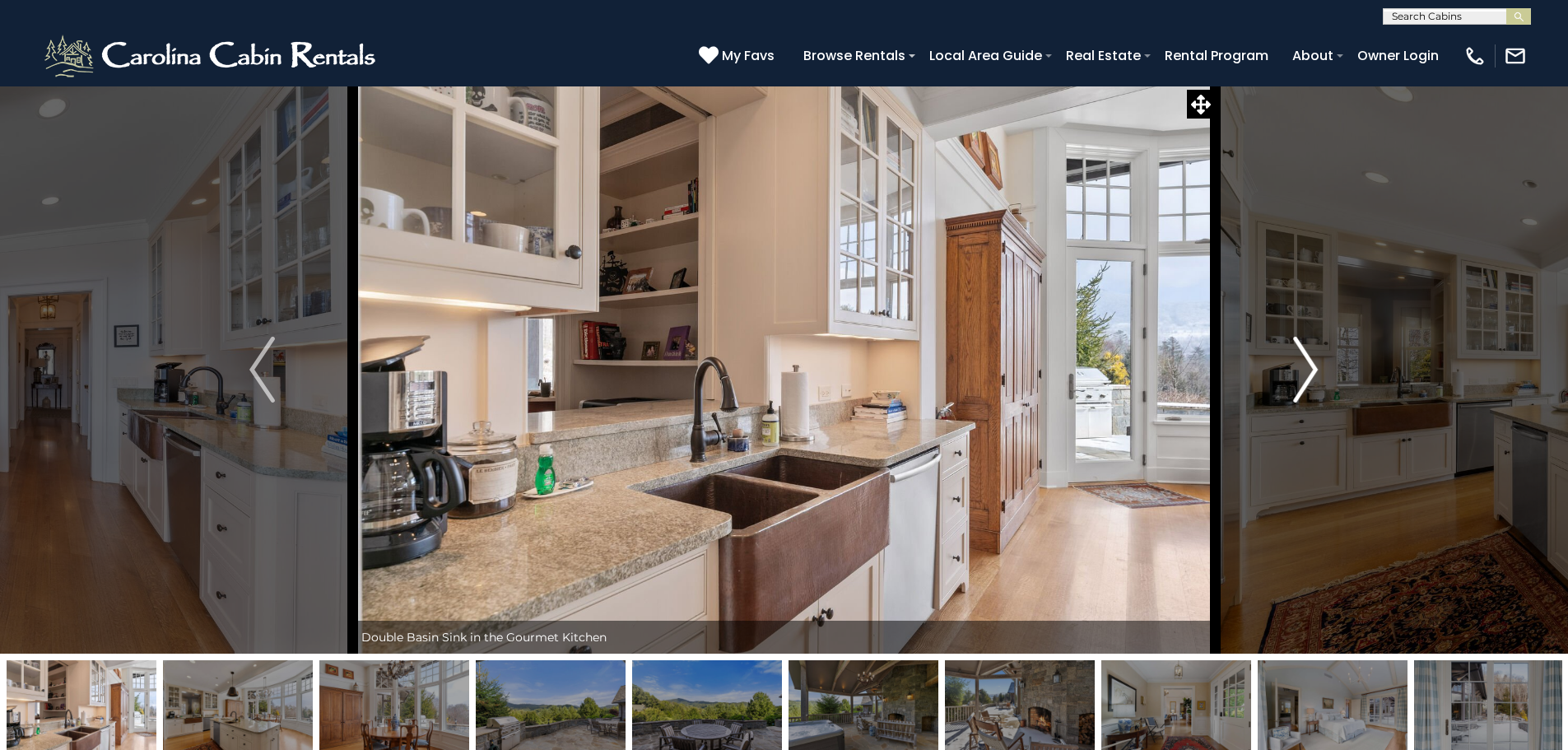
click at [1308, 377] on img "Next" at bounding box center [1305, 369] width 24 height 65
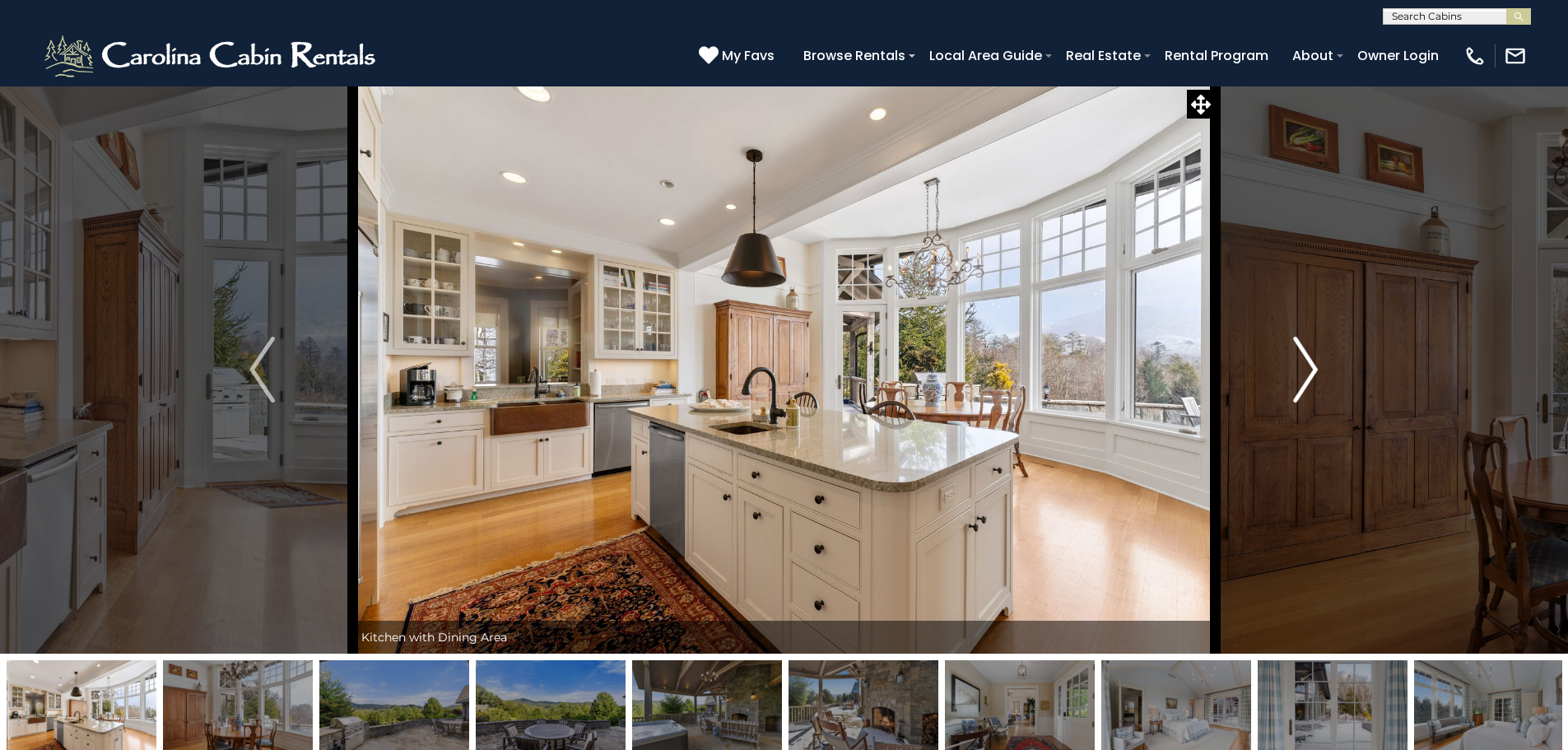
click at [1308, 377] on img "Next" at bounding box center [1305, 369] width 24 height 65
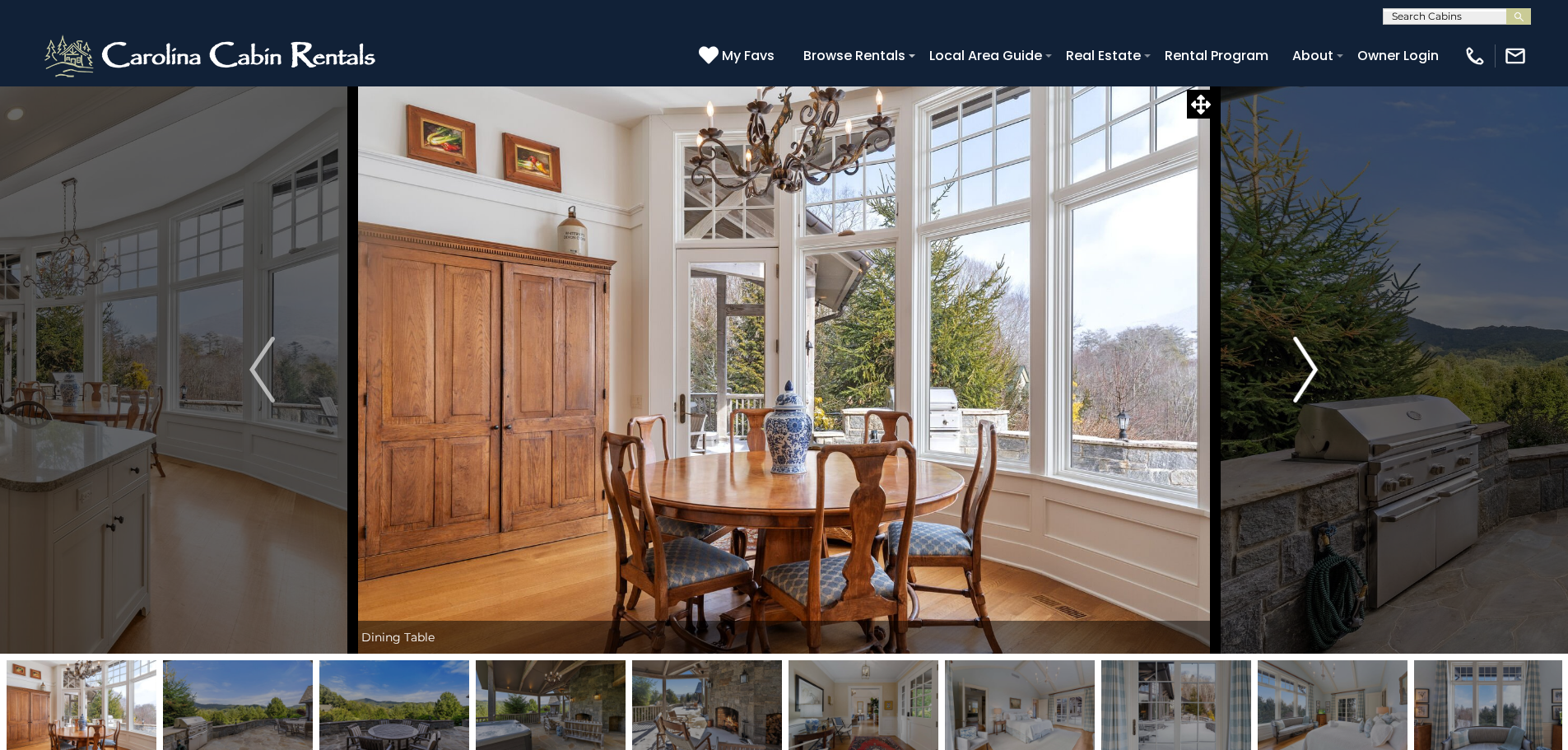
click at [1308, 377] on img "Next" at bounding box center [1305, 369] width 24 height 65
